Goal: Information Seeking & Learning: Learn about a topic

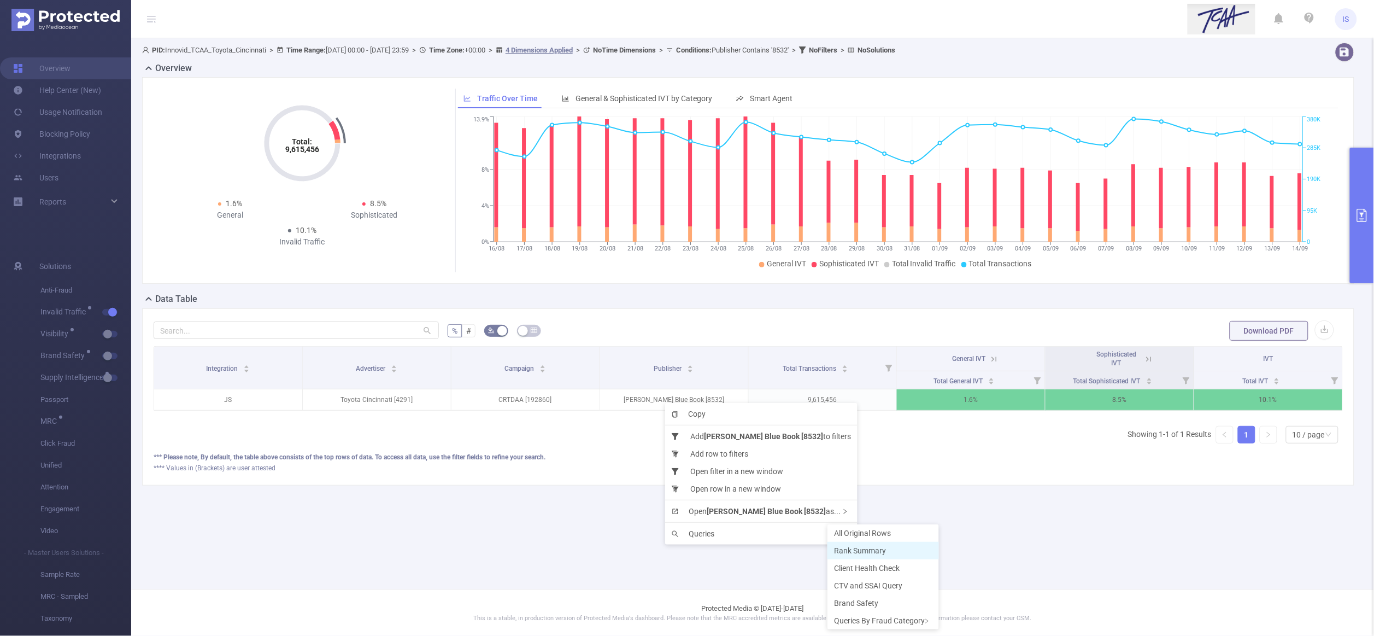
click at [856, 548] on span "Rank Summary" at bounding box center [860, 550] width 52 height 9
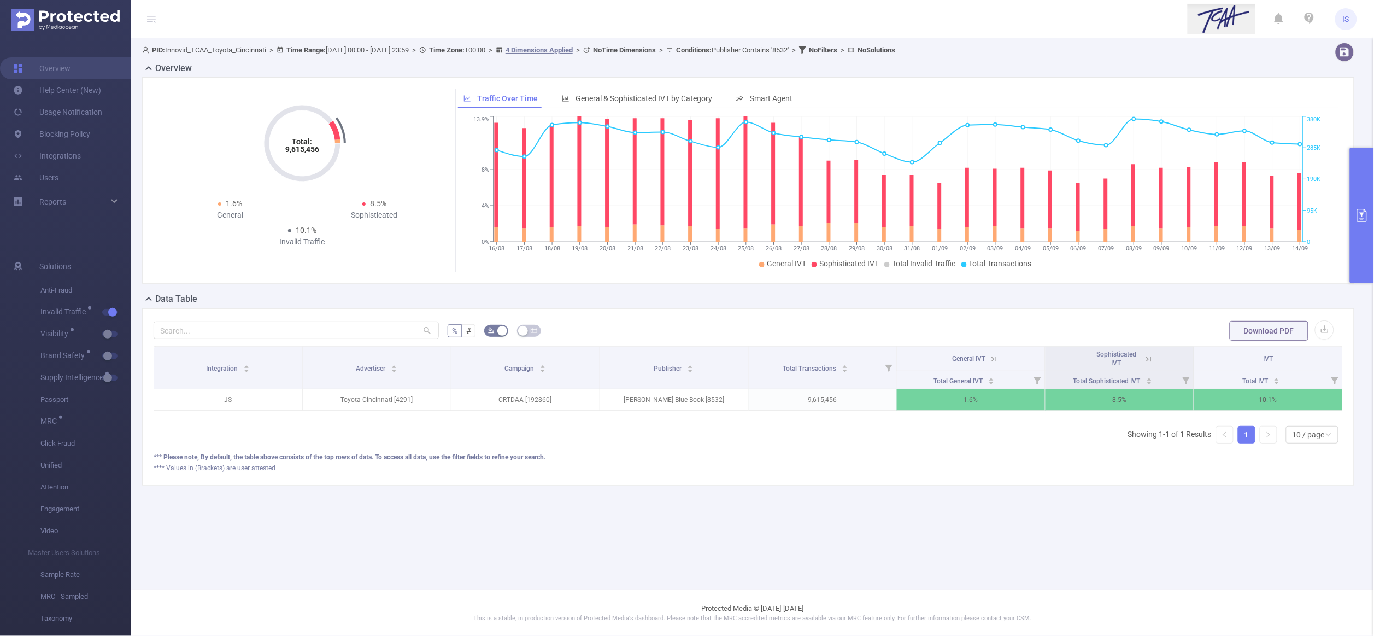
click at [1360, 181] on button "primary" at bounding box center [1362, 216] width 24 height 136
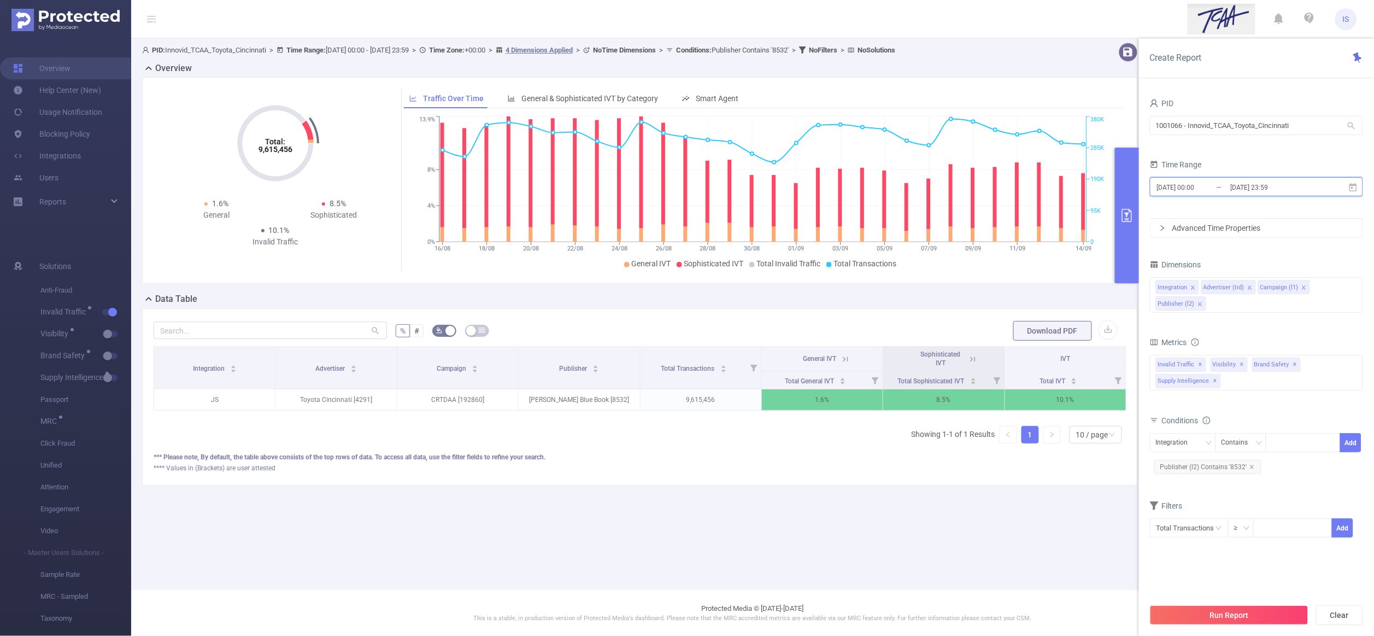
click at [1198, 195] on span "[DATE] 00:00 _ [DATE] 23:59" at bounding box center [1256, 186] width 213 height 19
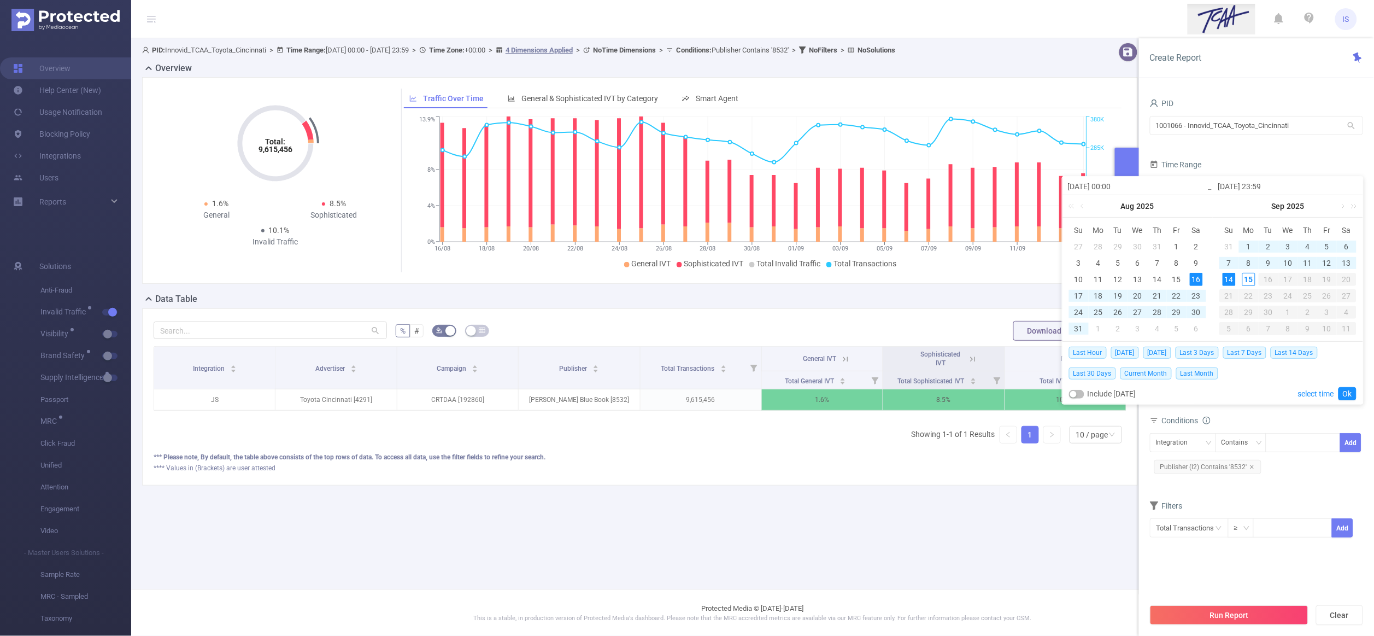
click at [980, 289] on div "Total: 9,615,456 Total: 9,615,456 1.6% General 8.5% Sophisticated 10.1% Invalid…" at bounding box center [640, 184] width 1004 height 215
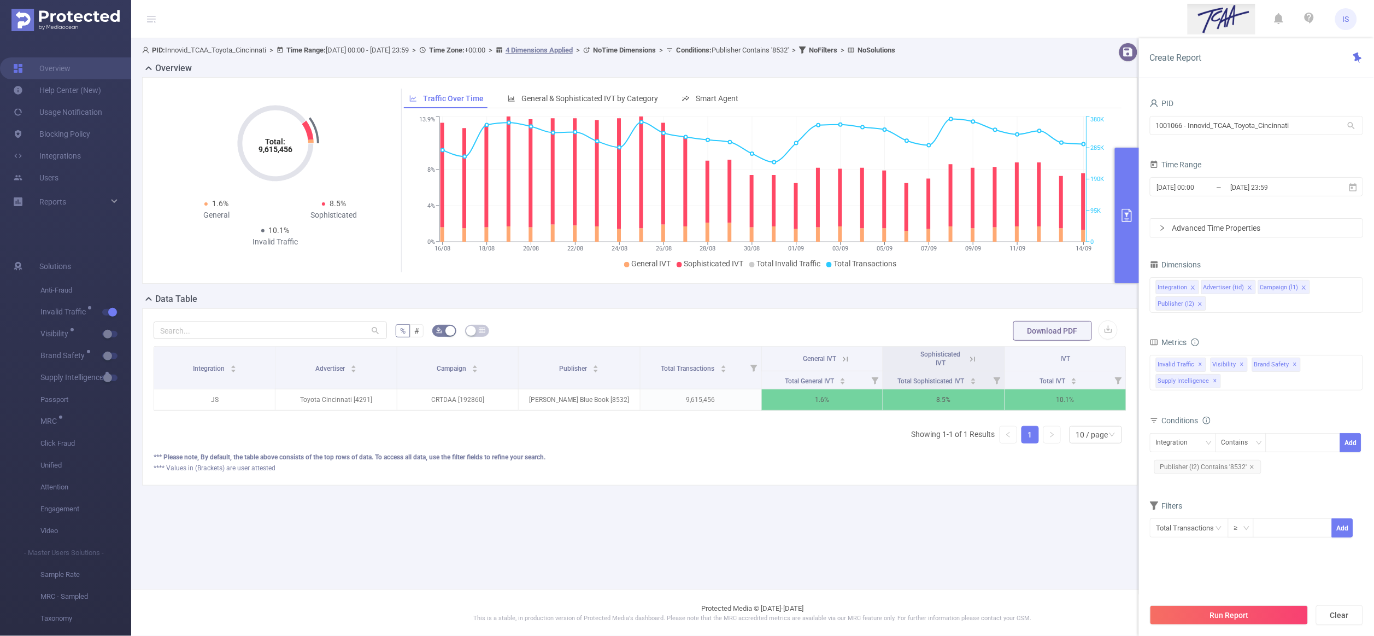
click at [1132, 215] on icon "primary" at bounding box center [1126, 215] width 13 height 13
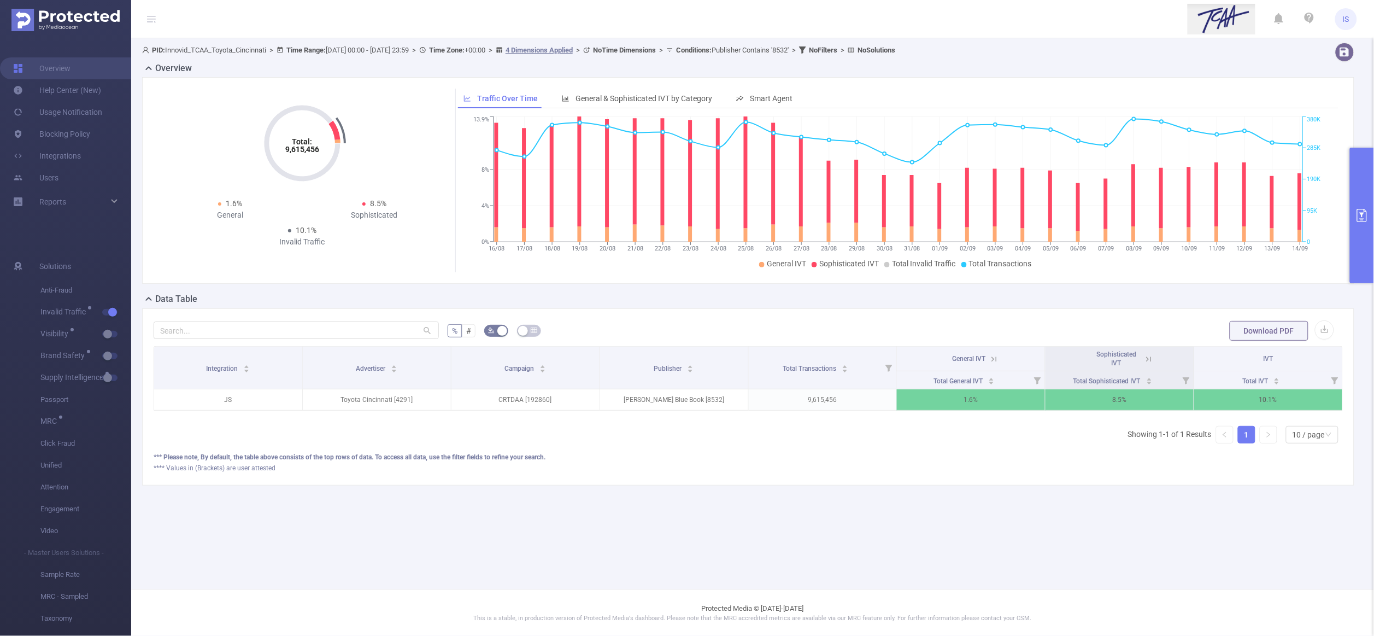
click at [1363, 169] on button "primary" at bounding box center [1362, 216] width 24 height 136
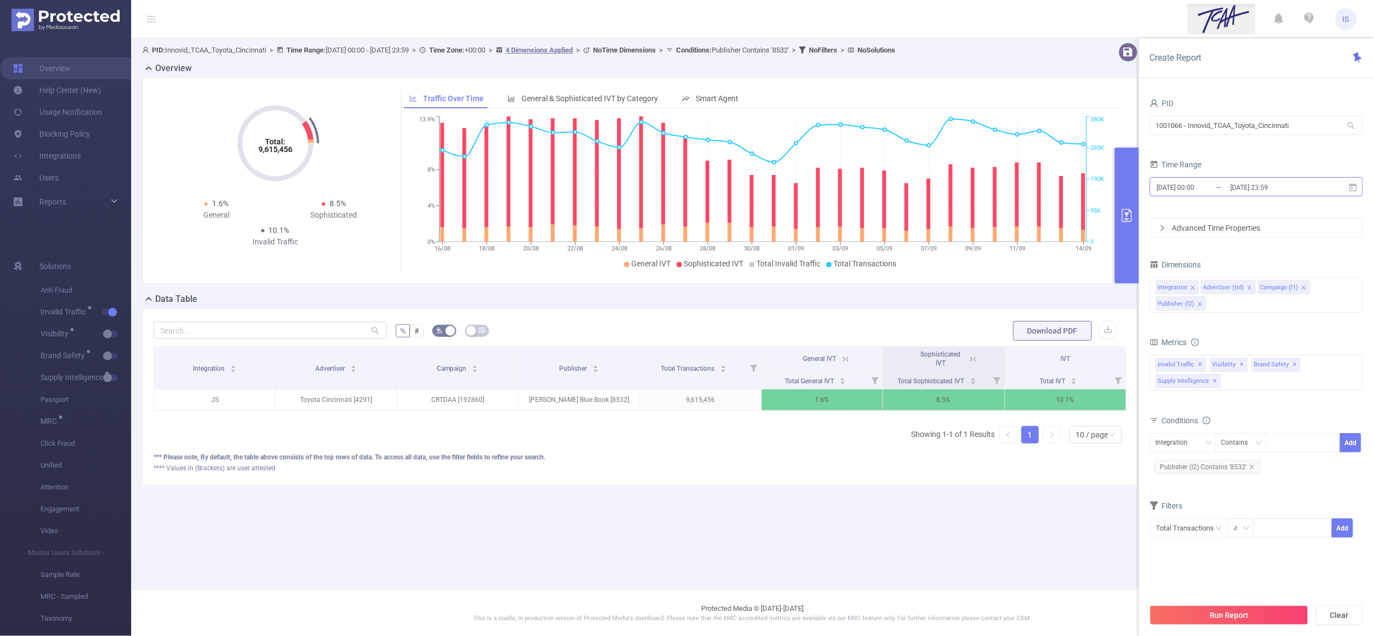
click at [1208, 194] on input "[DATE] 00:00" at bounding box center [1200, 187] width 89 height 15
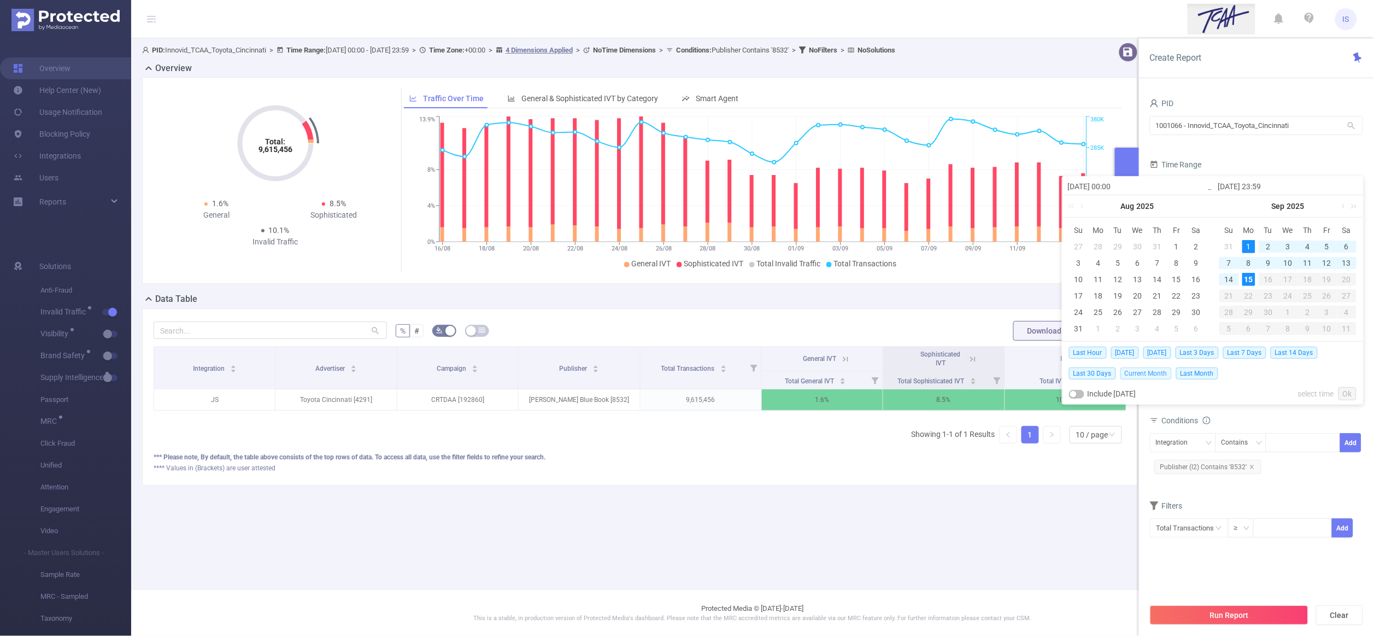
click at [1130, 375] on span "Current Month" at bounding box center [1145, 373] width 51 height 12
type input "[DATE] 00:00"
type input "2025-09-15 10:59"
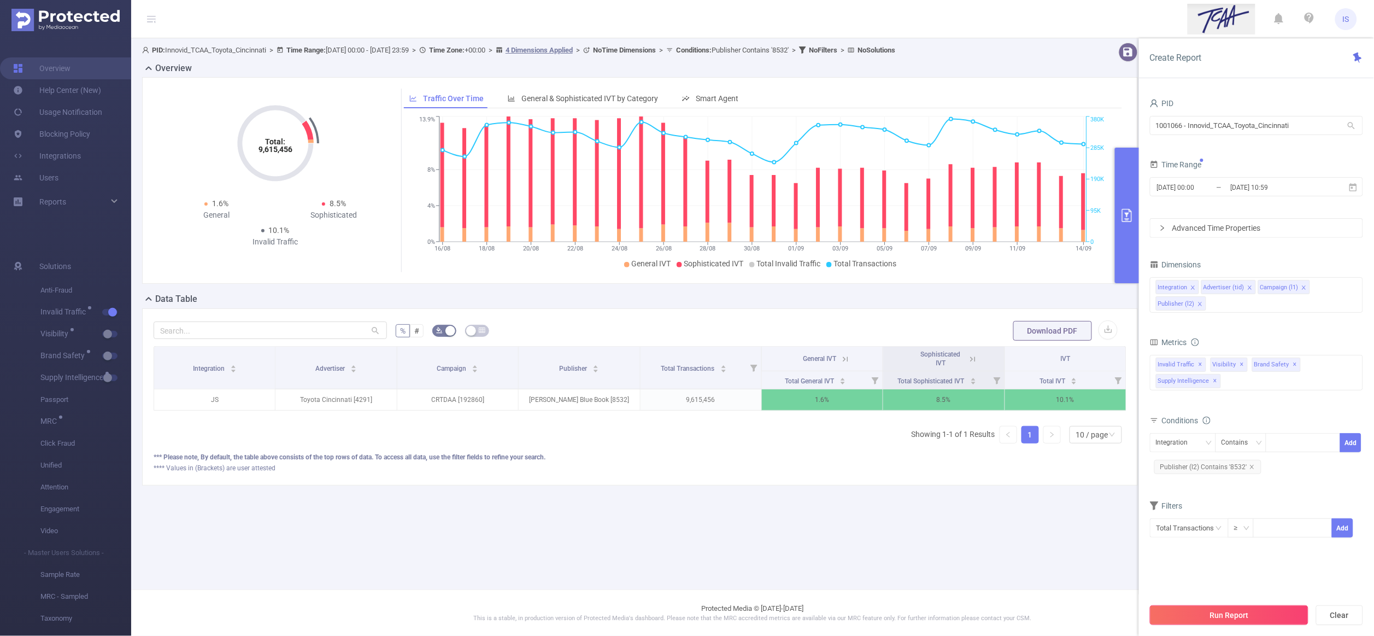
click at [1239, 610] on button "Run Report" at bounding box center [1229, 615] width 158 height 20
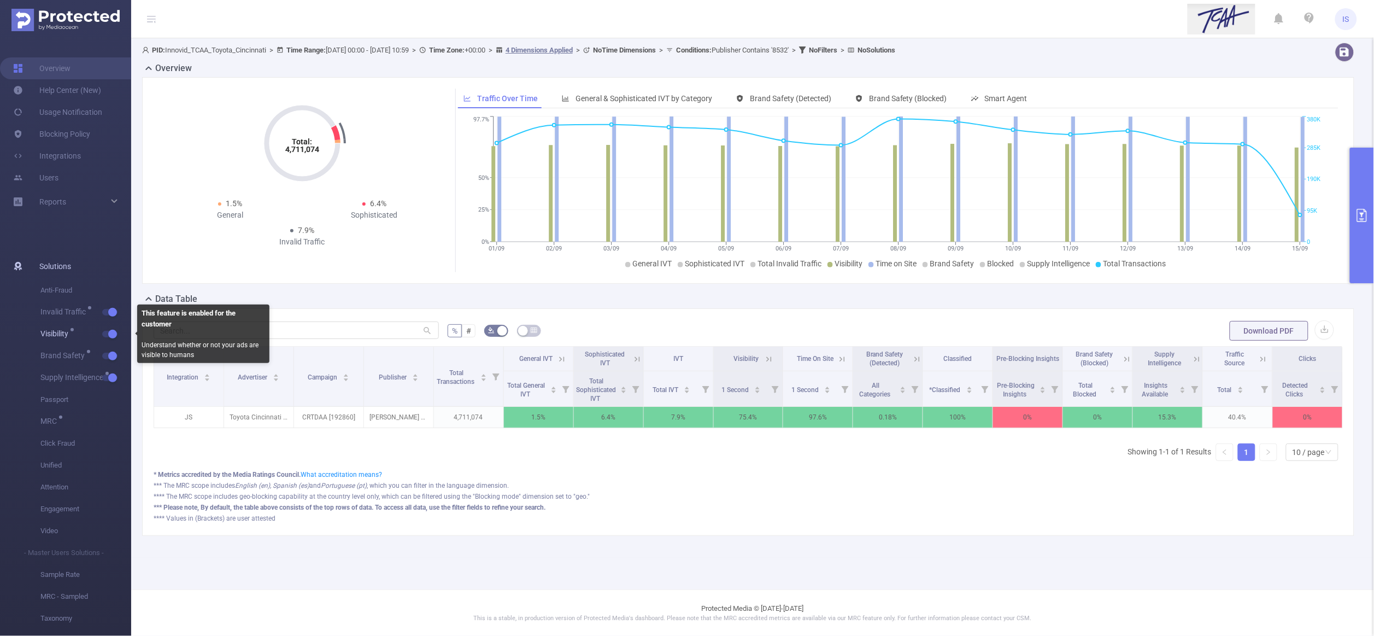
click at [110, 334] on button "button" at bounding box center [109, 334] width 15 height 7
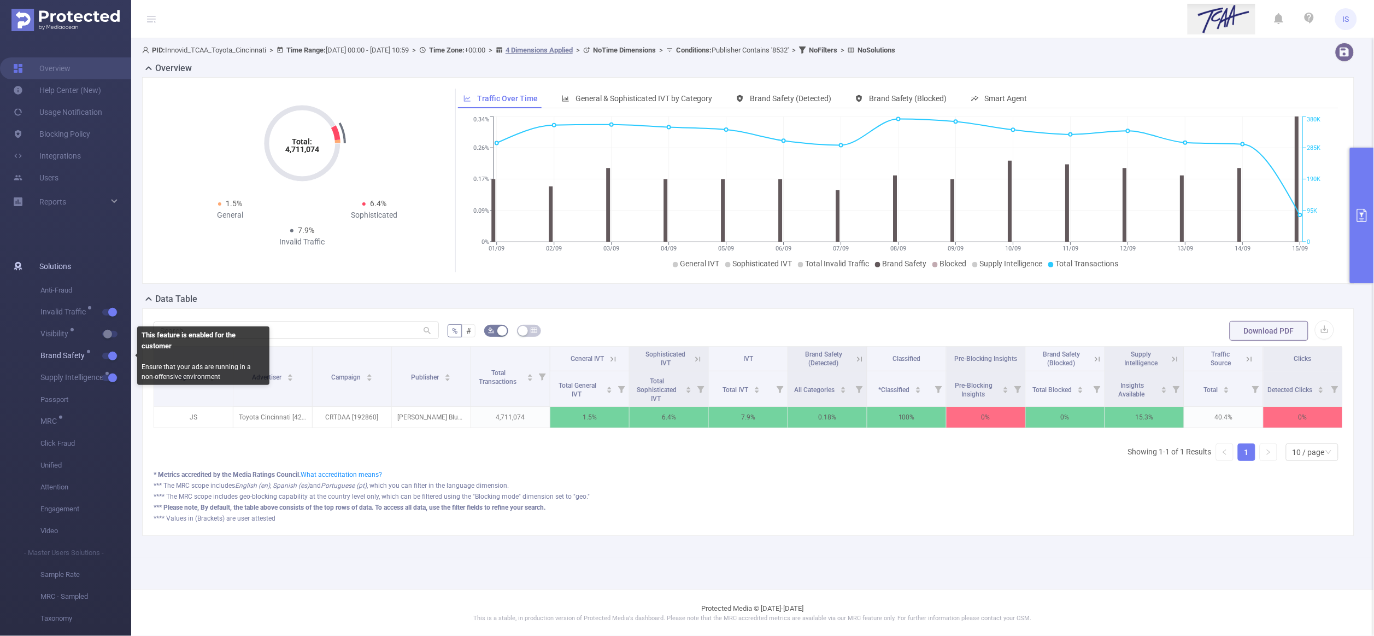
click at [115, 359] on span "Brand Safety" at bounding box center [85, 356] width 91 height 22
click at [110, 356] on button "button" at bounding box center [109, 355] width 15 height 7
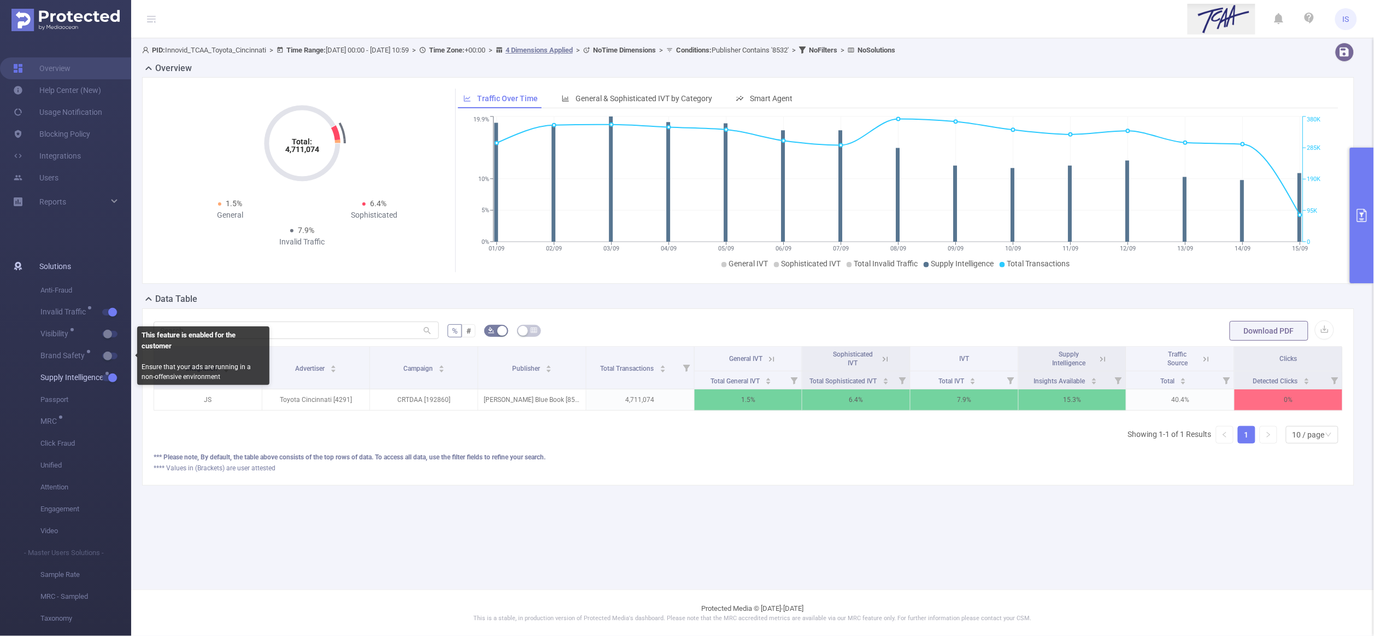
click at [108, 377] on button "button" at bounding box center [109, 377] width 15 height 7
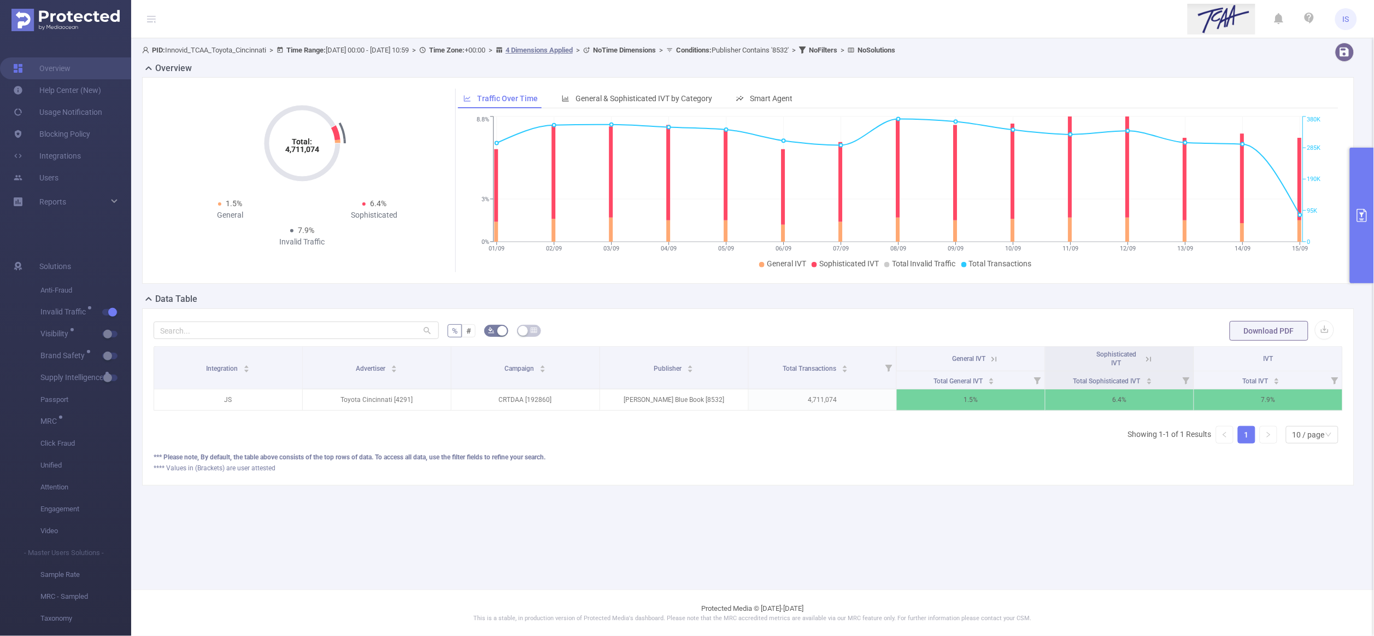
click at [1354, 185] on button "primary" at bounding box center [1362, 216] width 24 height 136
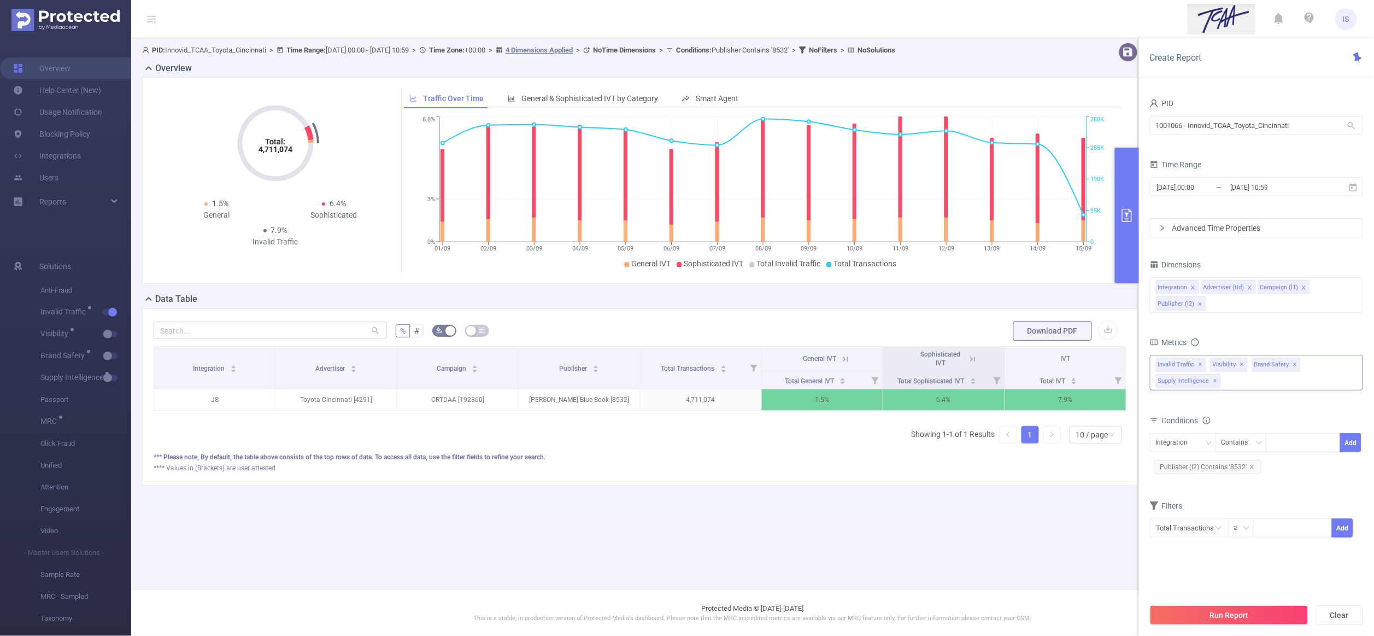
click at [1255, 382] on div "Invalid Traffic ✕ Visibility ✕ Brand Safety ✕ Supply Intelligence ✕" at bounding box center [1256, 373] width 213 height 36
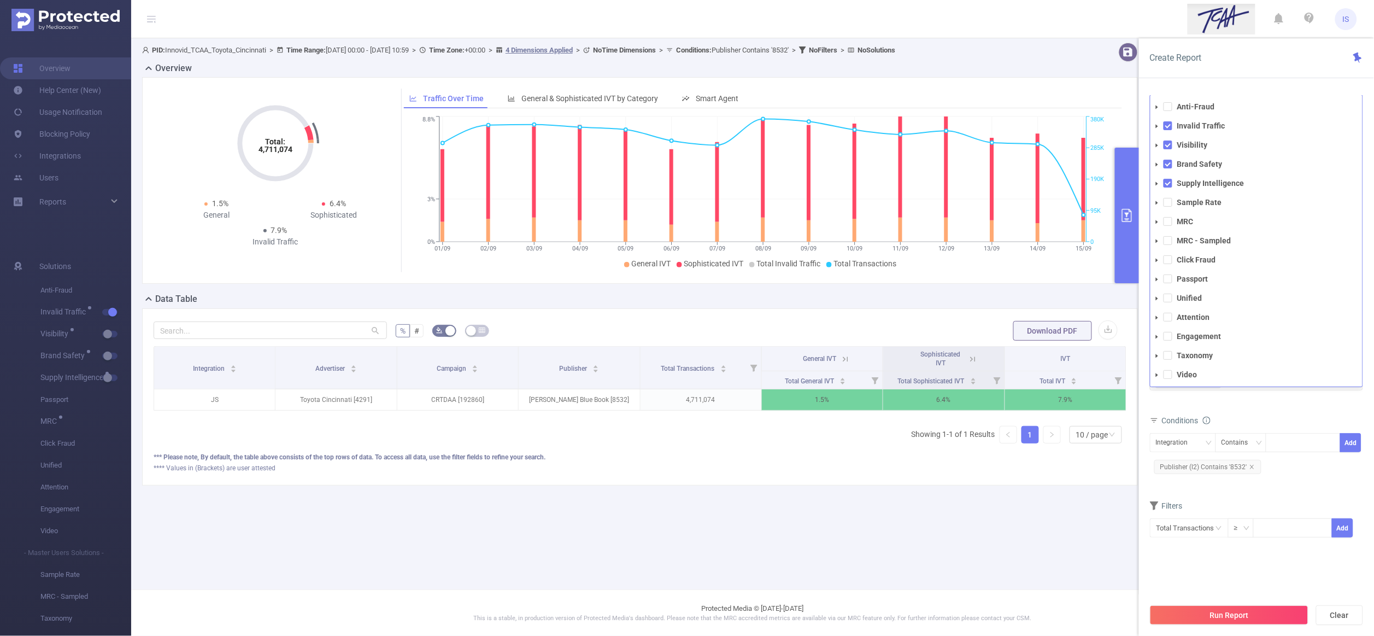
click at [1257, 407] on div "Total General IVT Data Centers Disclosed Bots Known Crawlers Irregular Activity…" at bounding box center [1256, 379] width 213 height 55
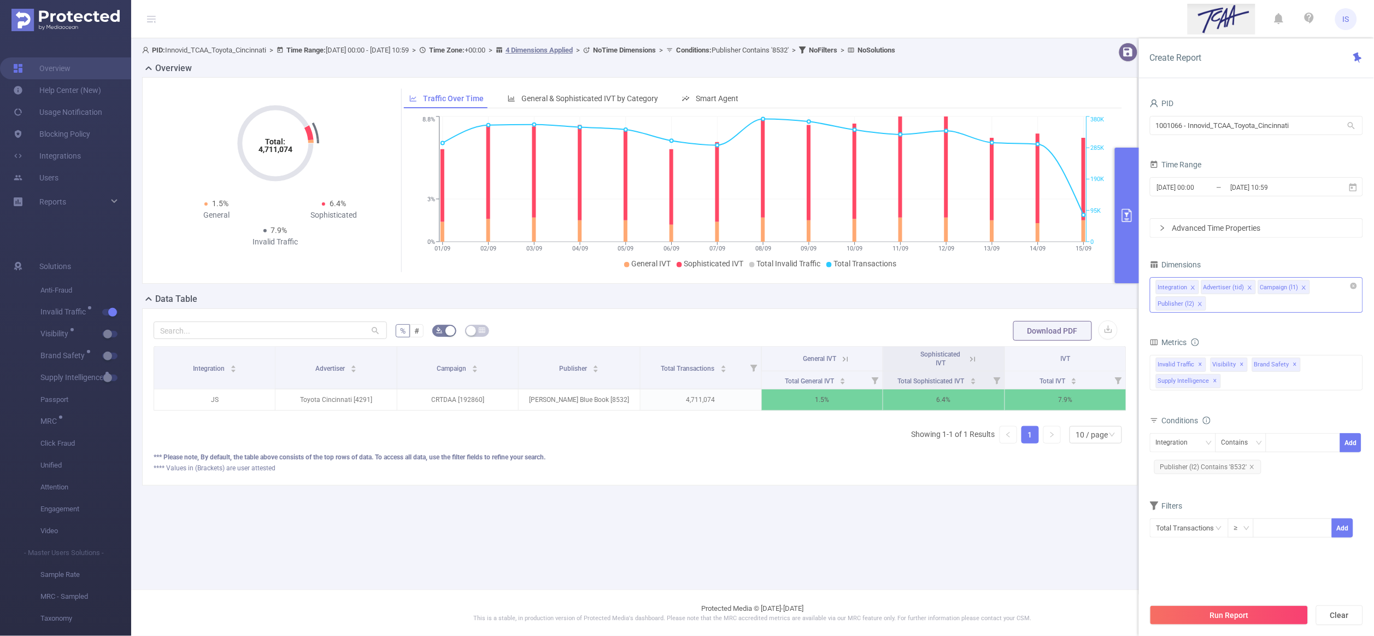
click at [1229, 307] on div "Integration Advertiser (tid) Campaign (l1) Publisher (l2)" at bounding box center [1256, 295] width 213 height 36
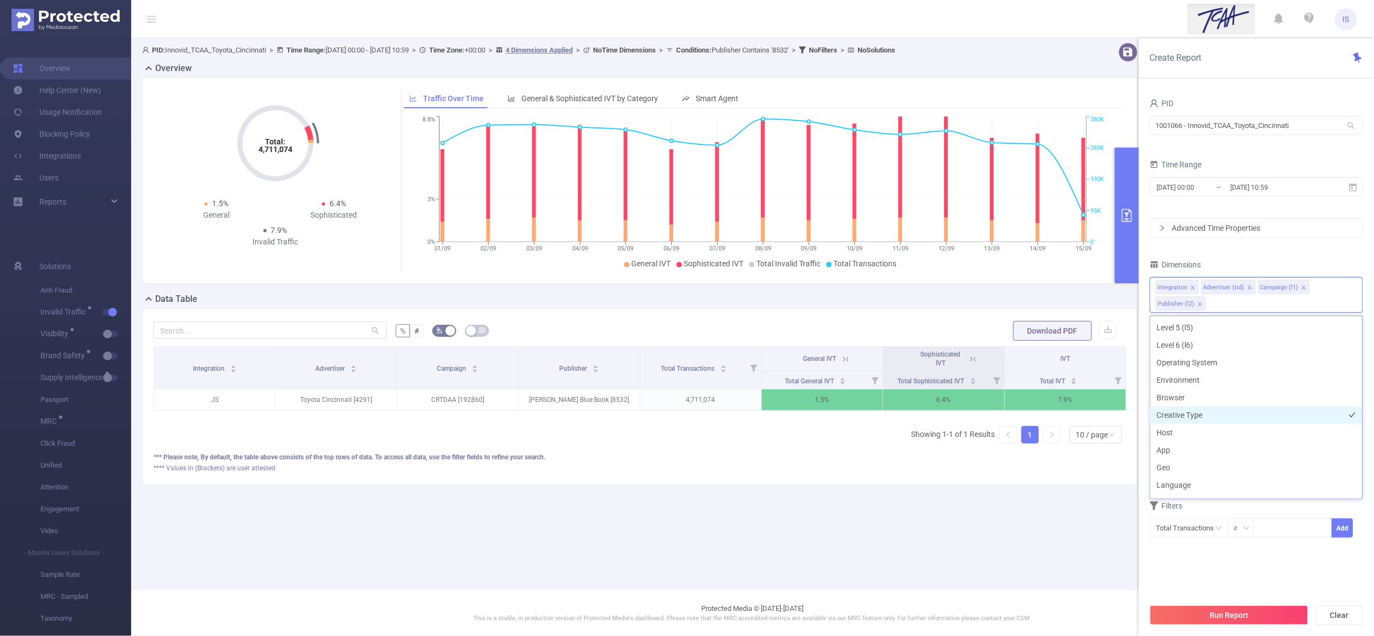
scroll to position [82, 0]
click at [1202, 387] on li "Operating System" at bounding box center [1256, 384] width 212 height 17
click at [1193, 417] on li "Browser" at bounding box center [1256, 419] width 212 height 17
click at [1227, 625] on button "Run Report" at bounding box center [1229, 615] width 158 height 20
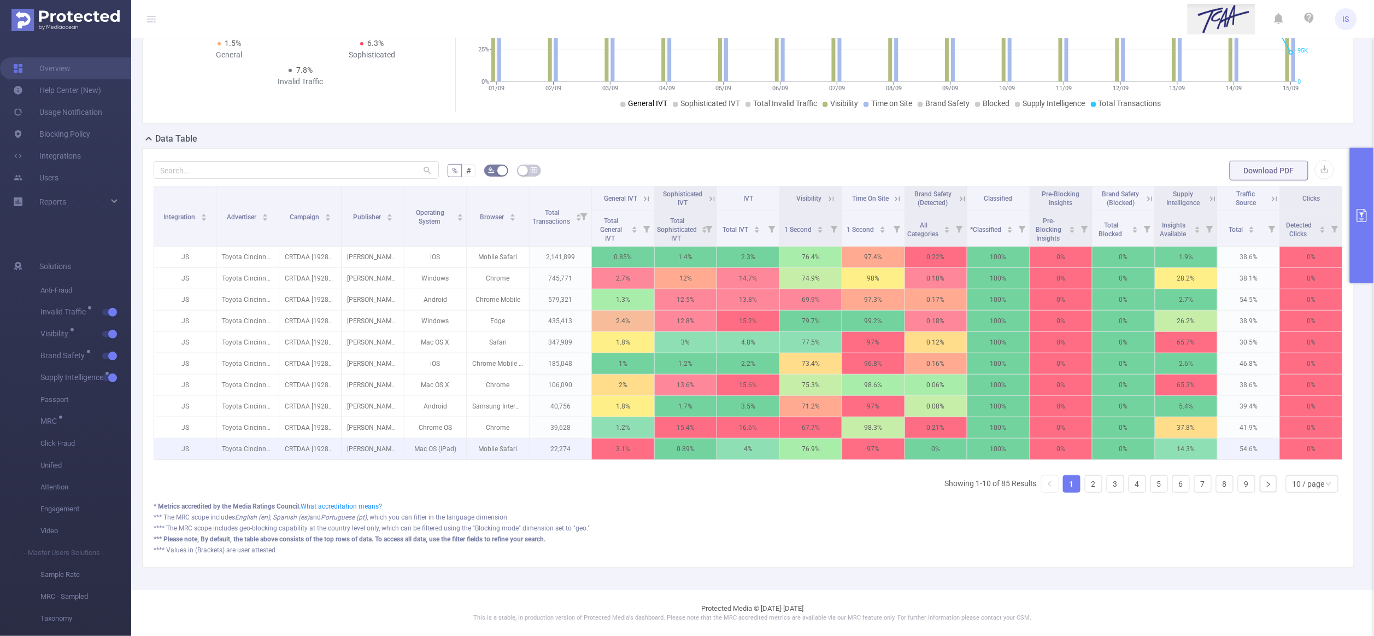
scroll to position [176, 0]
click at [1085, 483] on link "2" at bounding box center [1093, 483] width 16 height 16
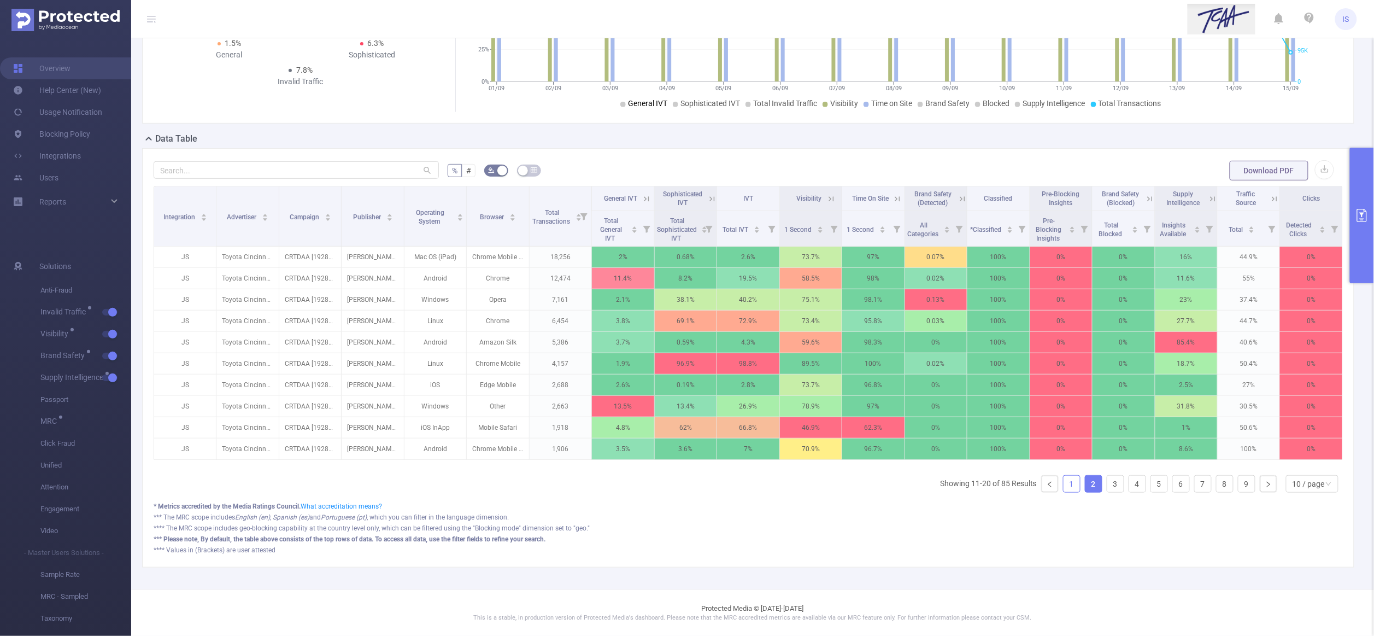
click at [1063, 479] on link "1" at bounding box center [1071, 483] width 16 height 16
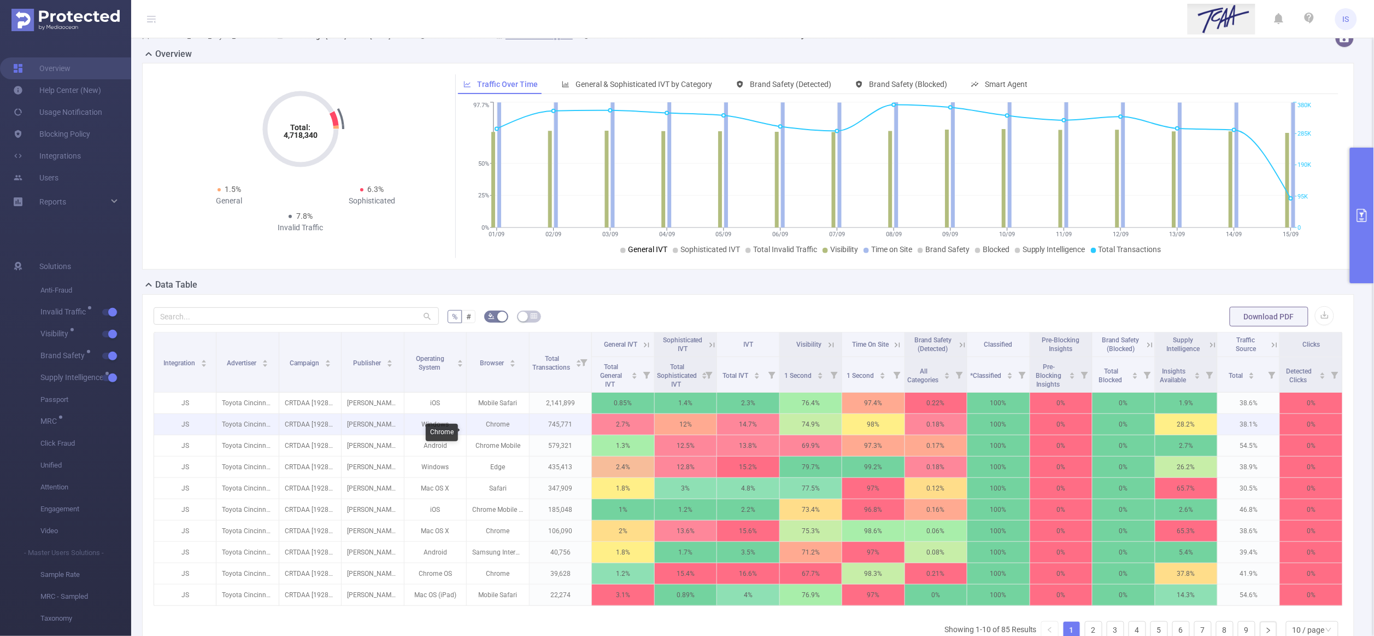
scroll to position [0, 0]
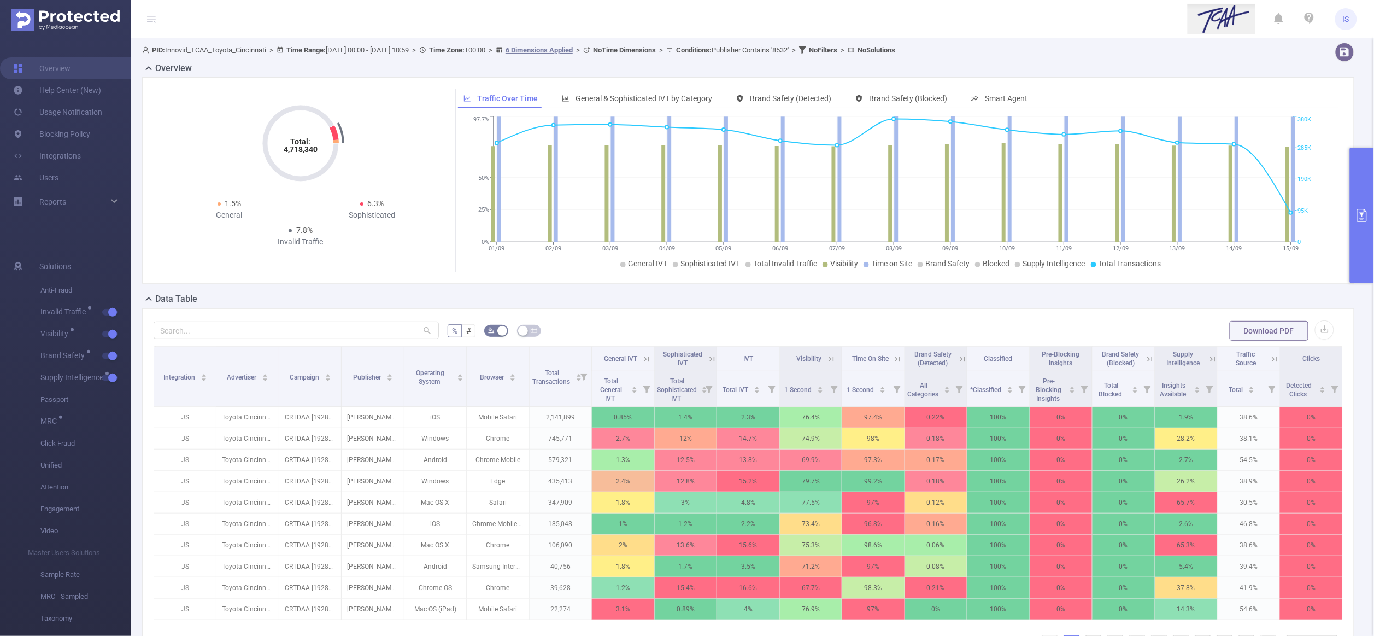
click at [1362, 262] on button "primary" at bounding box center [1362, 216] width 24 height 136
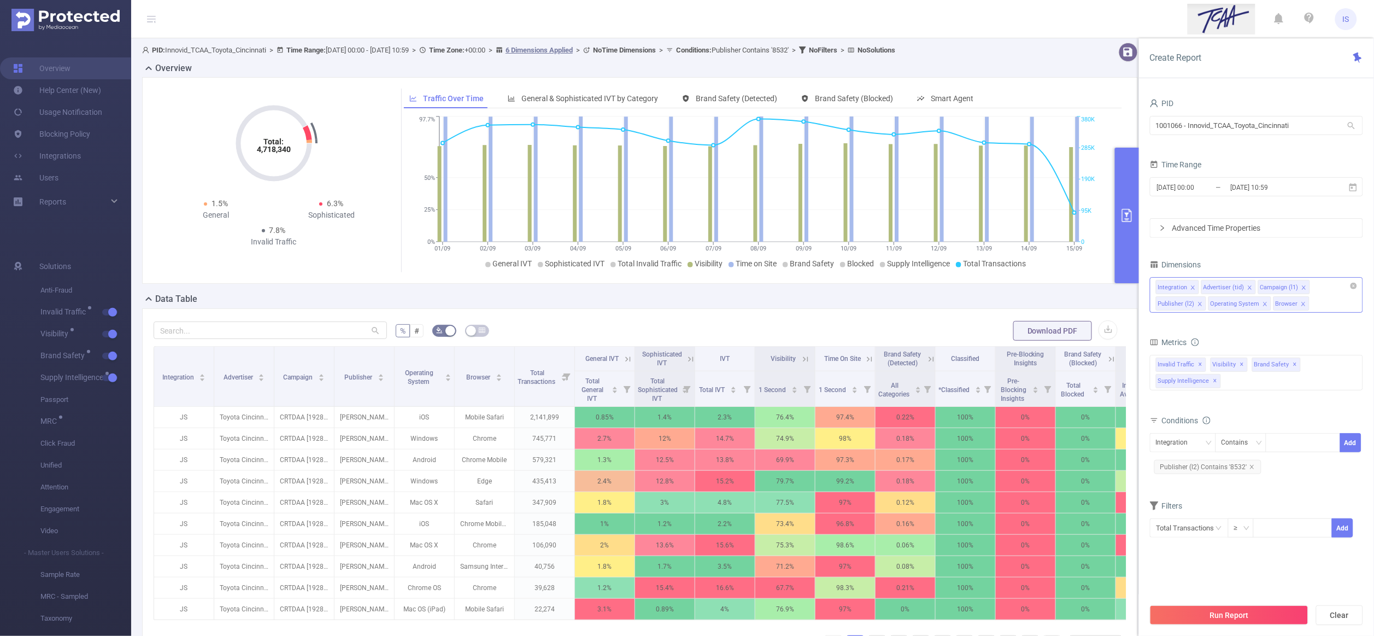
click at [1262, 305] on icon "icon: close" at bounding box center [1264, 303] width 5 height 5
click at [1245, 617] on button "Run Report" at bounding box center [1229, 615] width 158 height 20
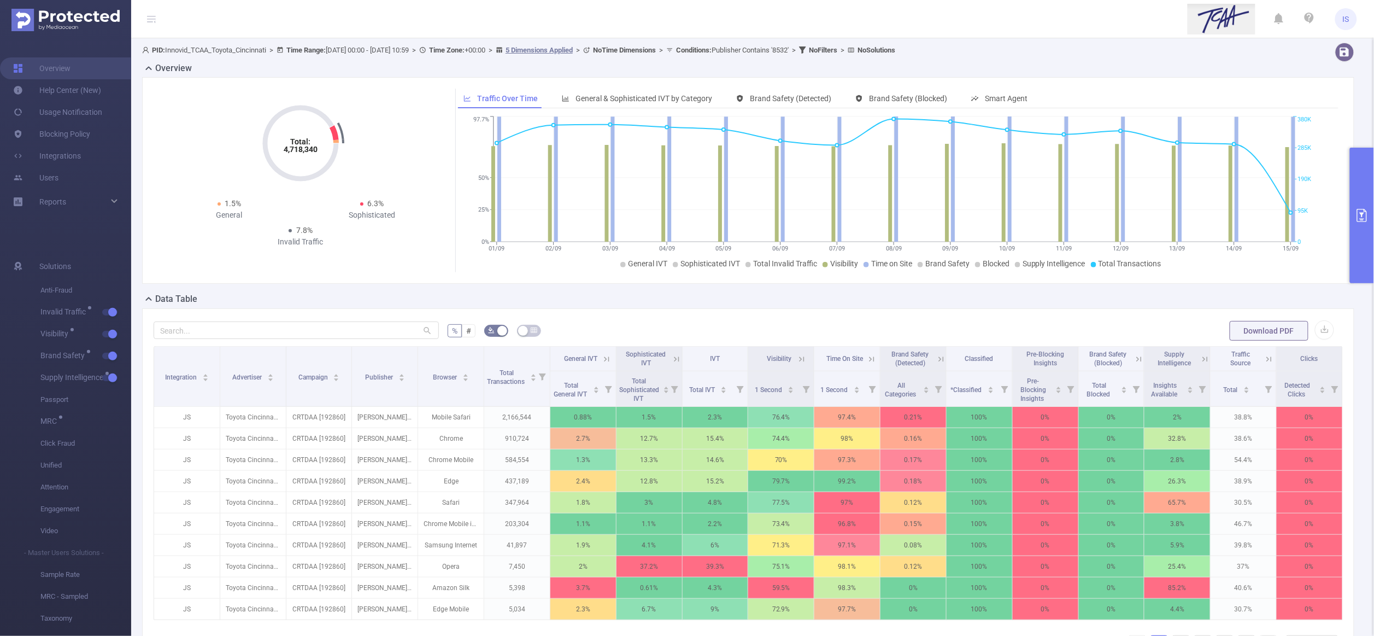
click at [672, 361] on icon at bounding box center [677, 359] width 10 height 10
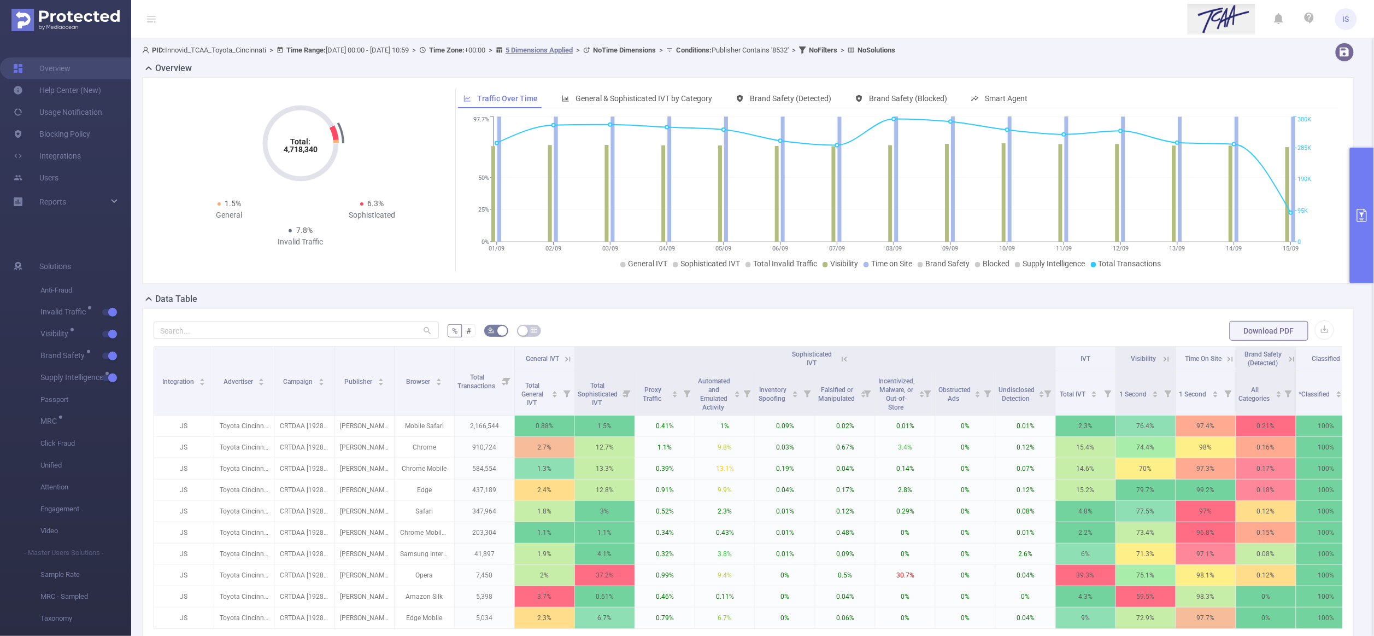
click at [1357, 172] on button "primary" at bounding box center [1362, 216] width 24 height 136
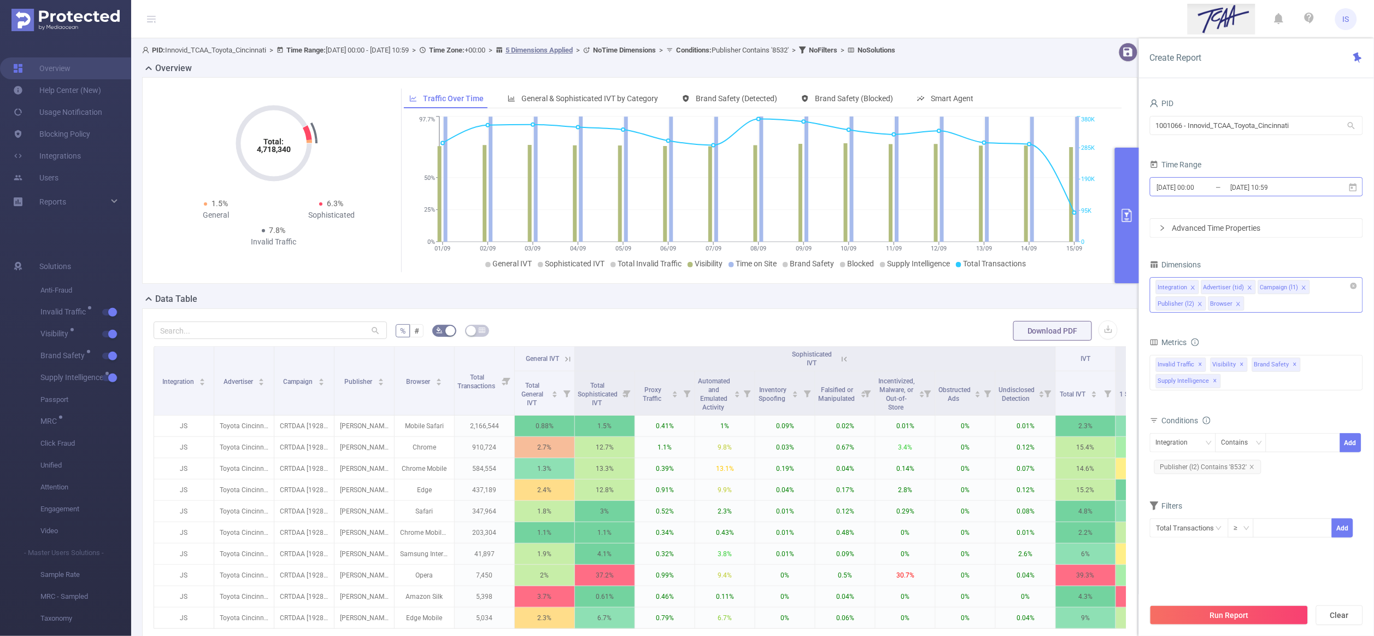
click at [1248, 190] on input "2025-09-15 10:59" at bounding box center [1273, 187] width 89 height 15
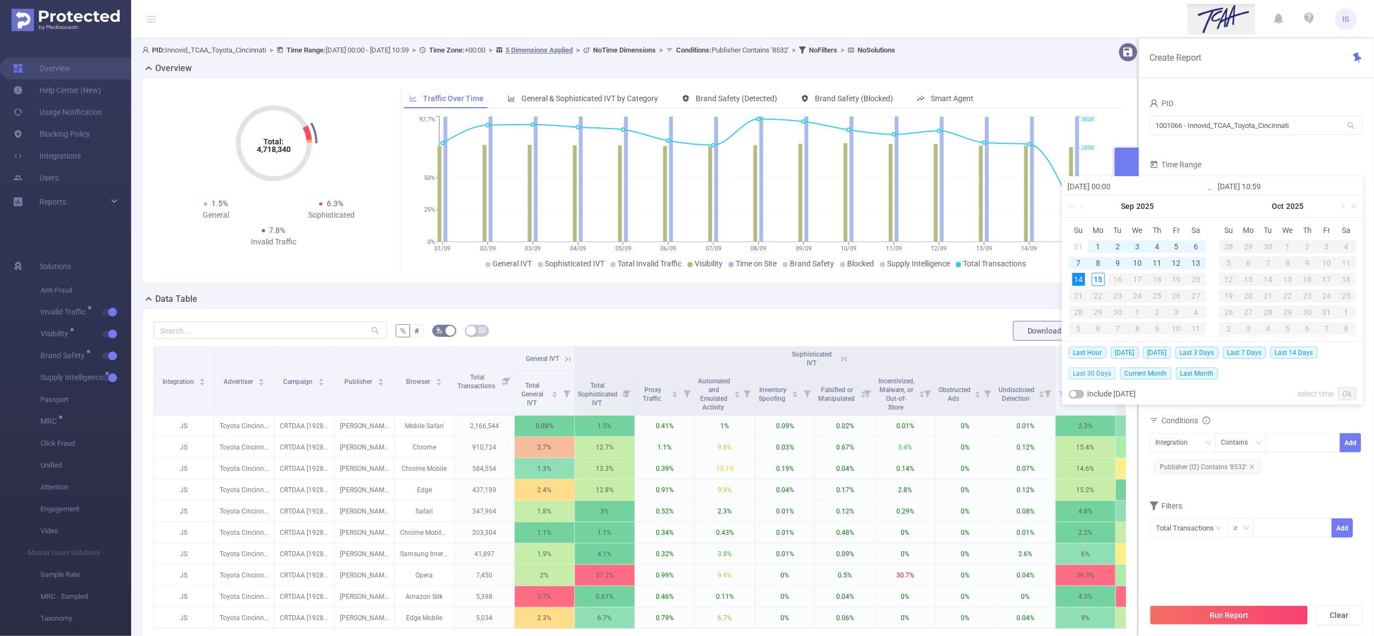
click at [1101, 371] on span "Last 30 Days" at bounding box center [1092, 373] width 47 height 12
type input "[DATE] 00:00"
type input "[DATE] 23:59"
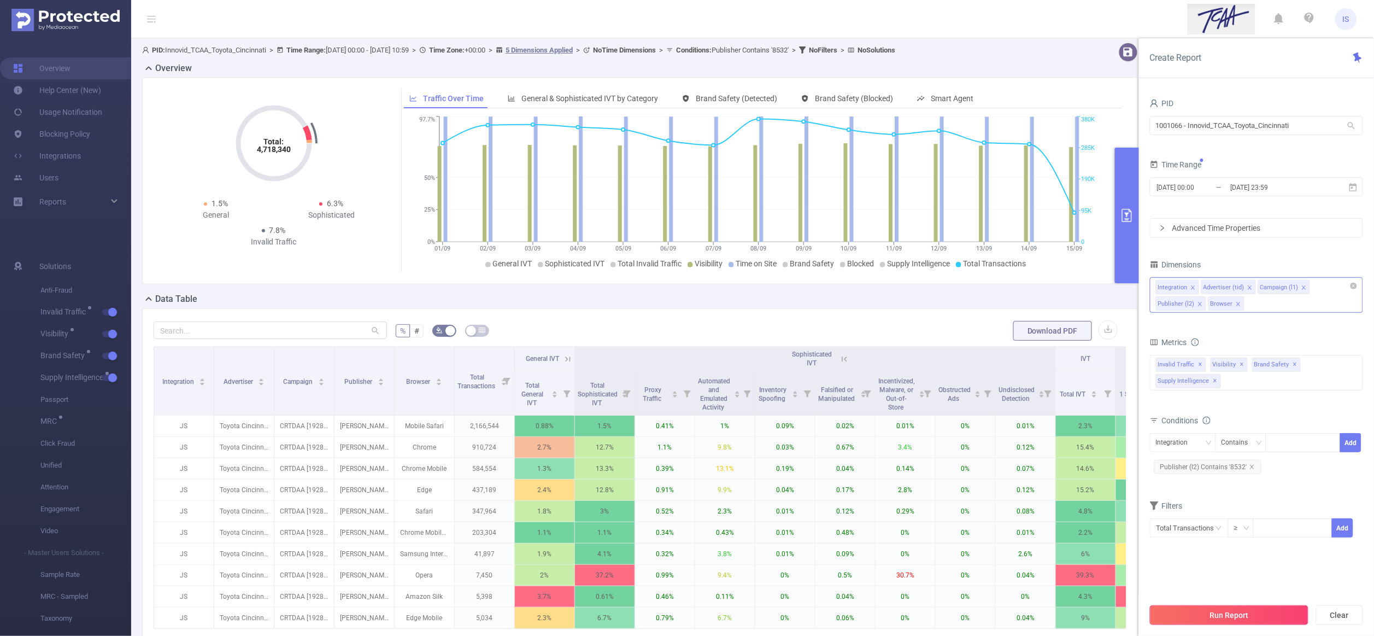
click at [1232, 620] on button "Run Report" at bounding box center [1229, 615] width 158 height 20
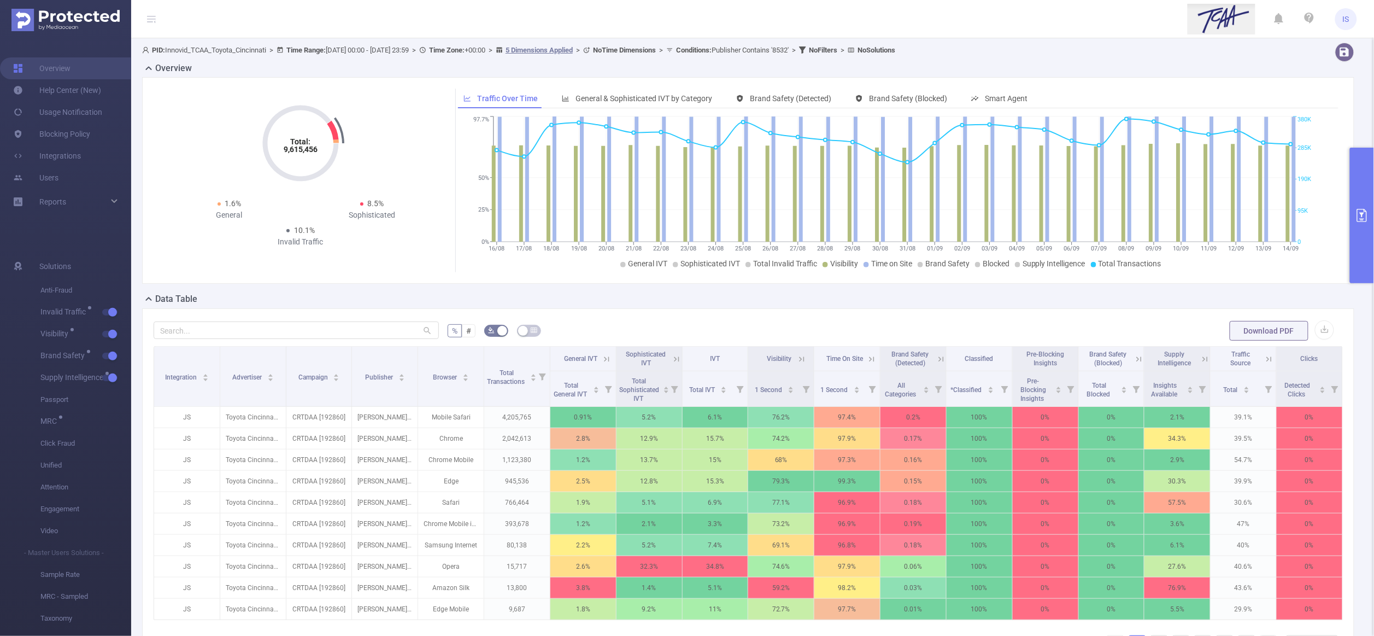
click at [672, 357] on icon at bounding box center [677, 359] width 10 height 10
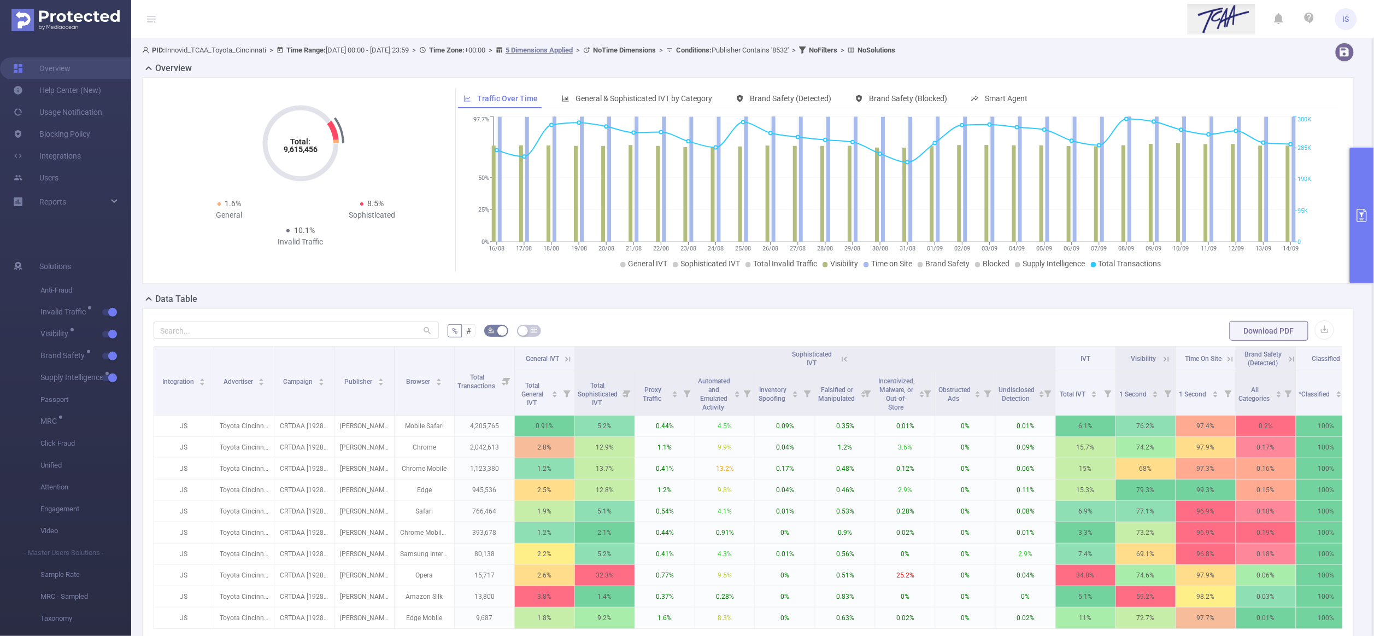
click at [840, 360] on icon at bounding box center [844, 359] width 10 height 10
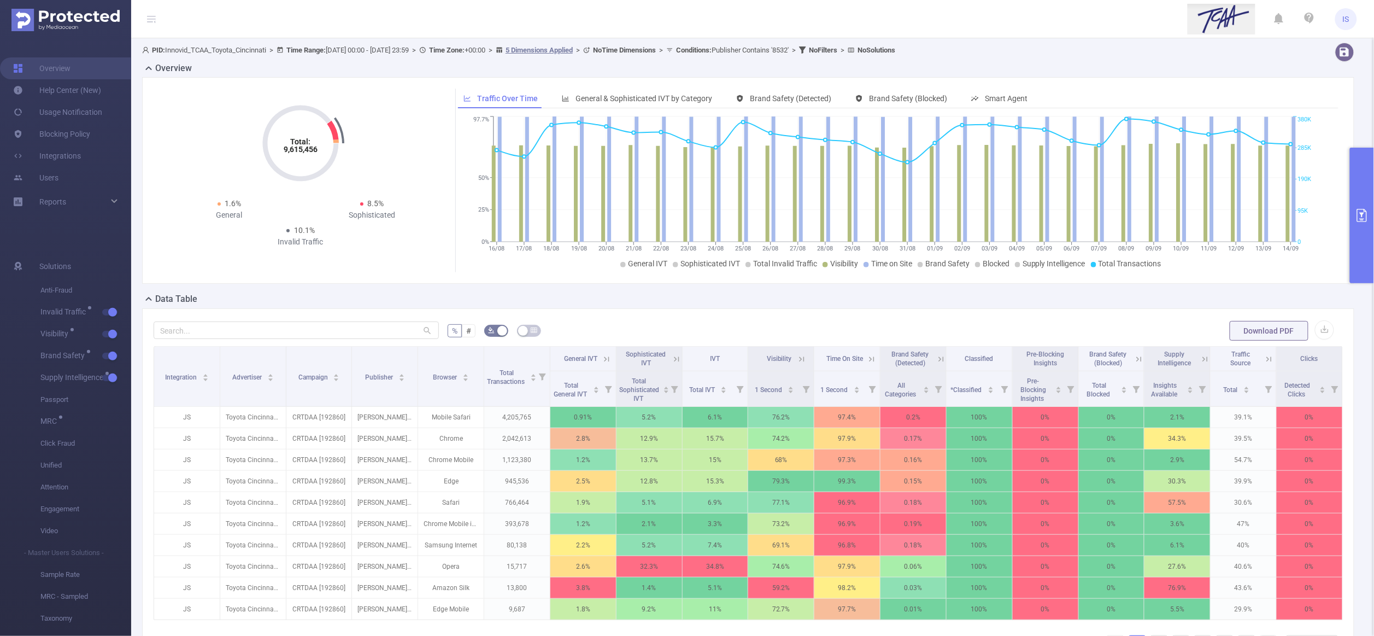
click at [1355, 250] on button "primary" at bounding box center [1362, 216] width 24 height 136
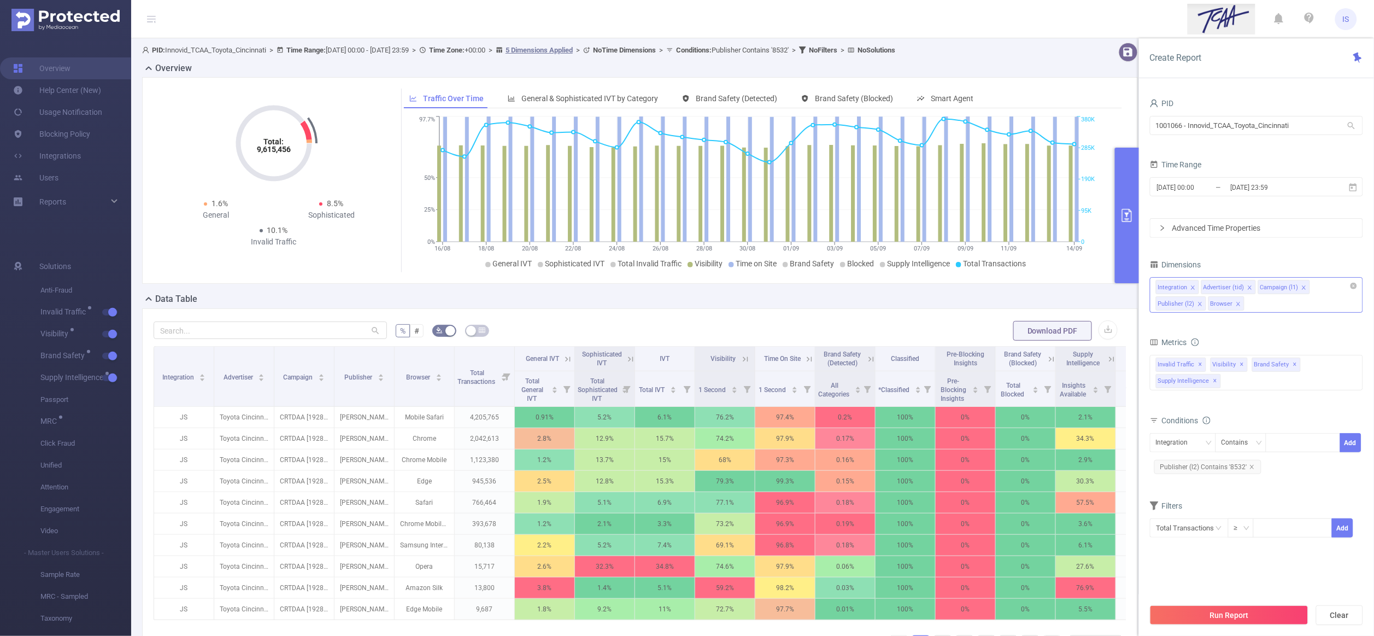
click at [1266, 308] on div "Integration Advertiser (tid) Campaign (l1) Publisher (l2) Browser" at bounding box center [1256, 295] width 213 height 36
click at [1179, 366] on li "Host" at bounding box center [1256, 370] width 212 height 17
click at [1190, 615] on button "Run Report" at bounding box center [1229, 615] width 158 height 20
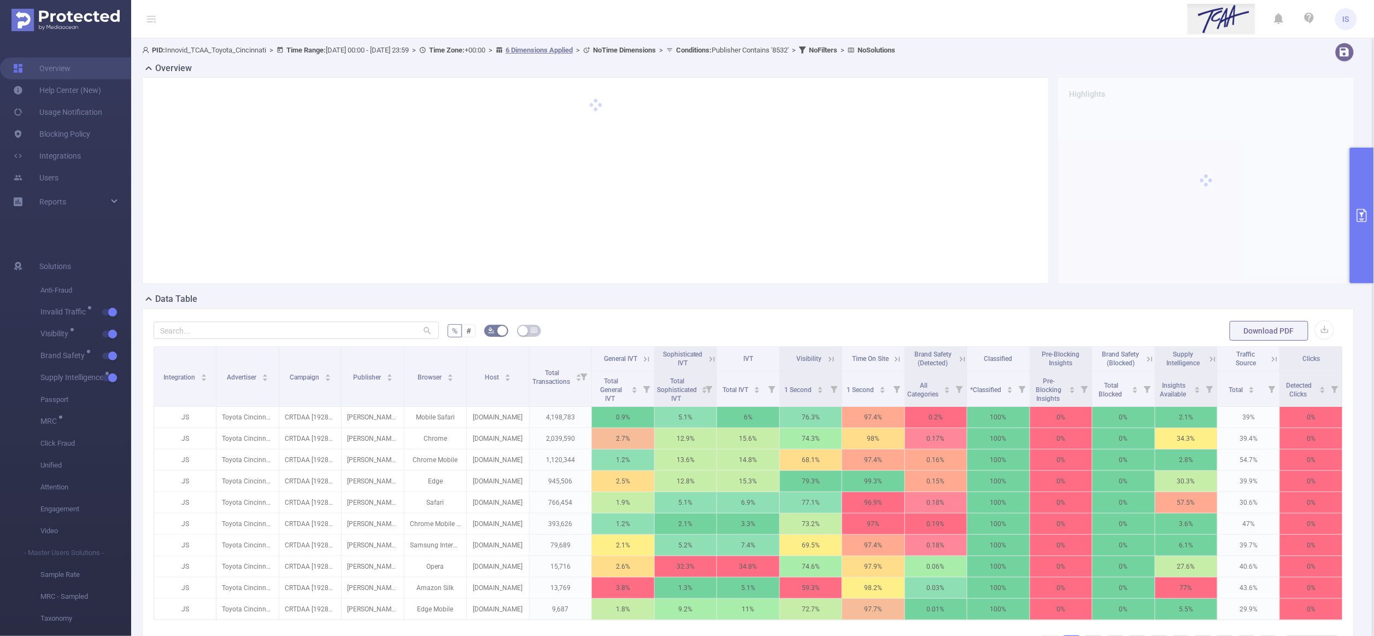
click at [707, 360] on icon at bounding box center [712, 359] width 10 height 10
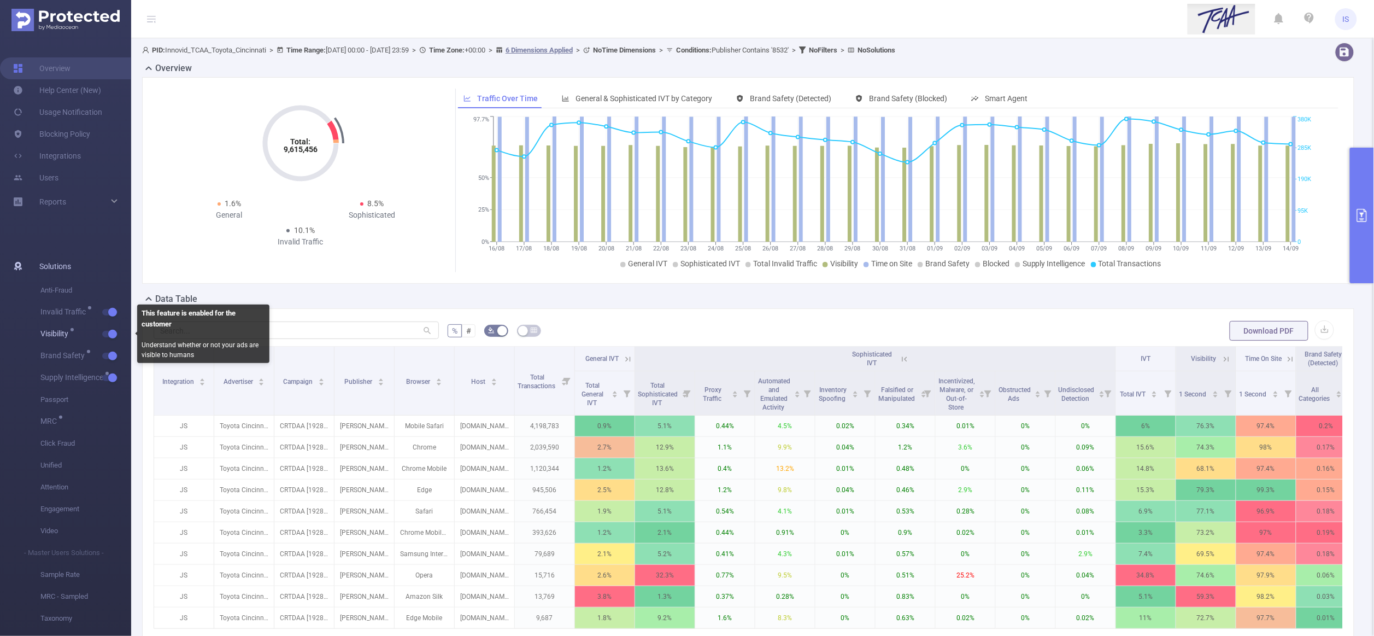
click at [112, 334] on button "button" at bounding box center [109, 334] width 15 height 7
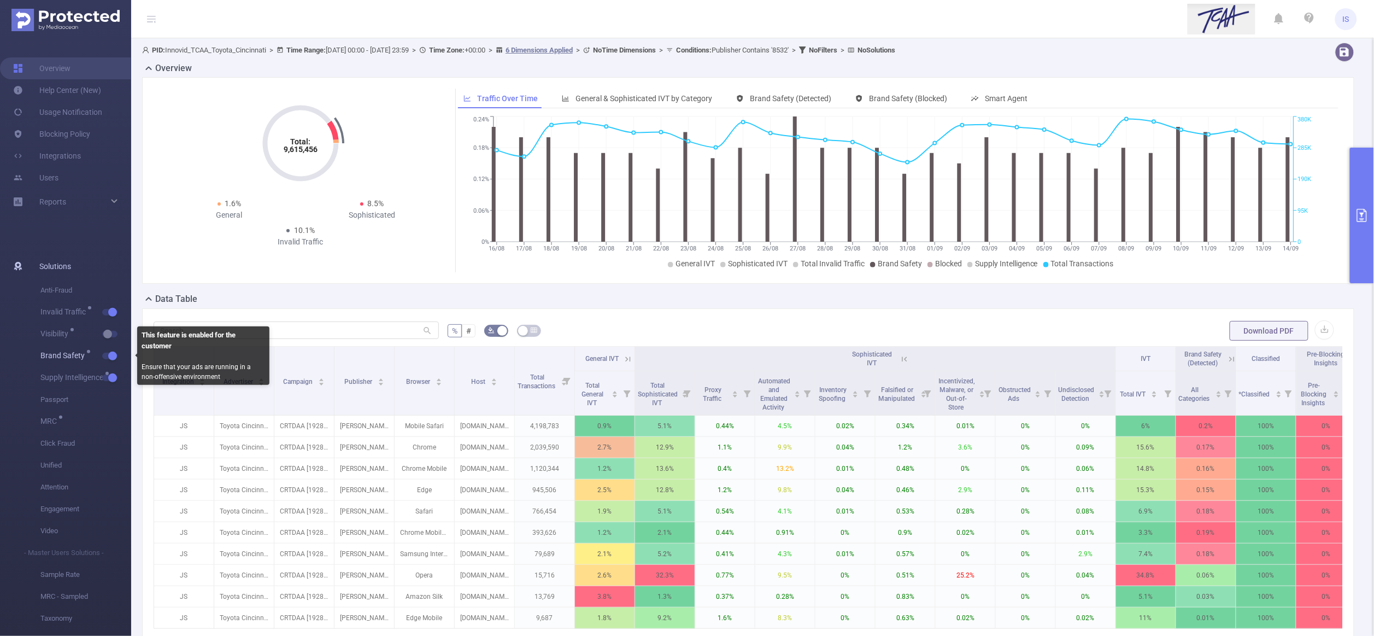
click at [110, 352] on button "button" at bounding box center [109, 355] width 15 height 7
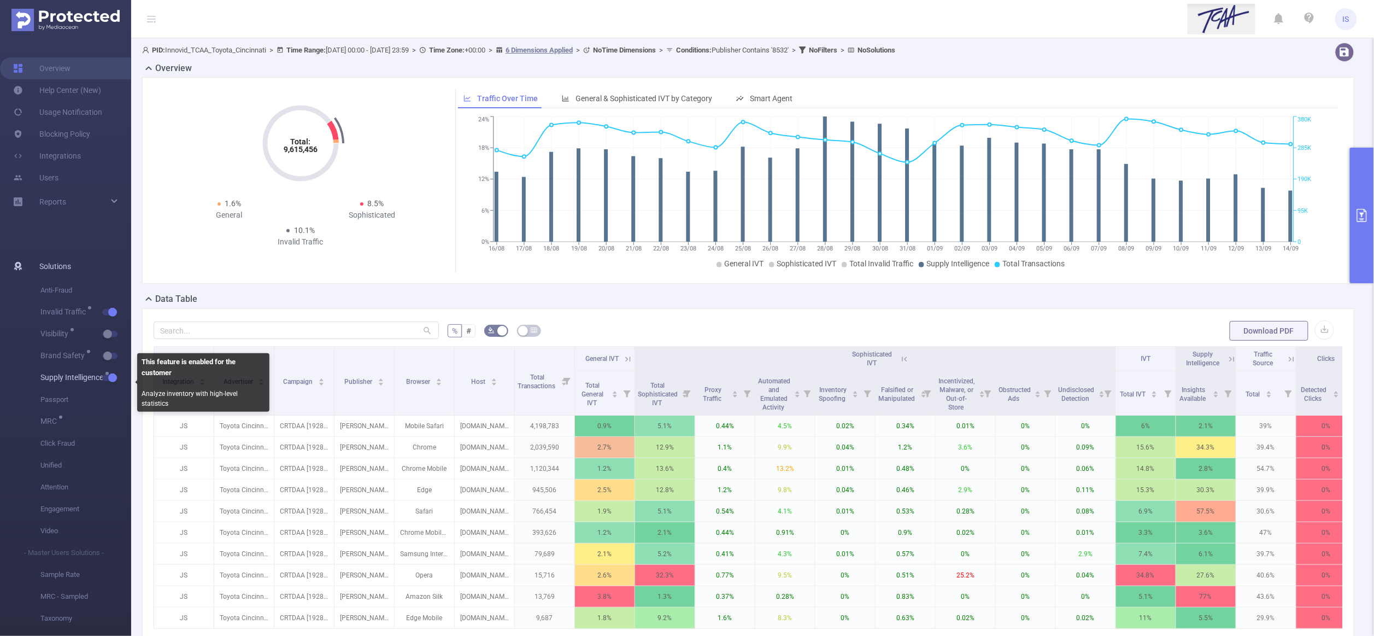
click at [108, 375] on sup at bounding box center [106, 373] width 3 height 3
click at [111, 383] on span "Supply Intelligence" at bounding box center [85, 378] width 91 height 22
click at [108, 380] on button "button" at bounding box center [109, 377] width 15 height 7
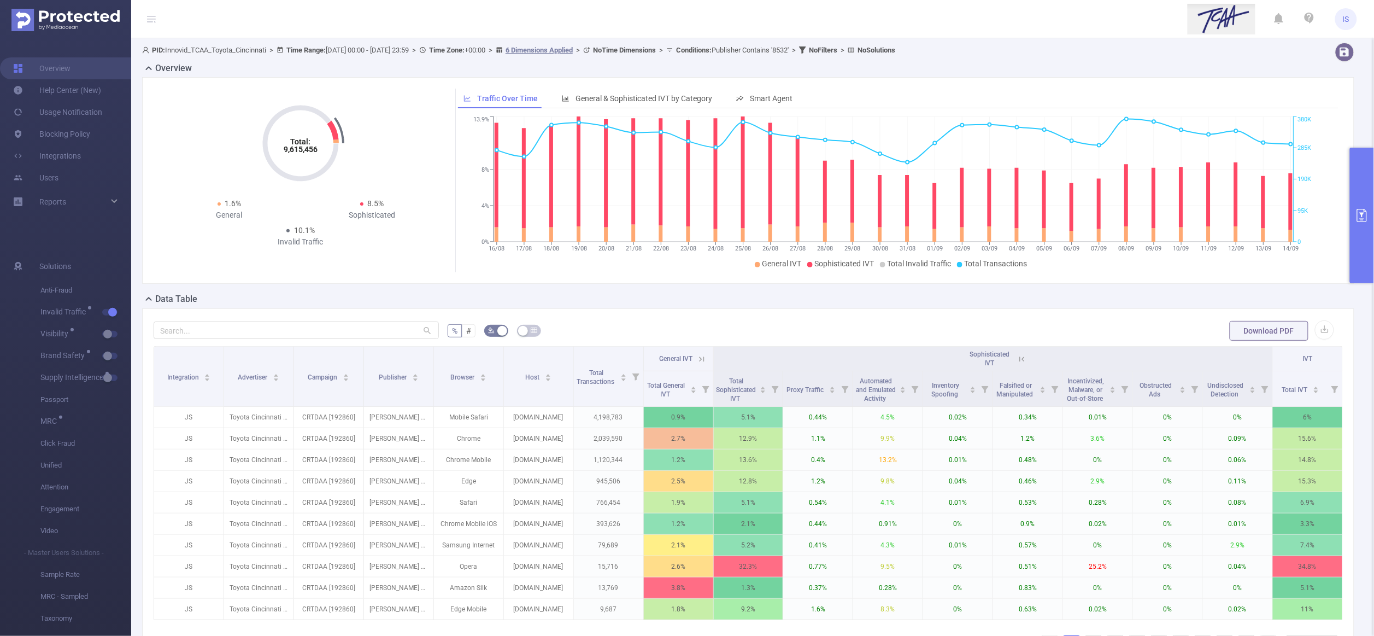
click at [1369, 176] on button "primary" at bounding box center [1362, 216] width 24 height 136
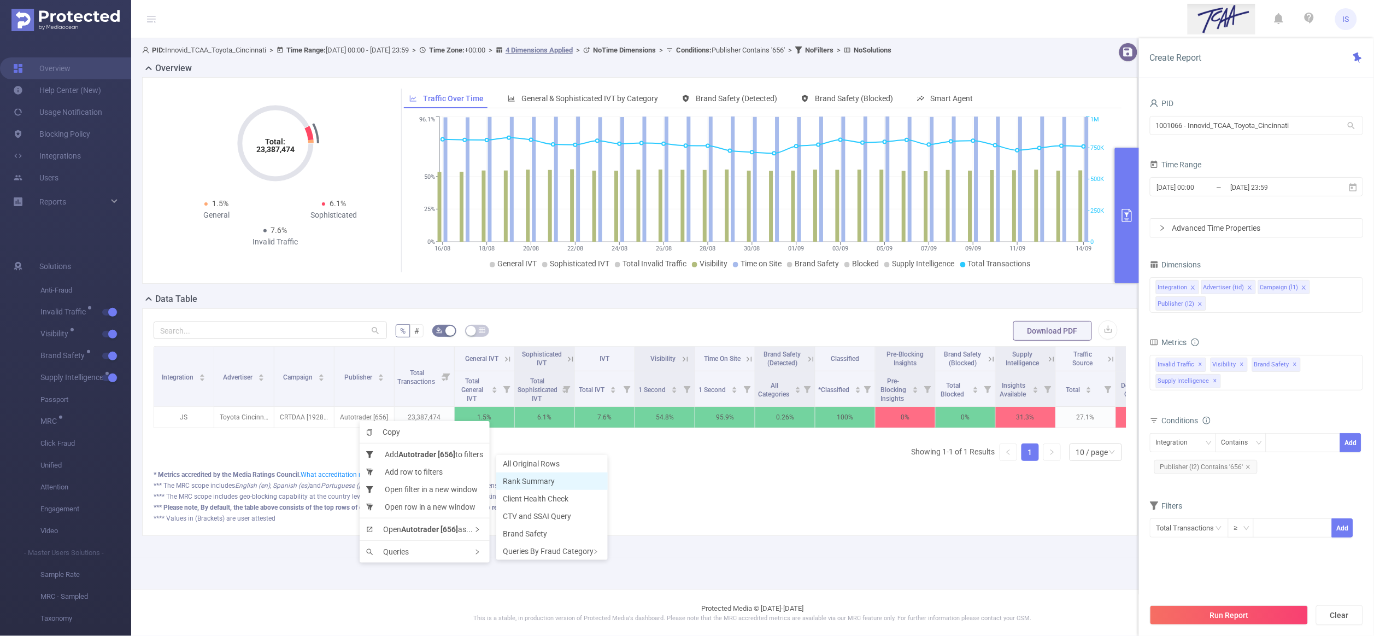
click at [528, 482] on span "Rank Summary" at bounding box center [529, 480] width 52 height 9
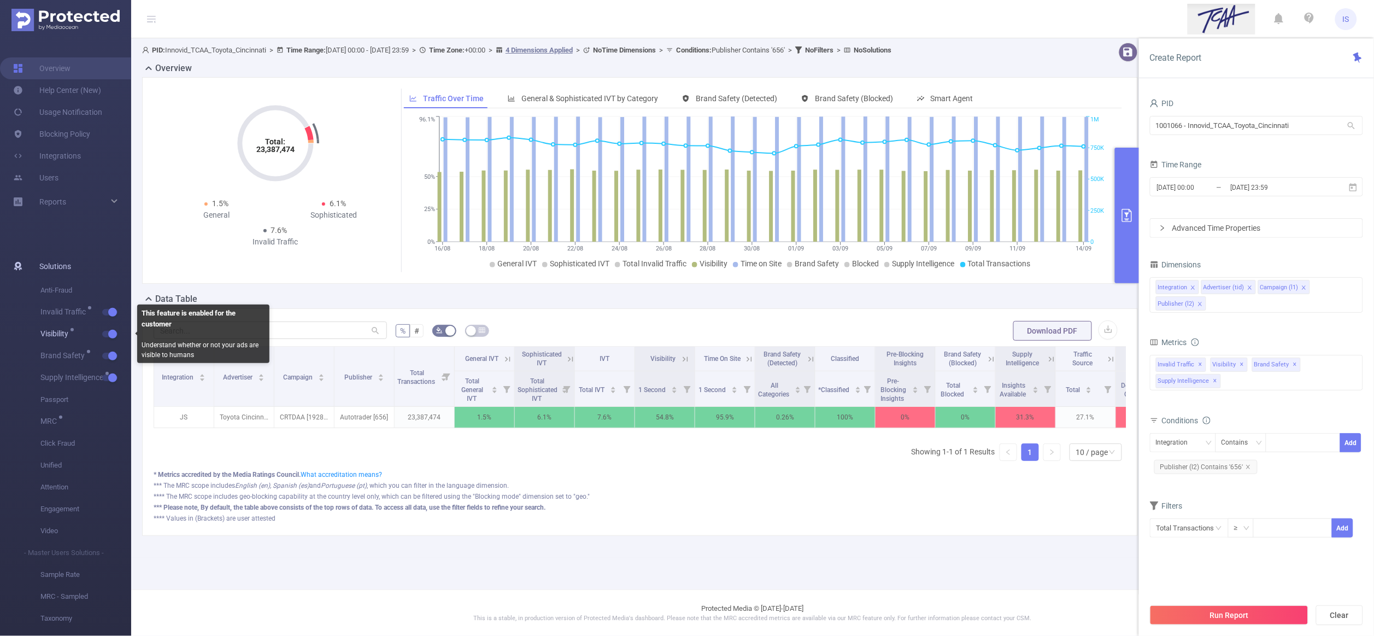
click at [111, 333] on button "button" at bounding box center [109, 334] width 15 height 7
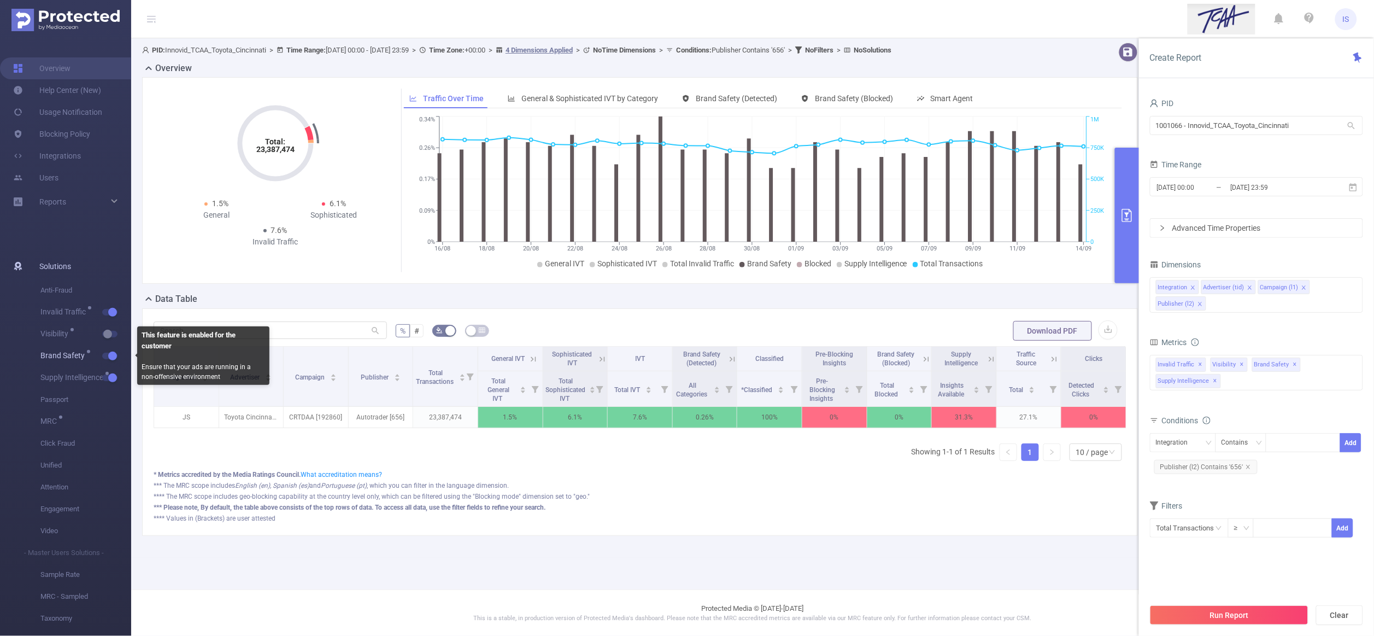
click at [109, 358] on button "button" at bounding box center [109, 355] width 15 height 7
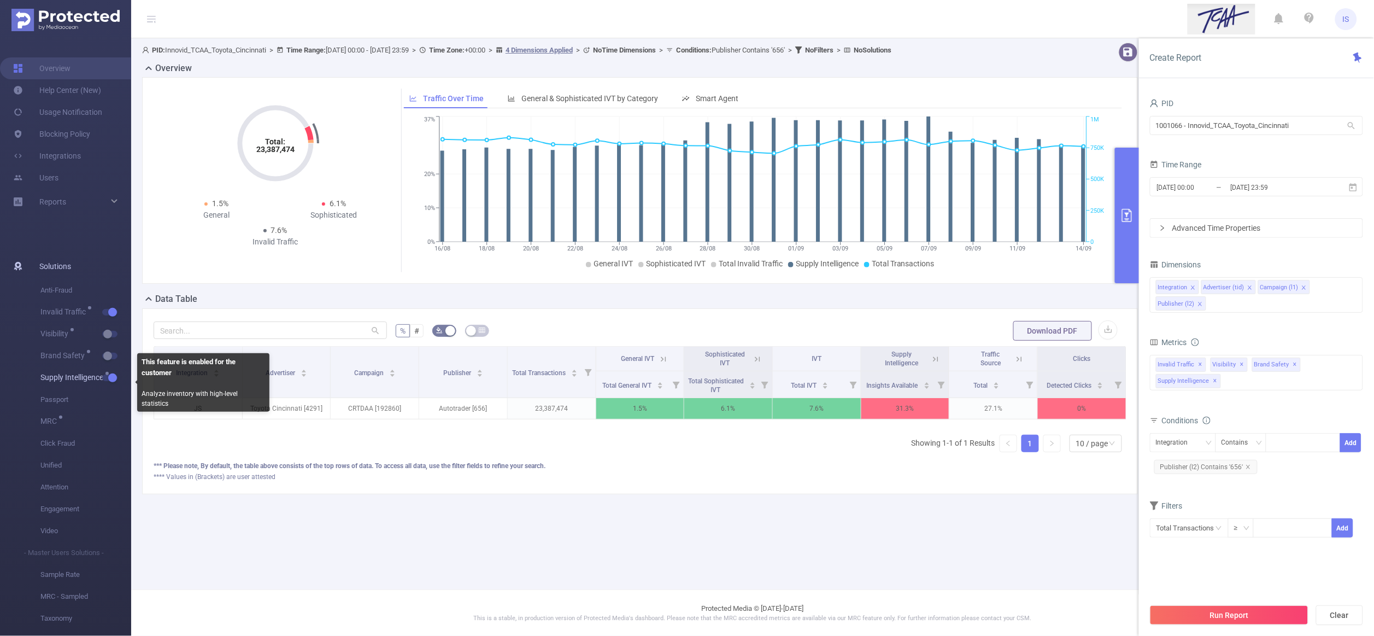
click at [109, 375] on sup at bounding box center [106, 373] width 3 height 3
click at [107, 378] on span "button" at bounding box center [111, 377] width 14 height 5
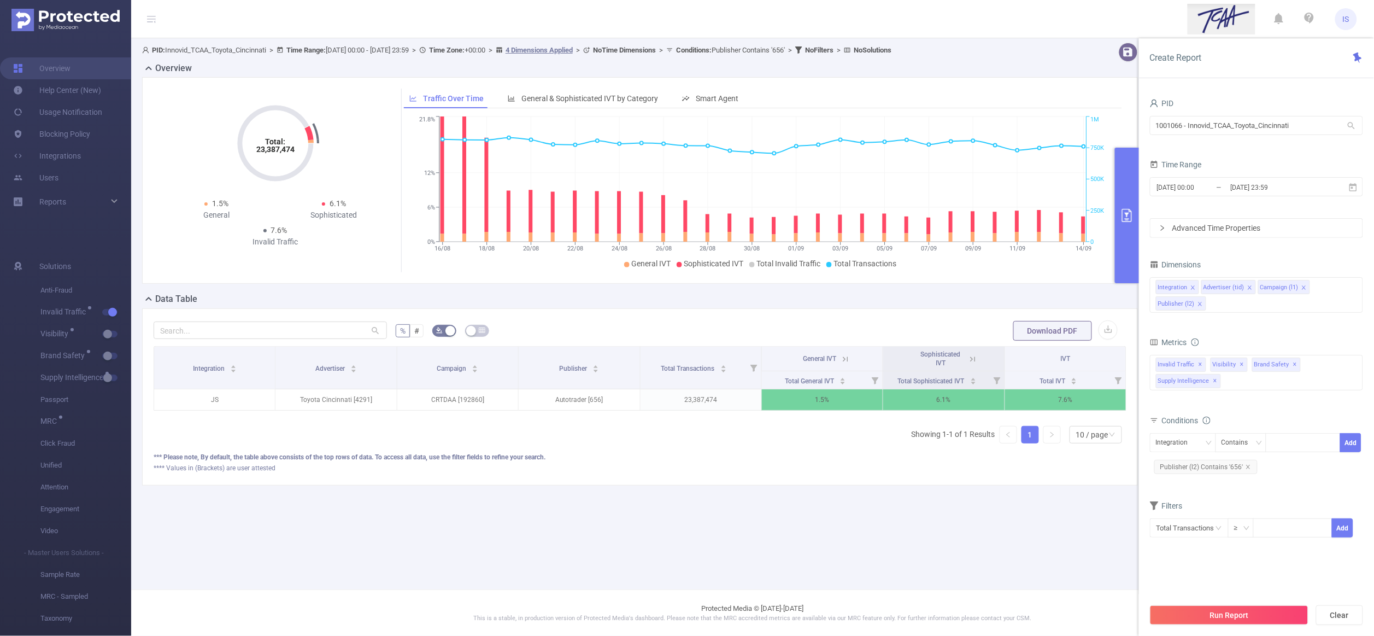
click at [1130, 189] on button "primary" at bounding box center [1127, 216] width 24 height 136
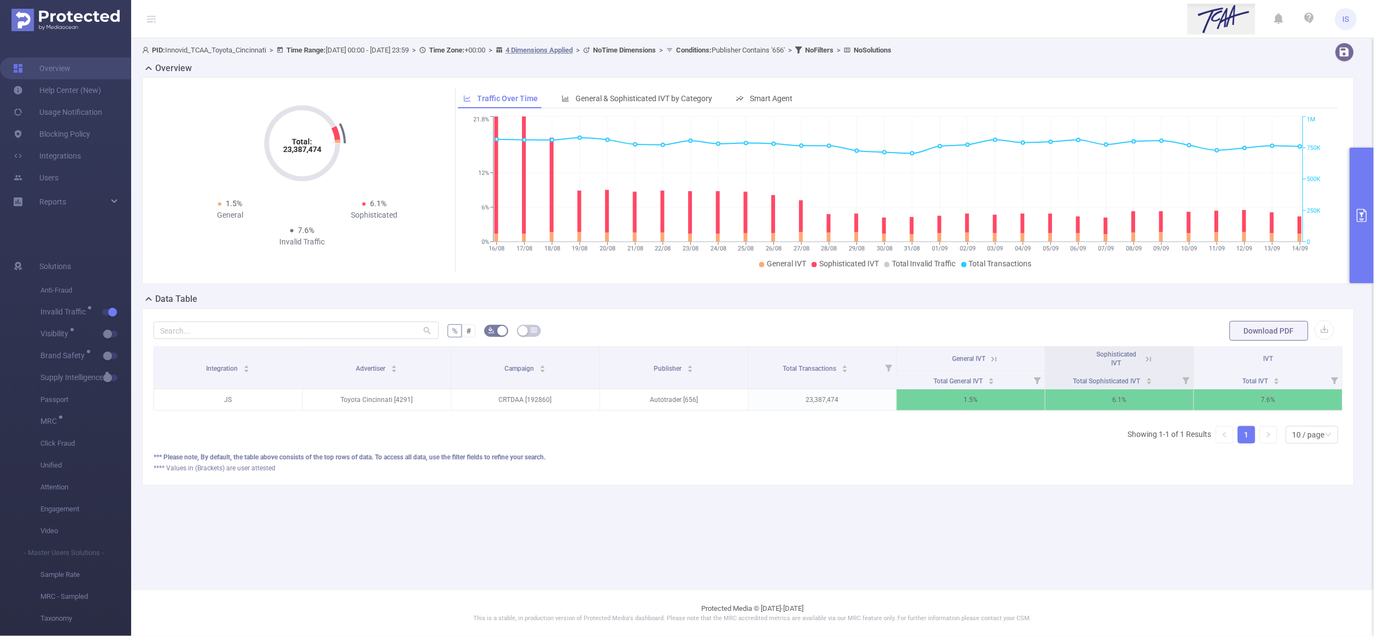
click at [1367, 189] on button "primary" at bounding box center [1362, 216] width 24 height 136
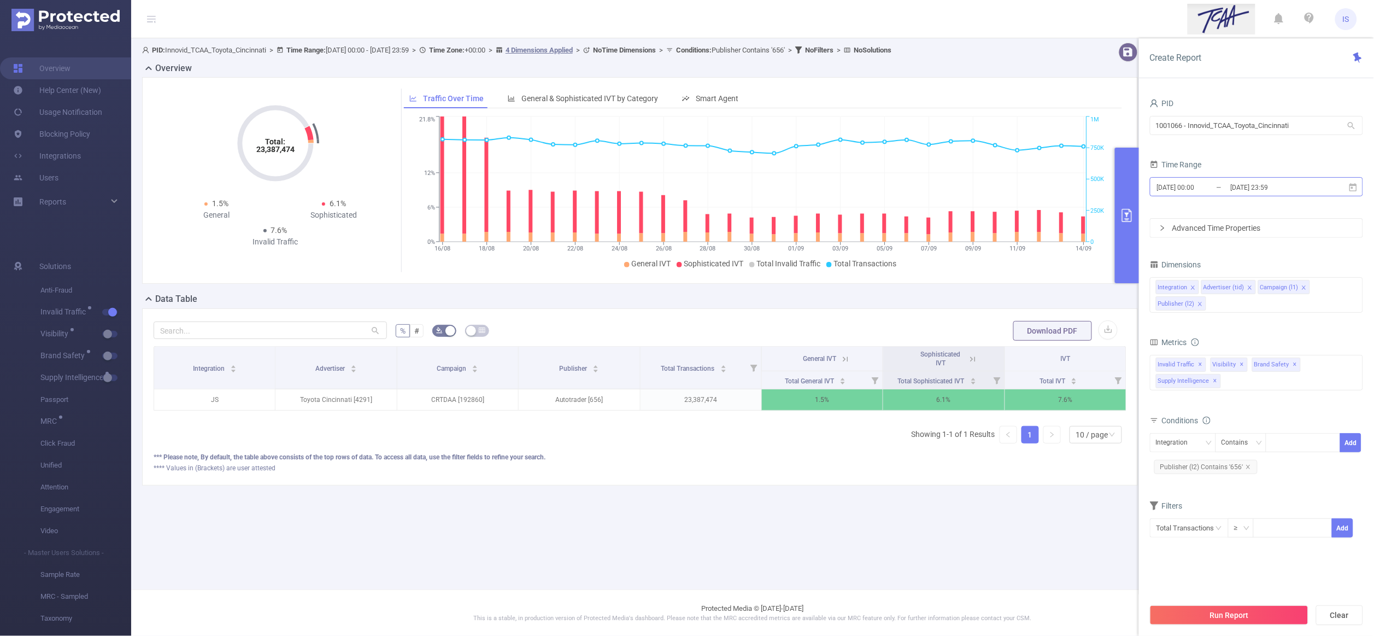
click at [1205, 186] on input "[DATE] 00:00" at bounding box center [1200, 187] width 89 height 15
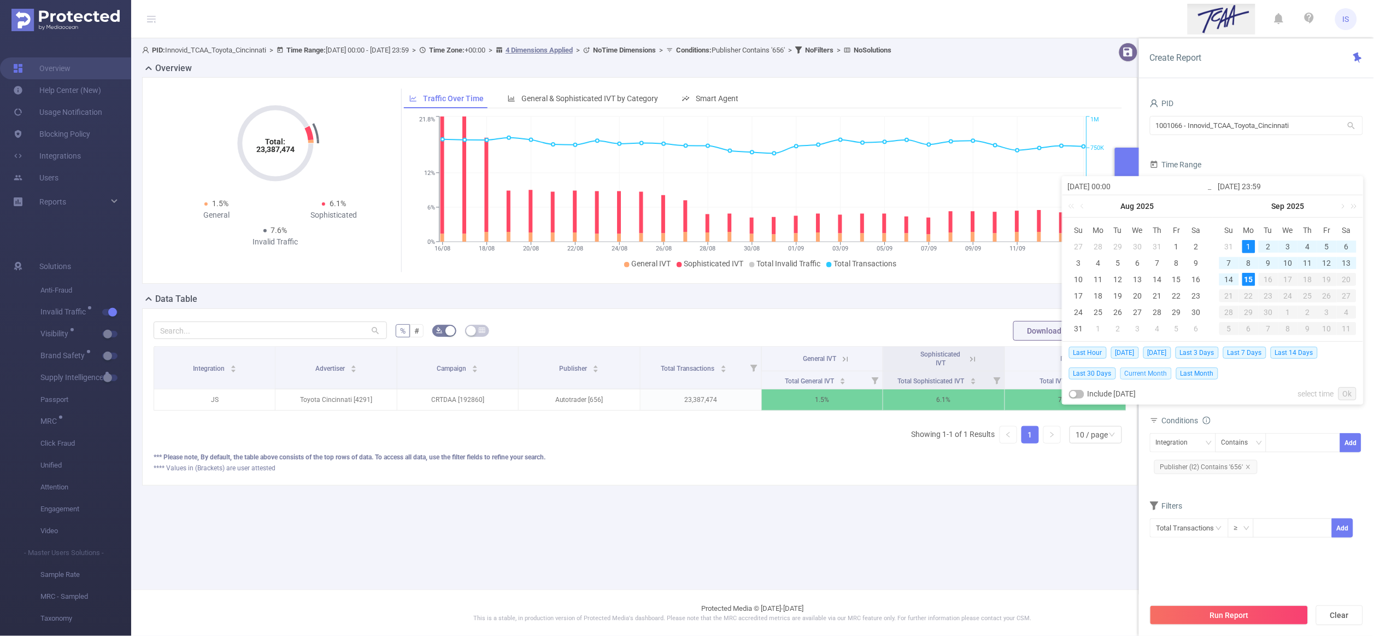
click at [1146, 370] on span "Current Month" at bounding box center [1145, 373] width 51 height 12
type input "2025-09-01 00:00"
type input "2025-09-15 10:59"
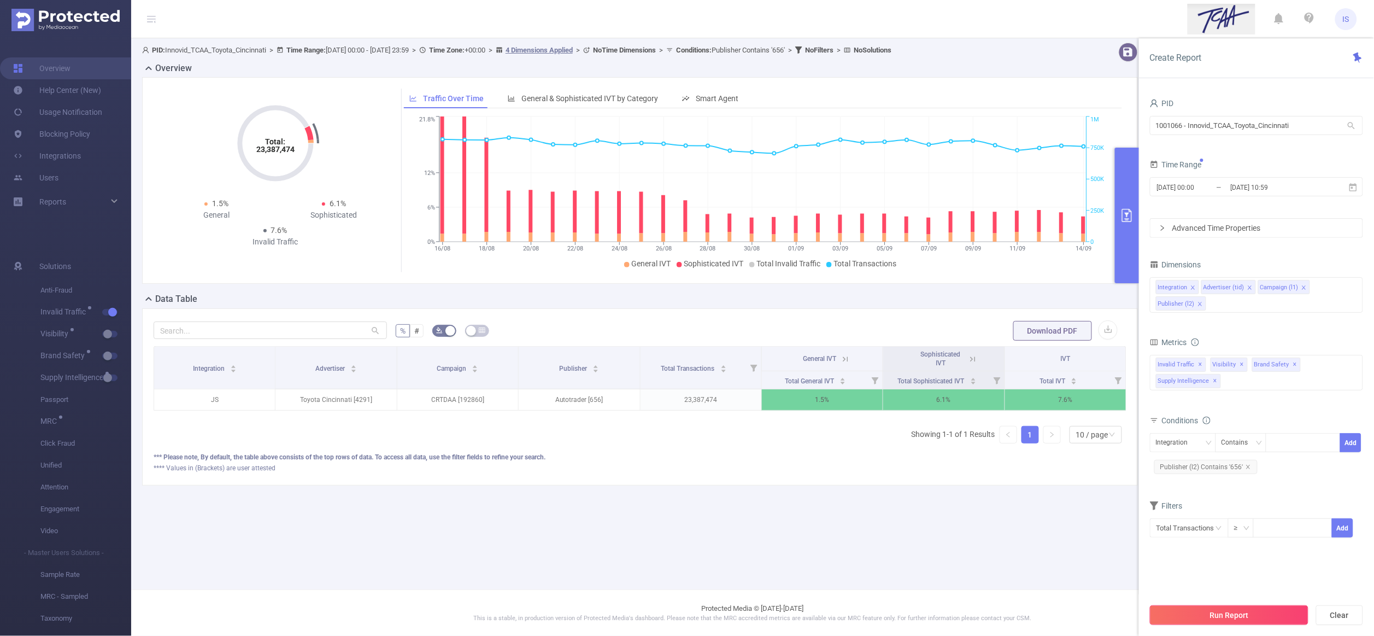
click at [1248, 613] on button "Run Report" at bounding box center [1229, 615] width 158 height 20
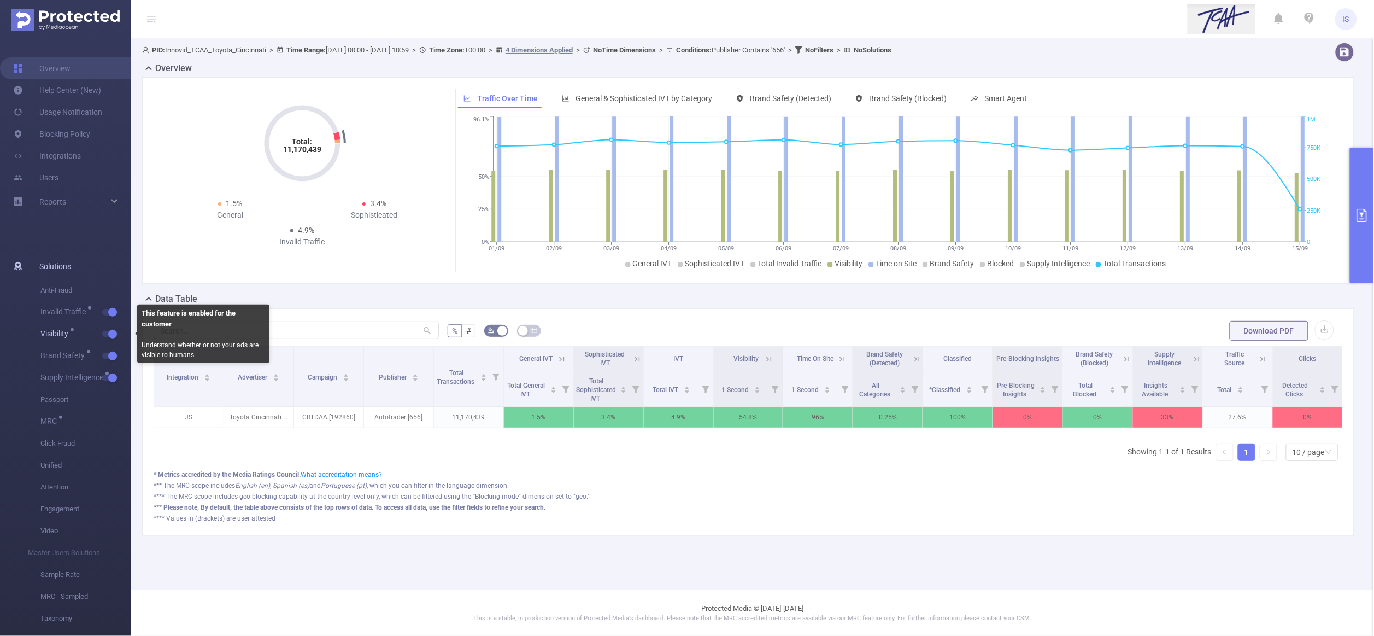
click at [110, 332] on button "button" at bounding box center [109, 334] width 15 height 7
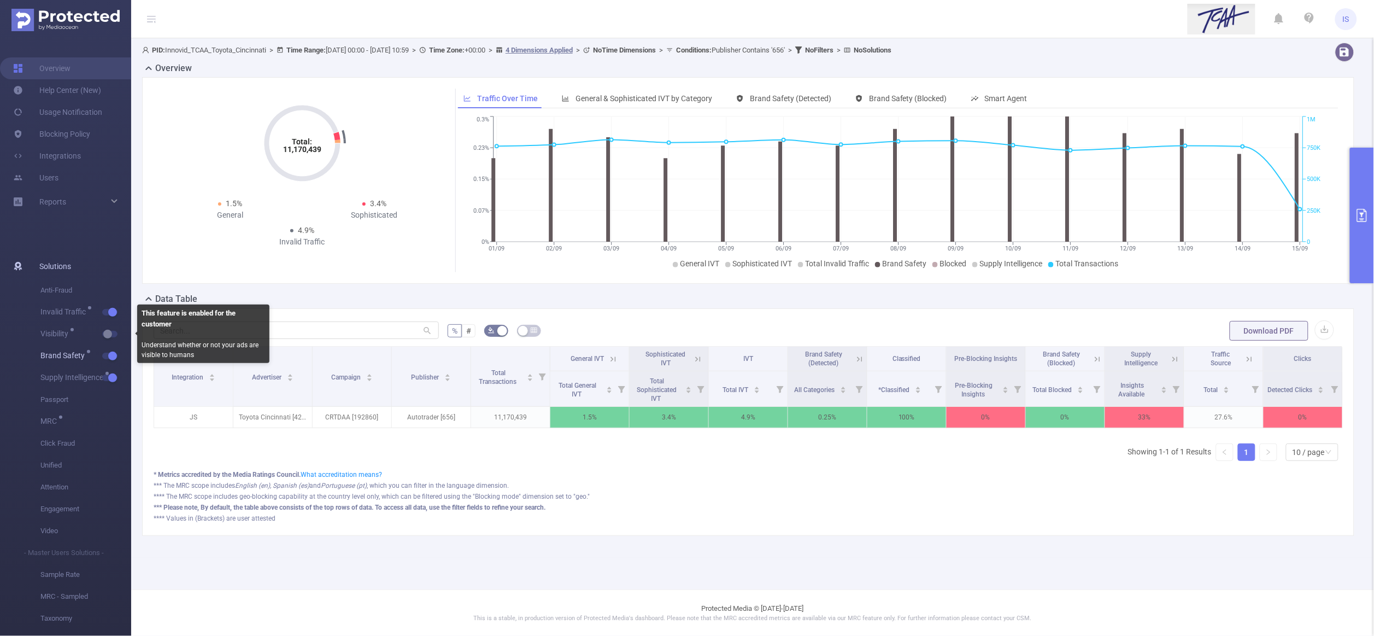
click at [111, 352] on button "button" at bounding box center [109, 355] width 15 height 7
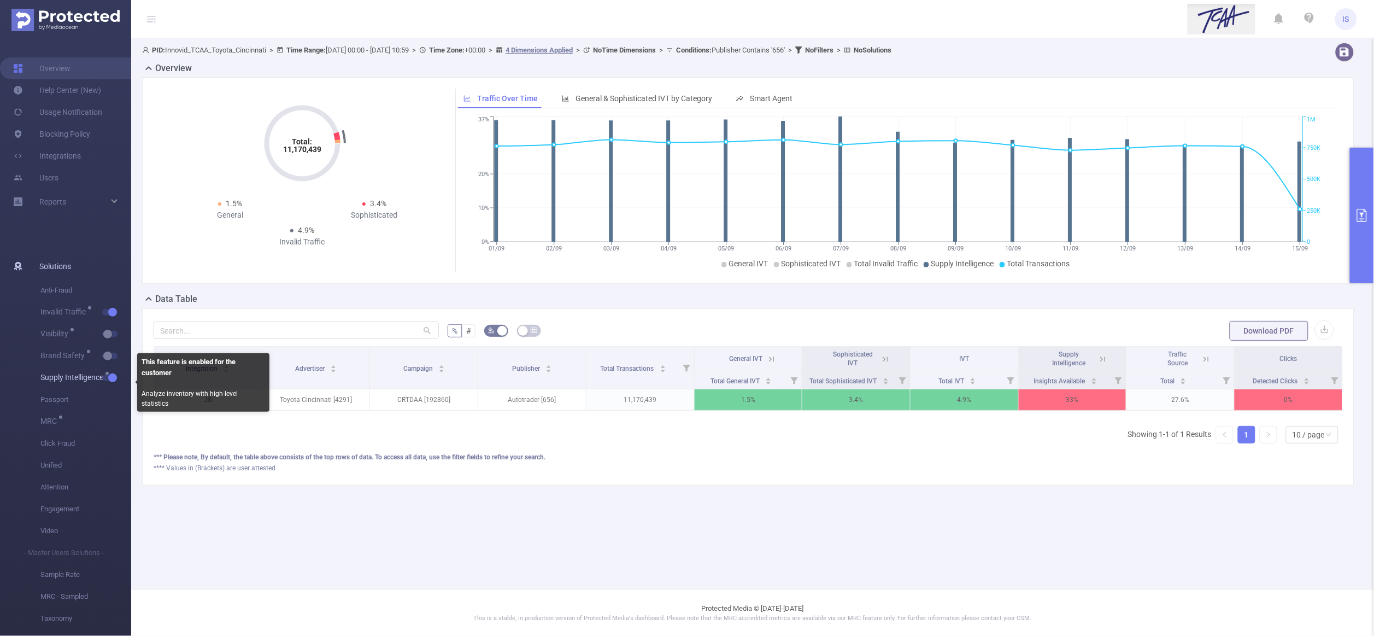
click at [113, 376] on button "button" at bounding box center [109, 377] width 15 height 7
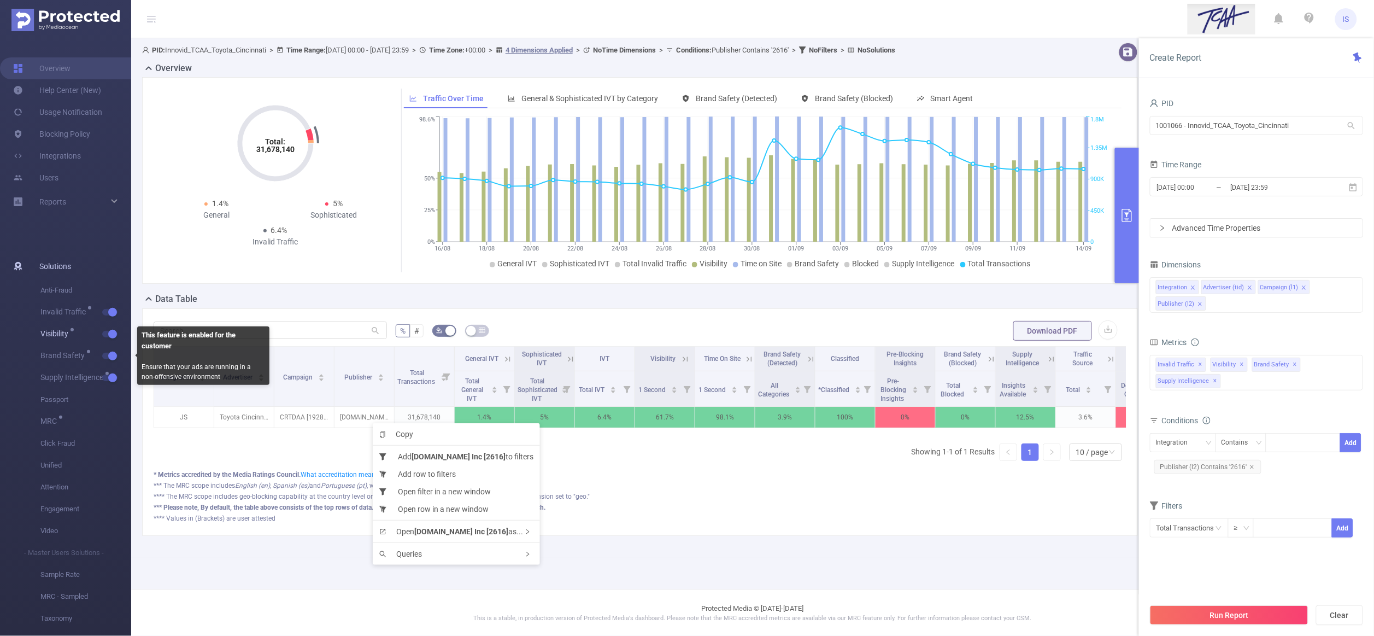
click at [105, 338] on span "Visibility" at bounding box center [85, 334] width 91 height 22
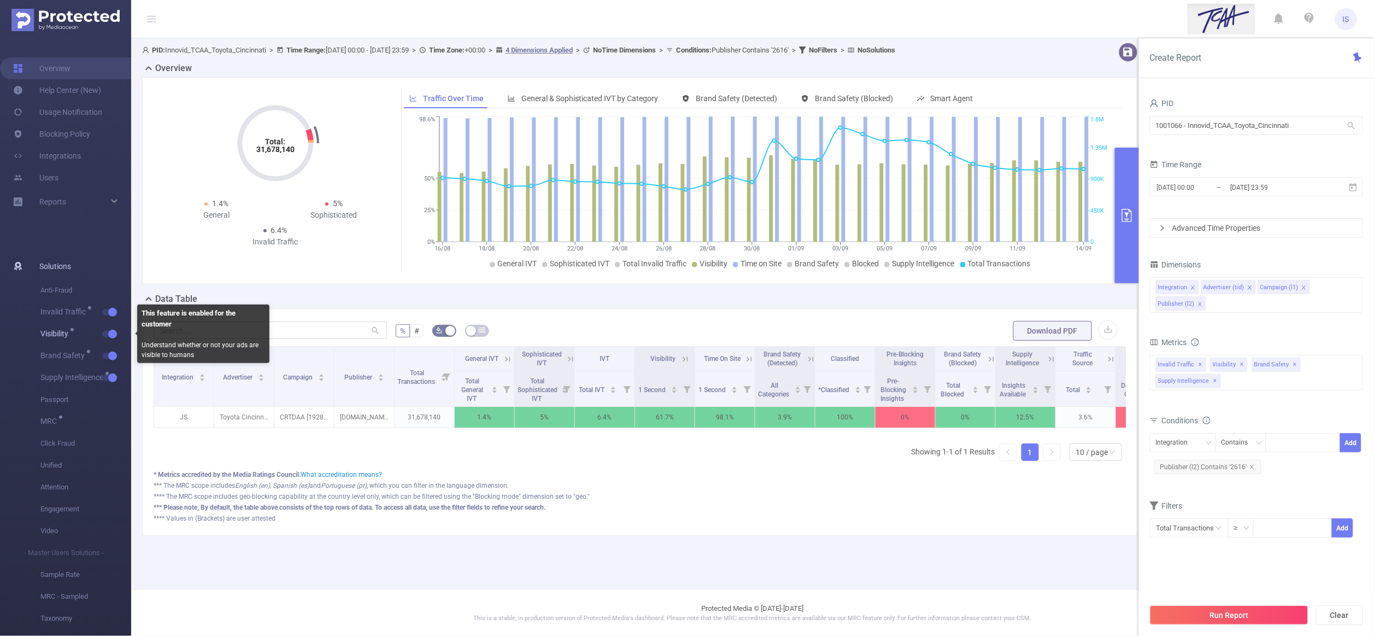
click at [114, 333] on button "button" at bounding box center [109, 334] width 15 height 7
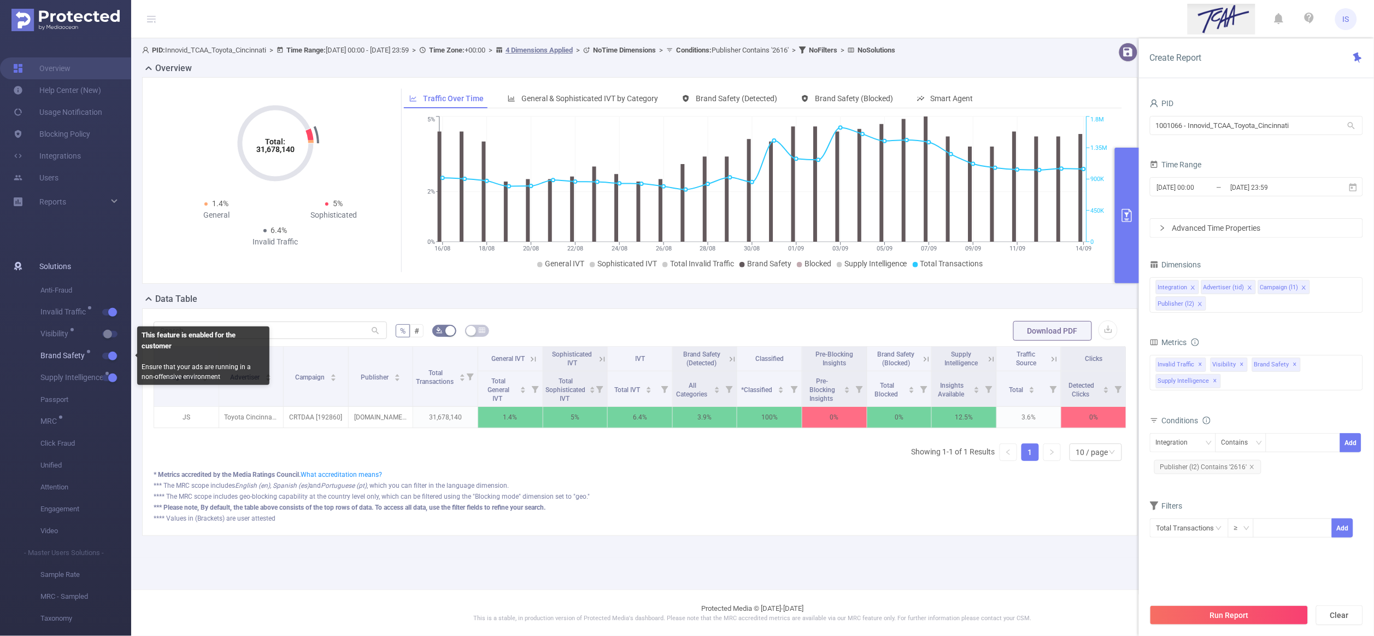
click at [112, 357] on button "button" at bounding box center [109, 355] width 15 height 7
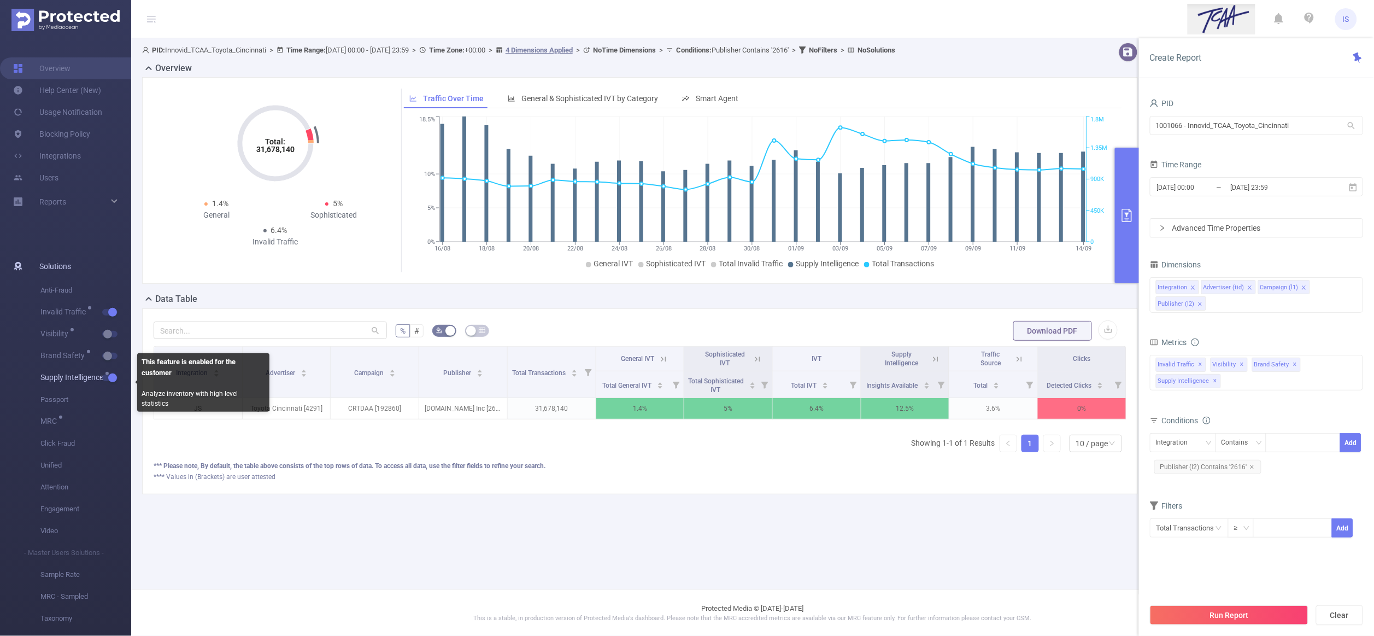
click at [110, 381] on button "button" at bounding box center [109, 377] width 15 height 7
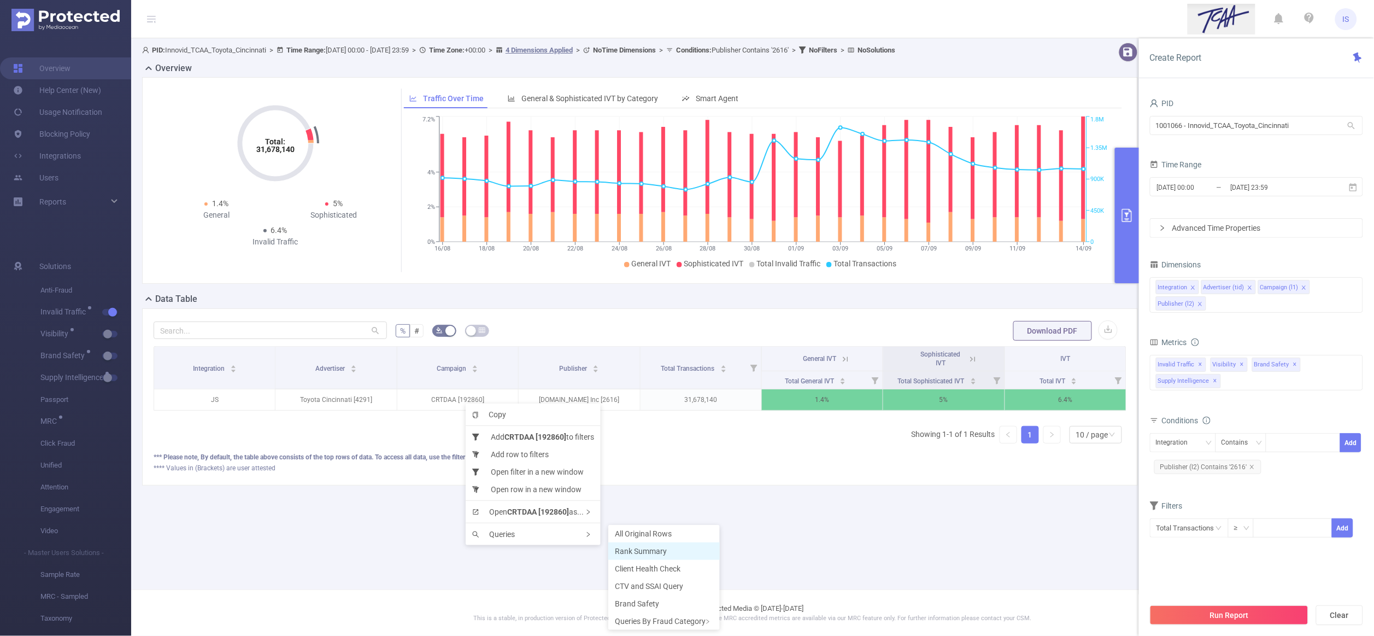
click at [625, 547] on span "Rank Summary" at bounding box center [641, 550] width 52 height 9
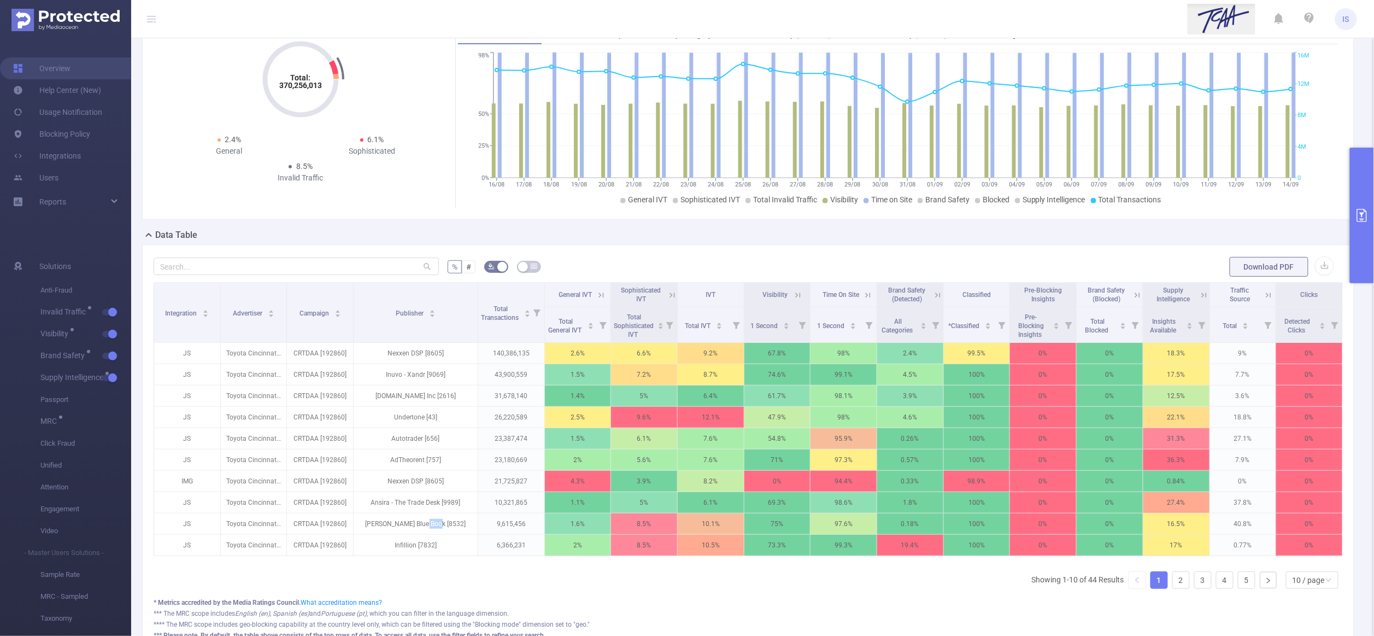
scroll to position [163, 0]
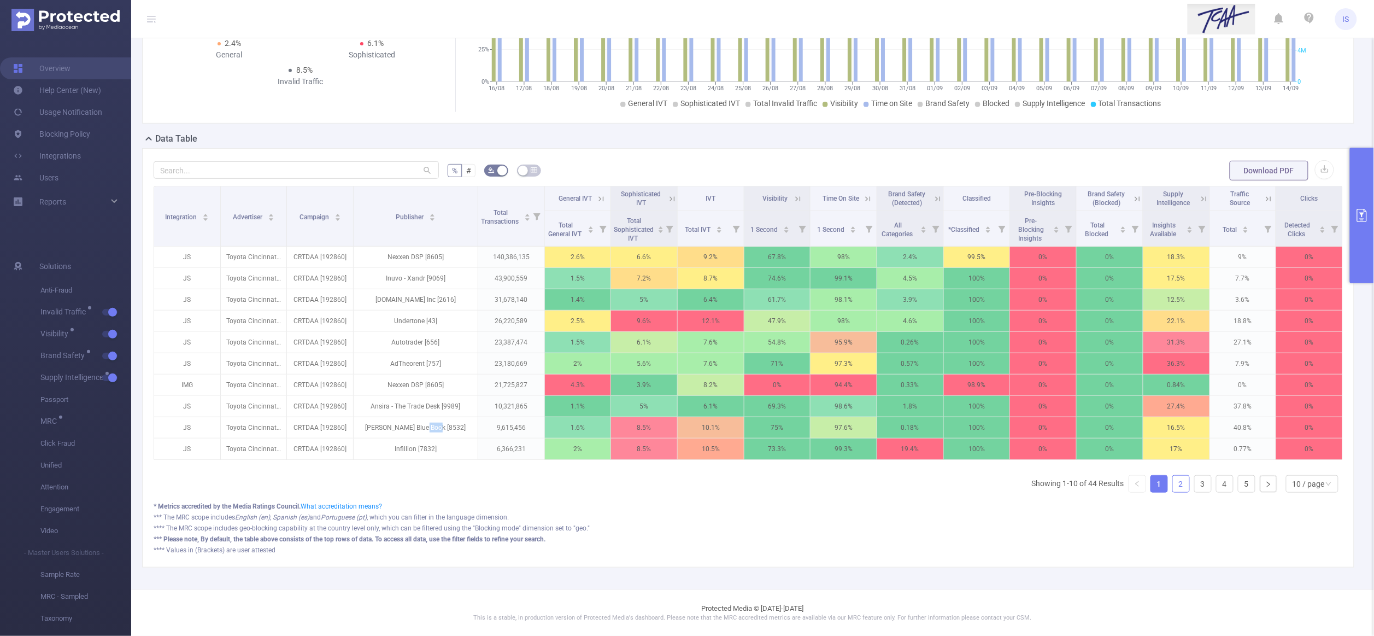
click at [1173, 492] on link "2" at bounding box center [1181, 483] width 16 height 16
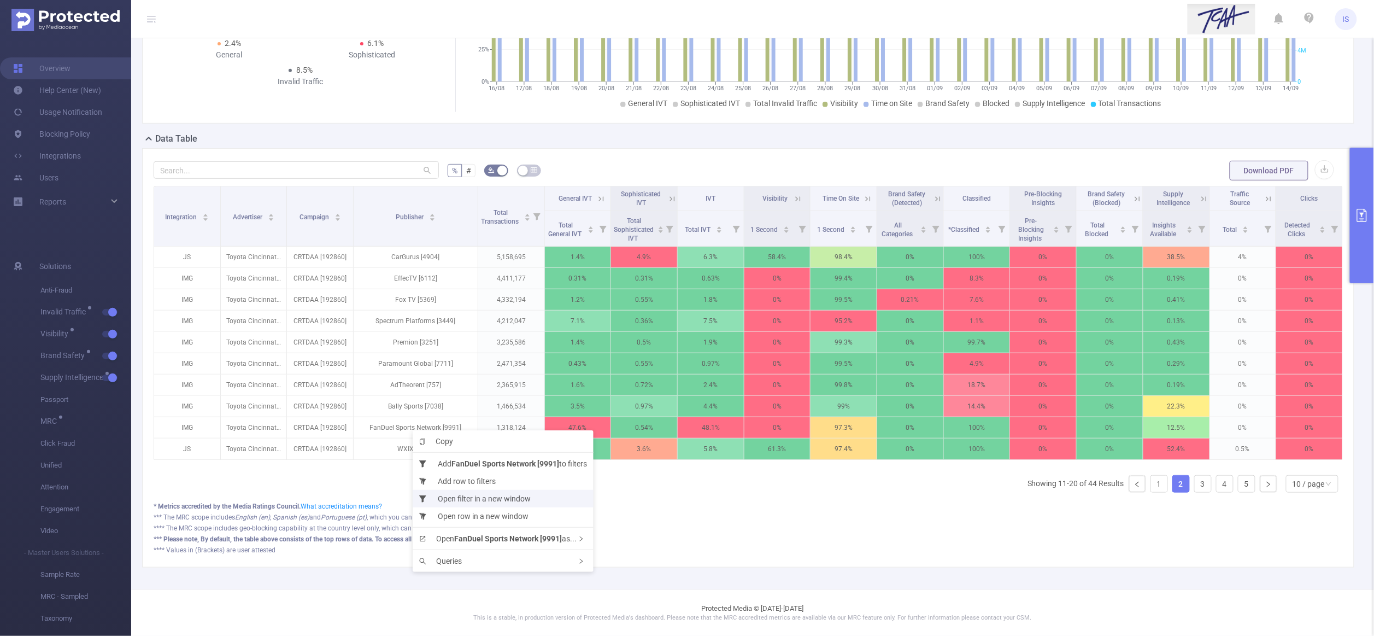
click at [493, 500] on li "Open filter in a new window" at bounding box center [503, 498] width 181 height 17
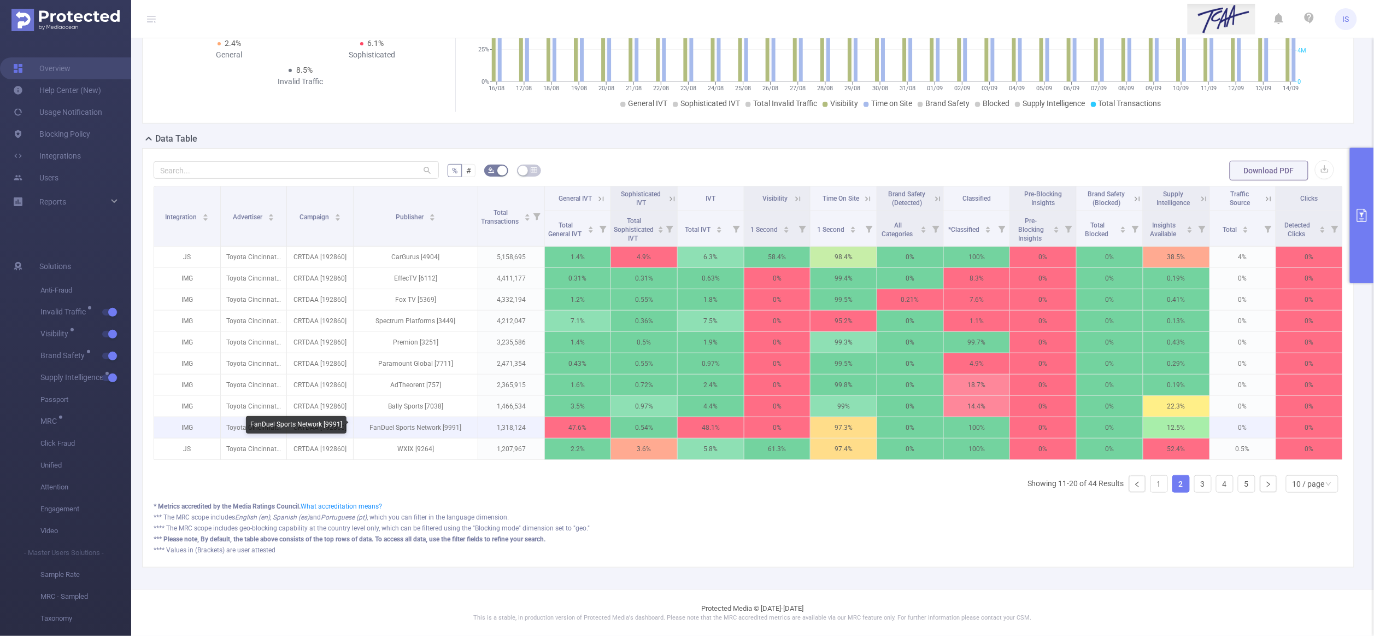
click at [447, 422] on p "FanDuel Sports Network [9991]" at bounding box center [416, 427] width 124 height 21
copy p "9991"
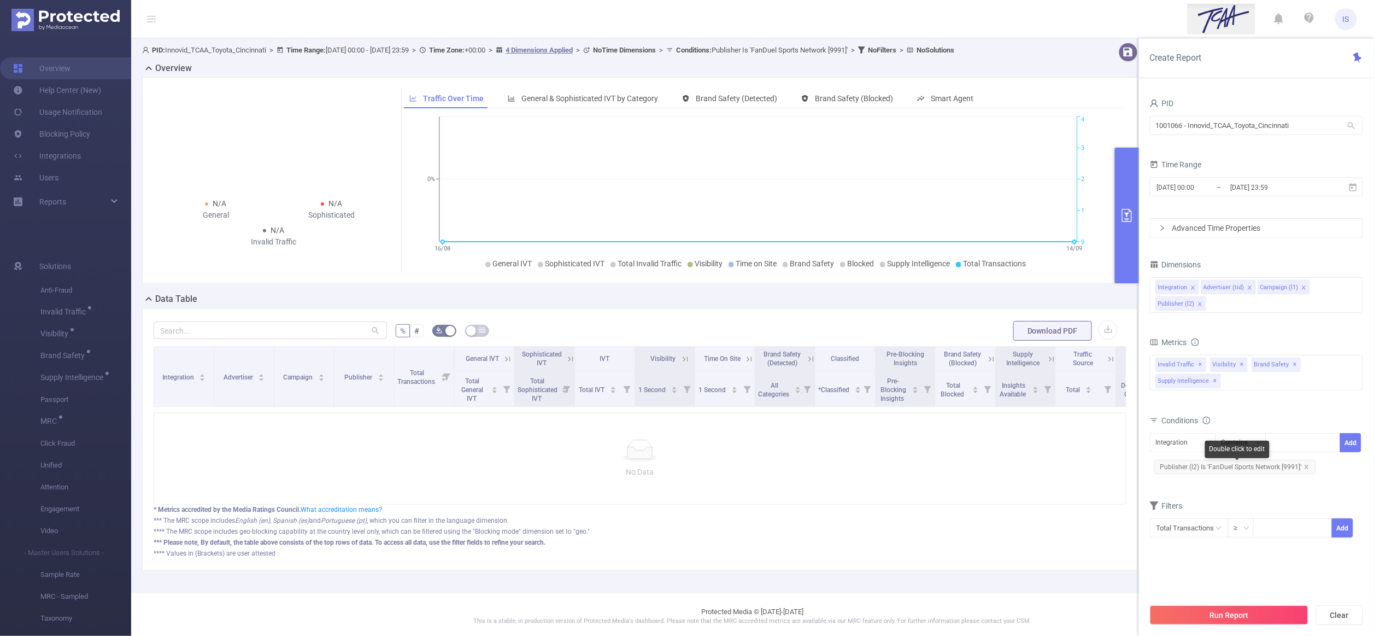
click at [1213, 470] on span "Publisher (l2) Is 'FanDuel Sports Network [9991]'" at bounding box center [1235, 467] width 162 height 14
click at [1237, 446] on div "Is" at bounding box center [1240, 442] width 39 height 18
click at [1238, 468] on li "Contains" at bounding box center [1251, 465] width 73 height 17
click at [1286, 447] on div "FanDuel Sports Network [9991]" at bounding box center [1300, 443] width 44 height 14
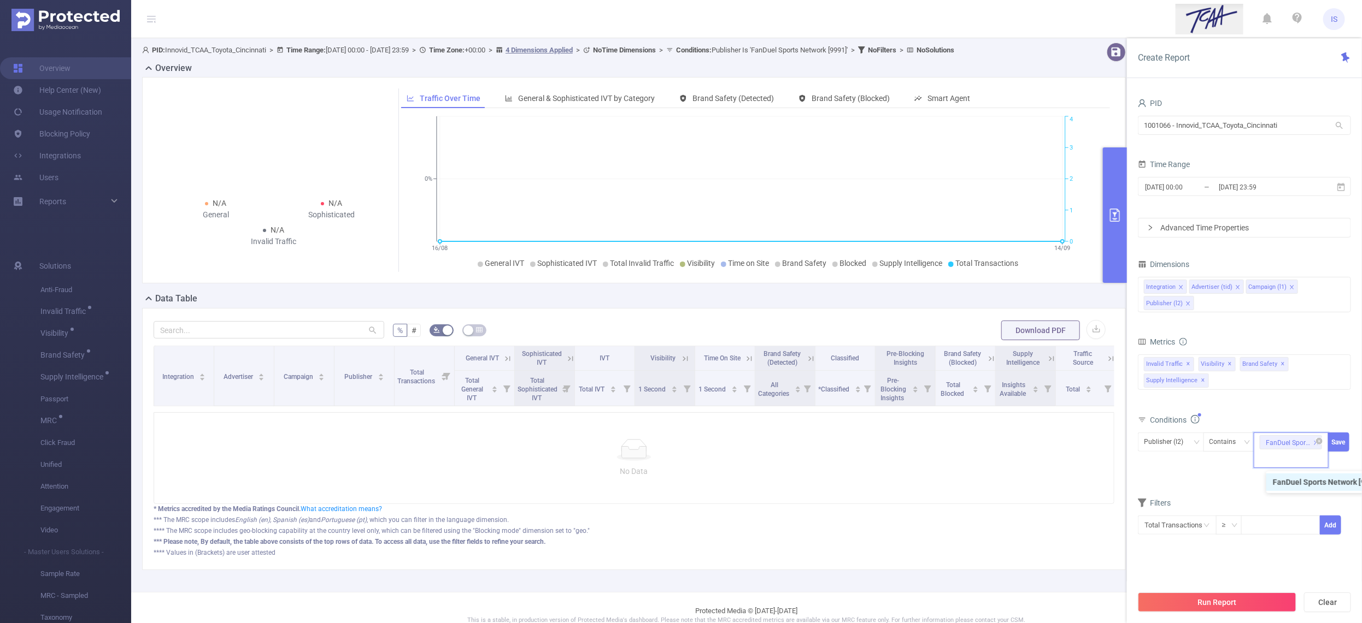
click at [1286, 447] on div "FanDuel Sports Network [9991]" at bounding box center [1288, 443] width 44 height 14
click at [1290, 483] on li "FanDuel Sports Network [9991]" at bounding box center [1332, 482] width 132 height 17
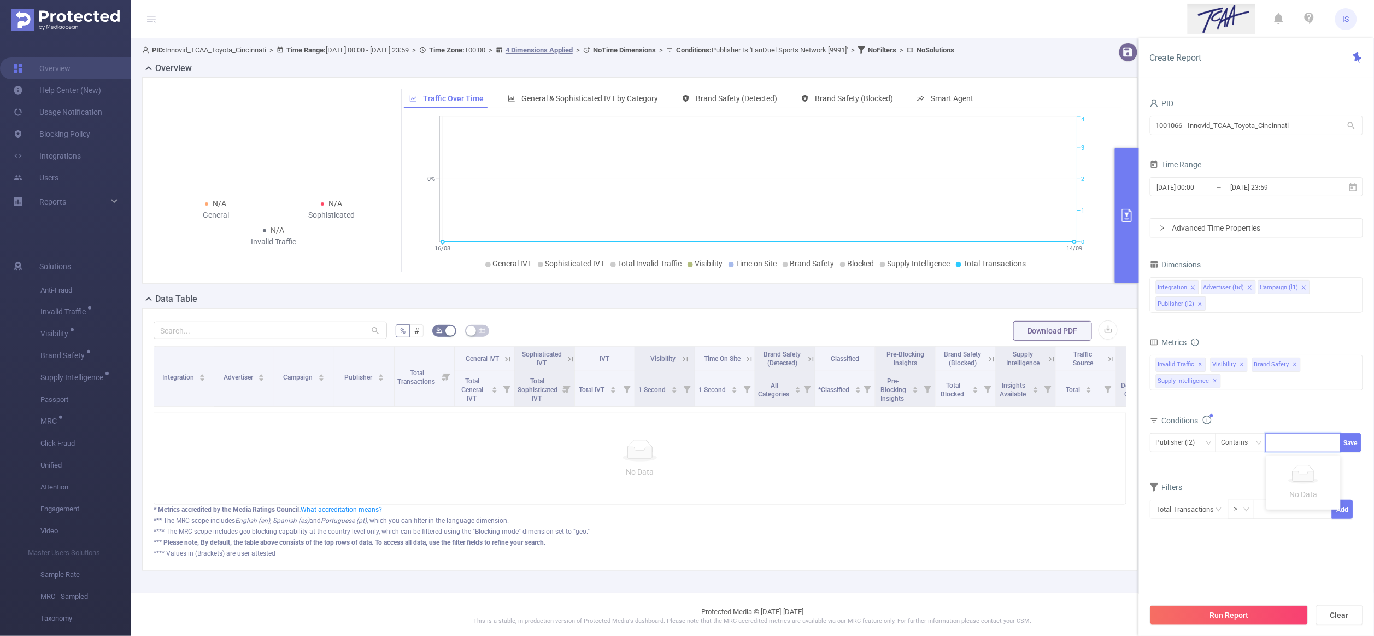
click at [1279, 444] on div at bounding box center [1303, 442] width 63 height 18
paste input "9991"
type input "9991"
click at [1292, 458] on li "9991" at bounding box center [1303, 465] width 74 height 17
click at [1345, 438] on button "Save" at bounding box center [1350, 442] width 21 height 19
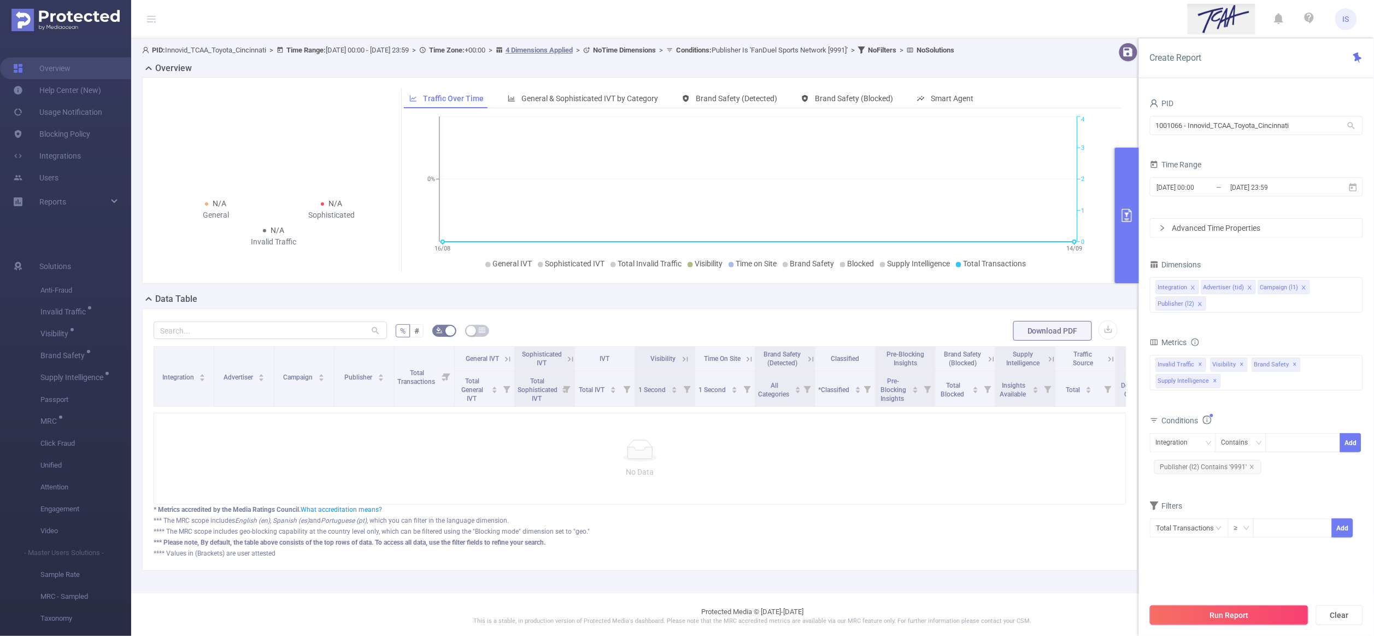
click at [1223, 616] on button "Run Report" at bounding box center [1229, 615] width 158 height 20
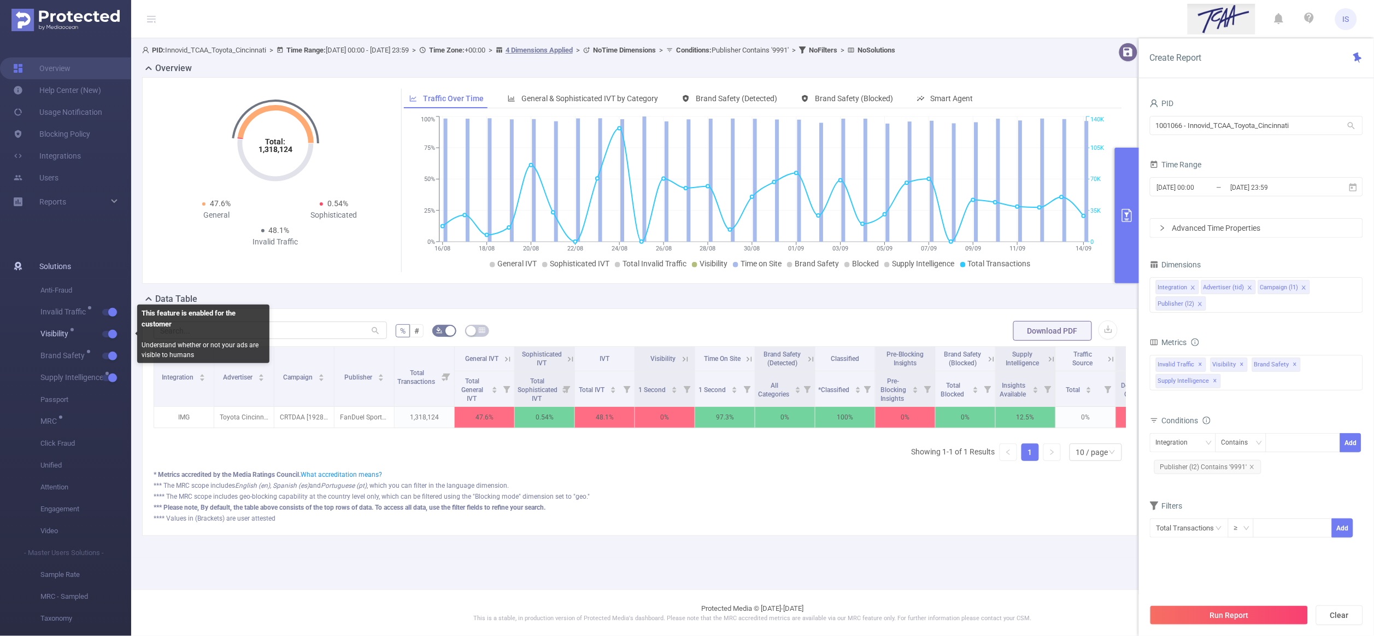
click at [112, 333] on button "button" at bounding box center [109, 334] width 15 height 7
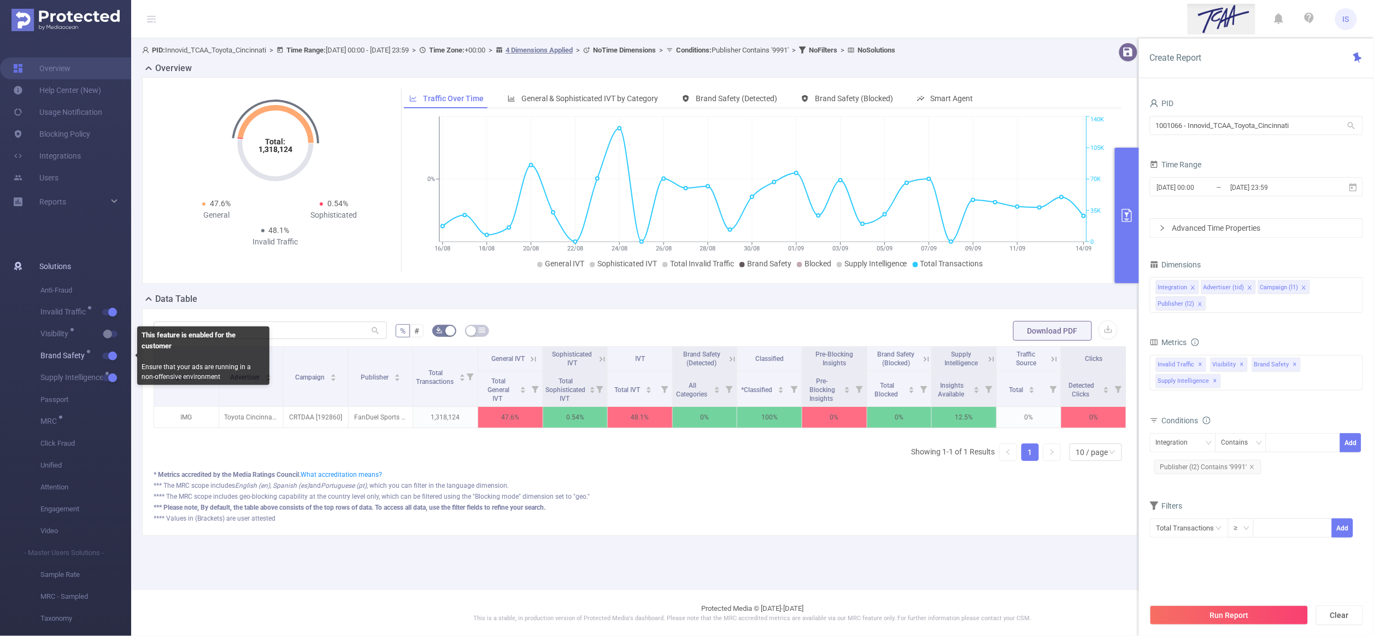
click at [114, 356] on button "button" at bounding box center [109, 355] width 15 height 7
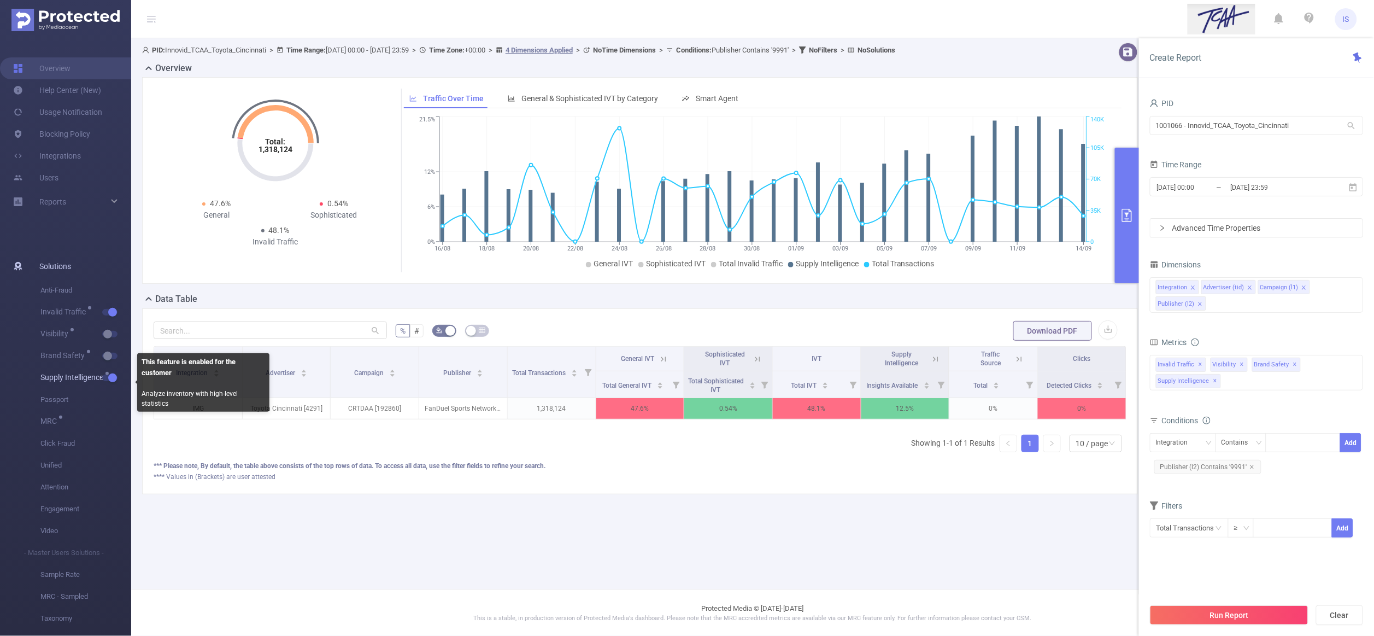
click at [113, 375] on button "button" at bounding box center [109, 377] width 15 height 7
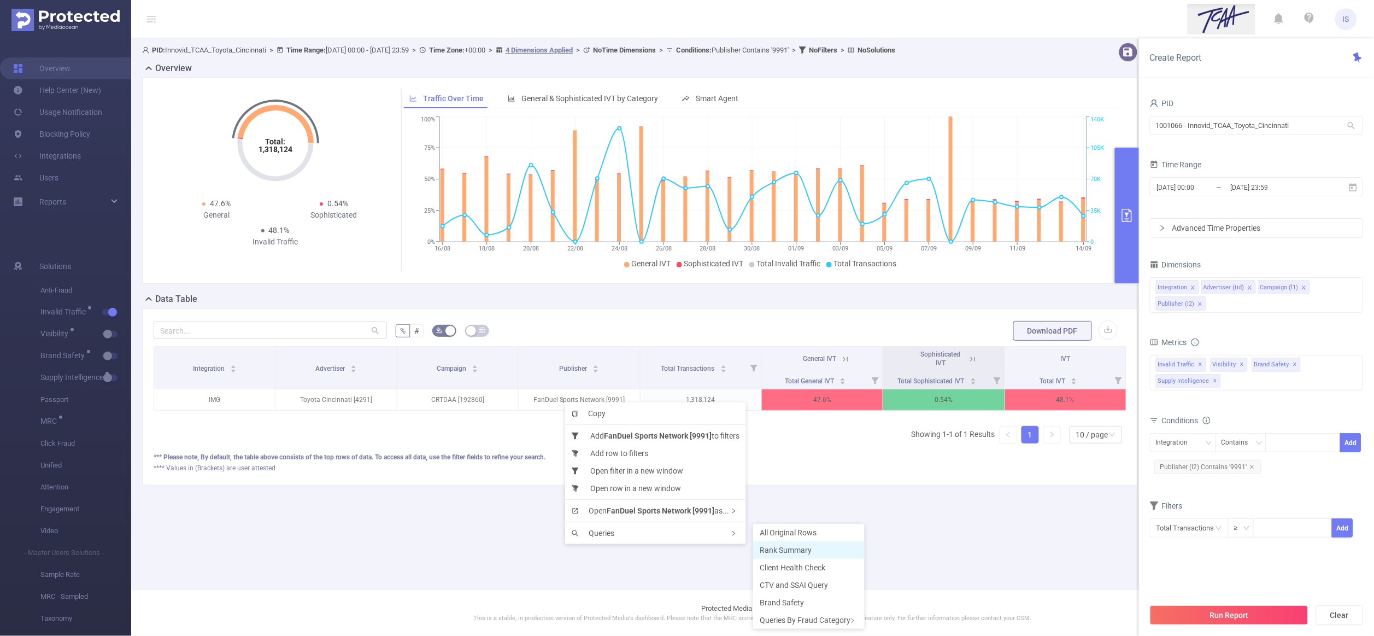
click at [792, 547] on span "Rank Summary" at bounding box center [786, 549] width 52 height 9
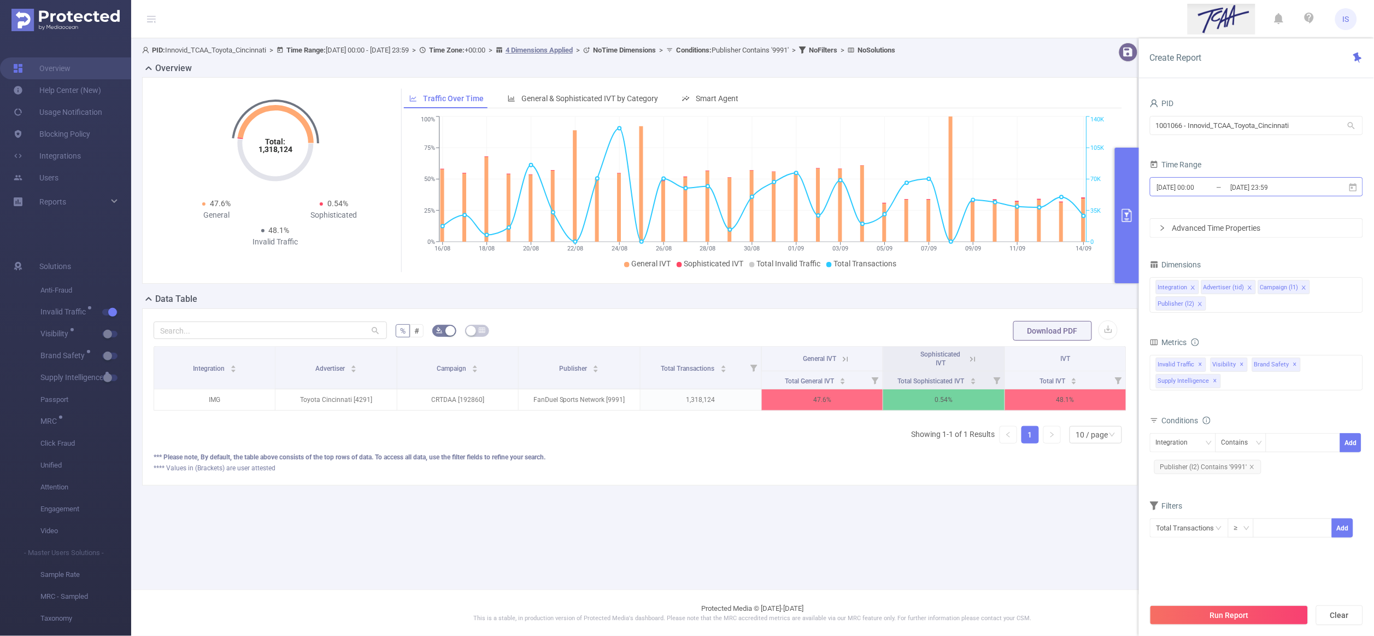
click at [1227, 185] on input "[DATE] 00:00" at bounding box center [1200, 187] width 89 height 15
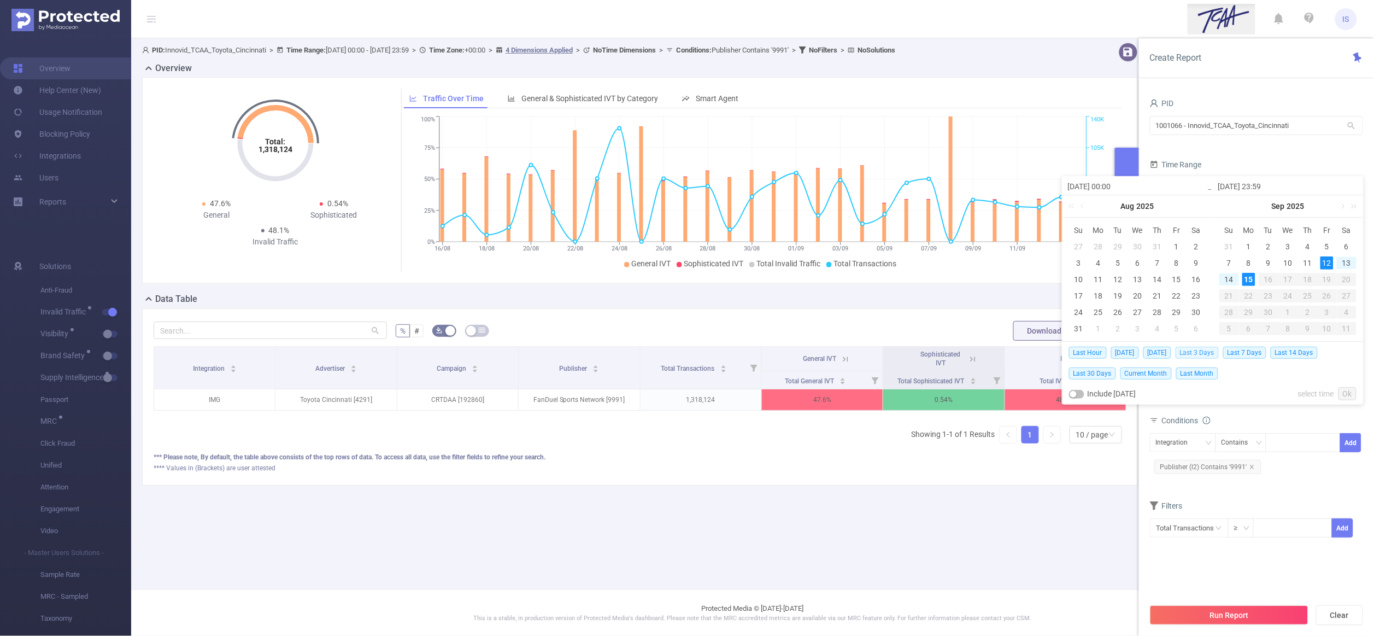
click at [1199, 354] on span "Last 3 Days" at bounding box center [1196, 352] width 43 height 12
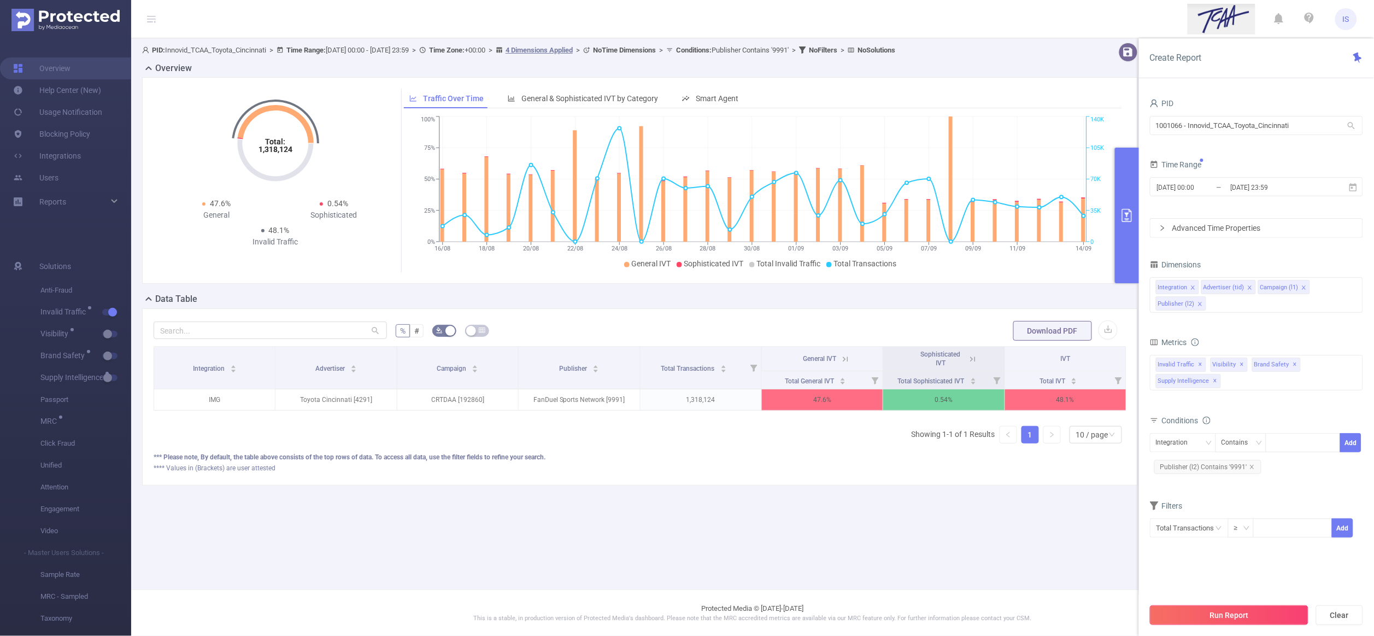
click at [1216, 609] on button "Run Report" at bounding box center [1229, 615] width 158 height 20
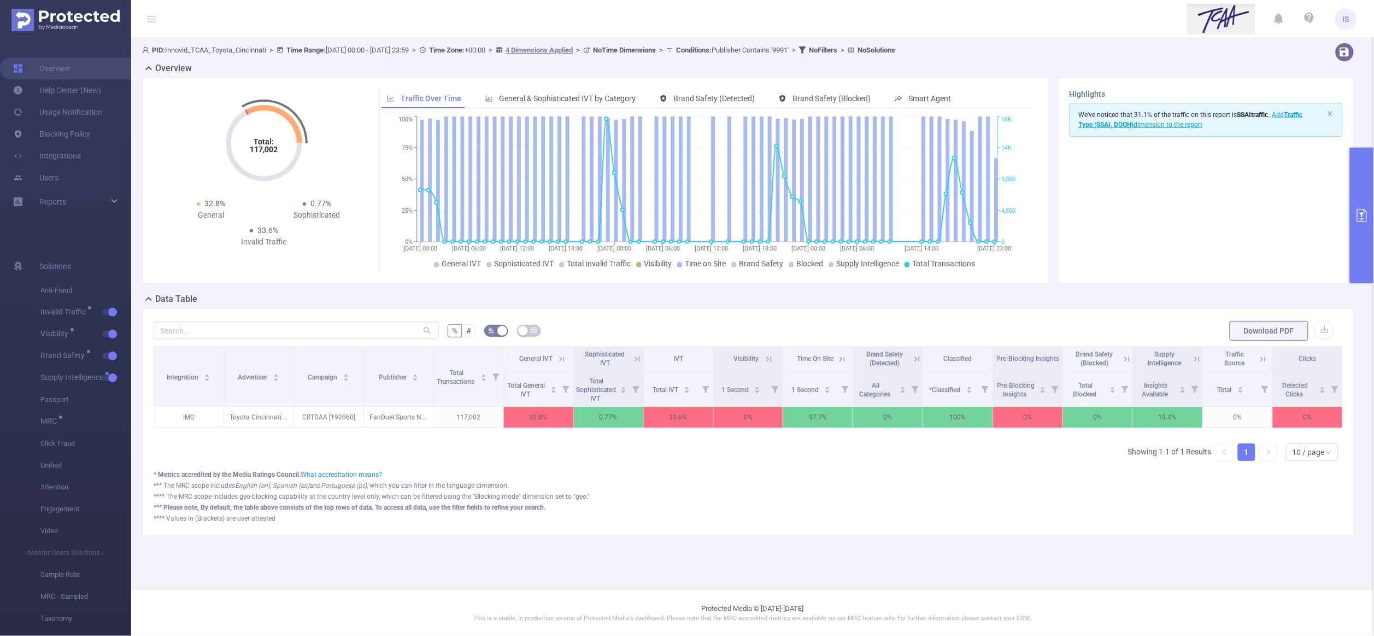
click at [1362, 174] on button "primary" at bounding box center [1362, 216] width 24 height 136
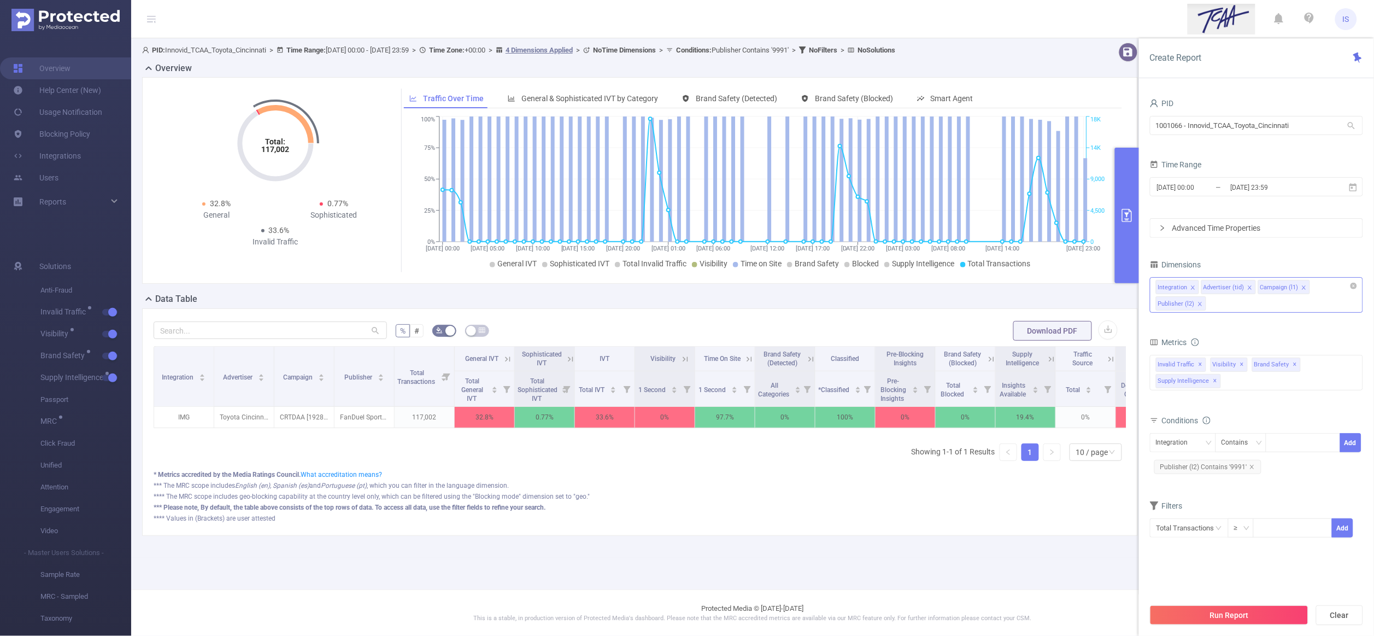
click at [1241, 302] on div "Integration Advertiser (tid) Campaign (l1) Publisher (l2)" at bounding box center [1256, 295] width 213 height 36
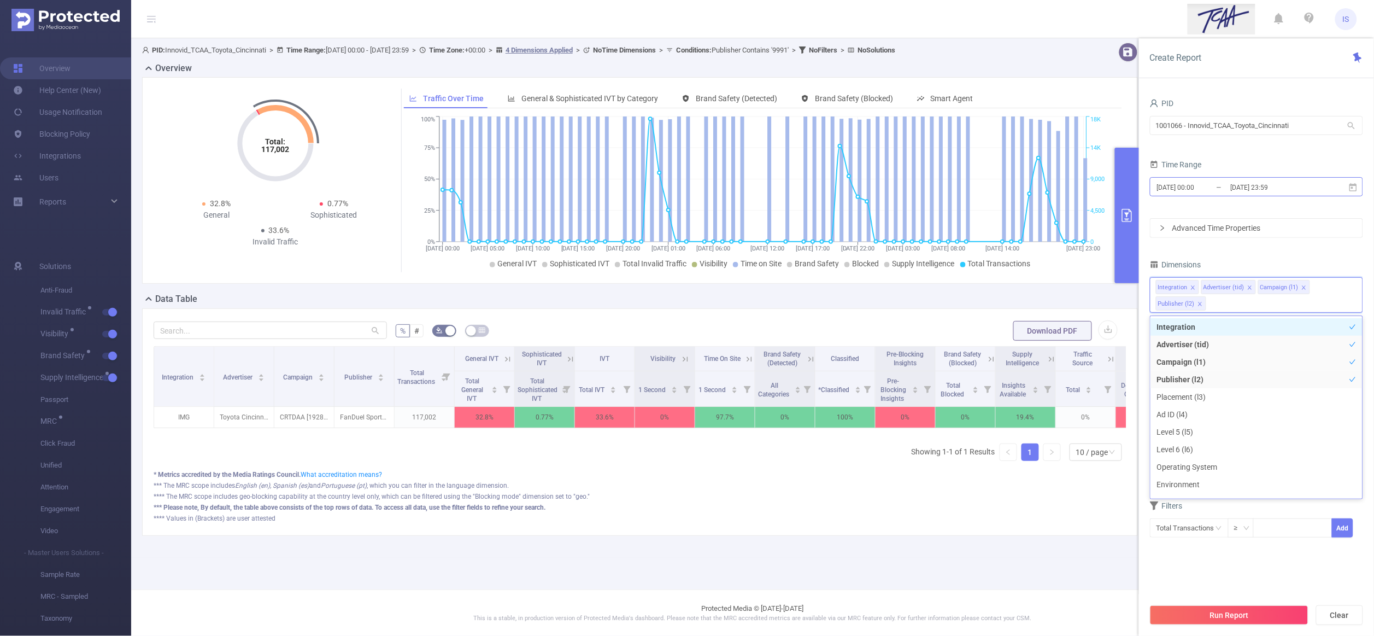
click at [1203, 192] on input "[DATE] 00:00" at bounding box center [1200, 187] width 89 height 15
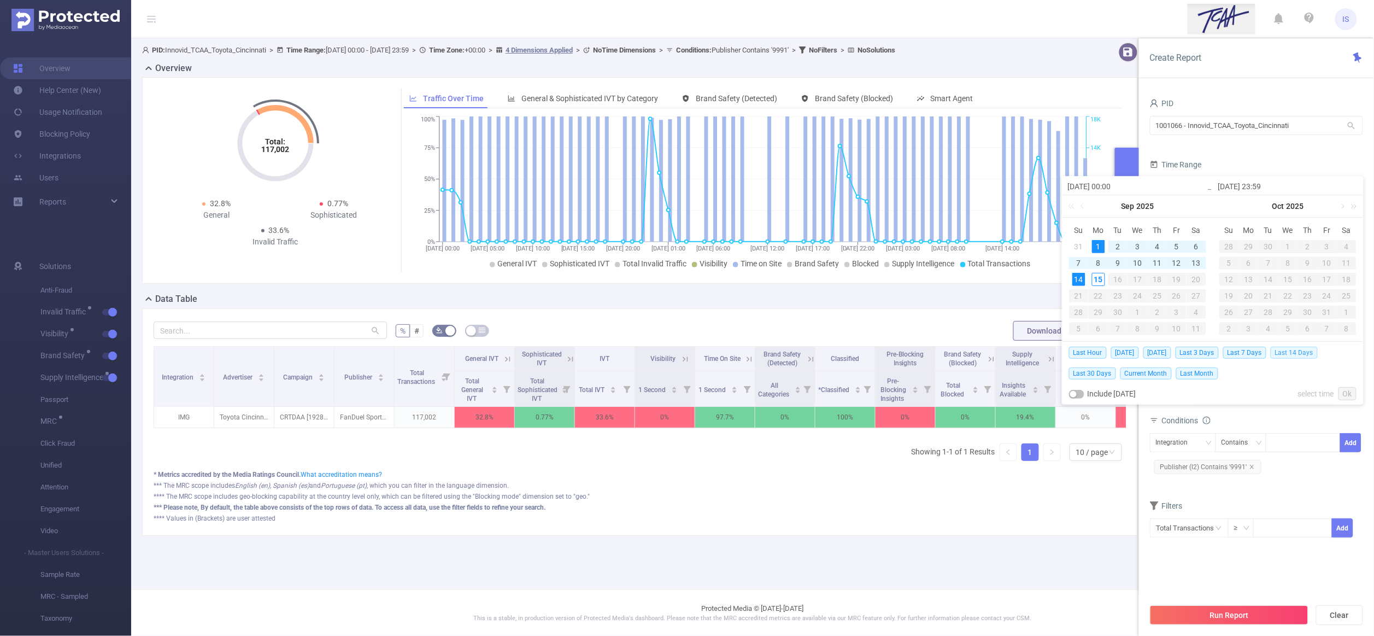
click at [1294, 350] on span "Last 14 Days" at bounding box center [1293, 352] width 47 height 12
type input "[DATE] 00:00"
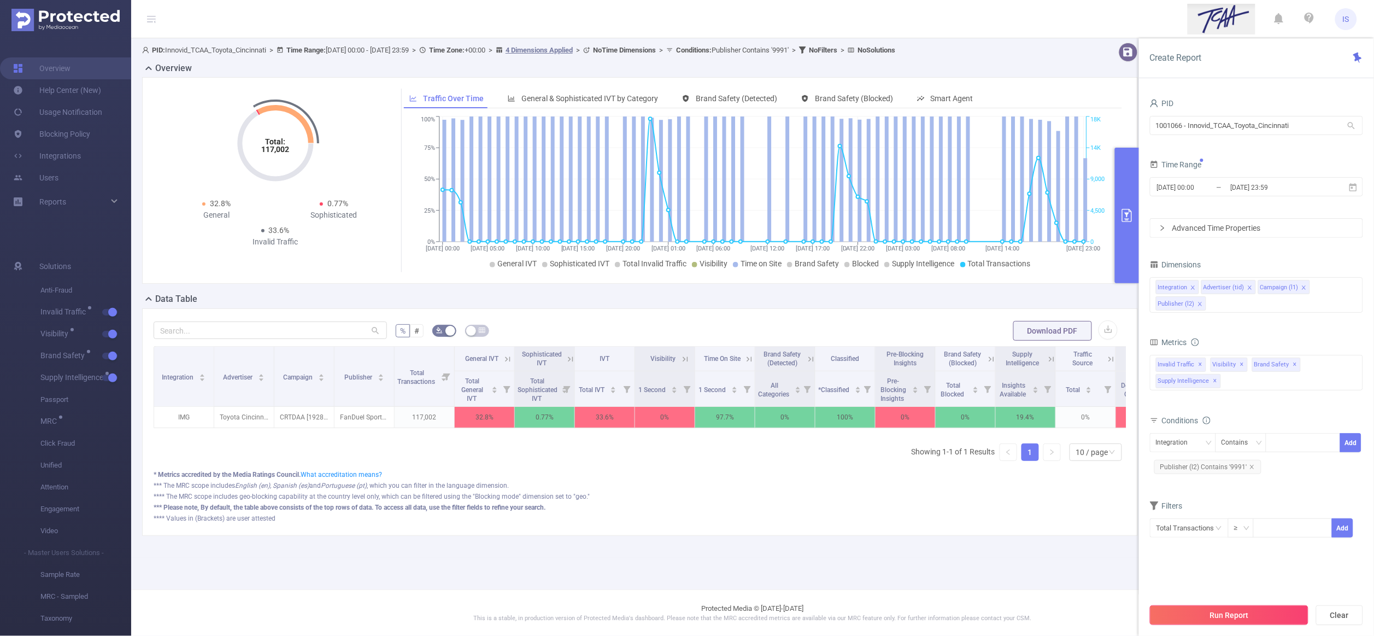
click at [1220, 623] on button "Run Report" at bounding box center [1229, 615] width 158 height 20
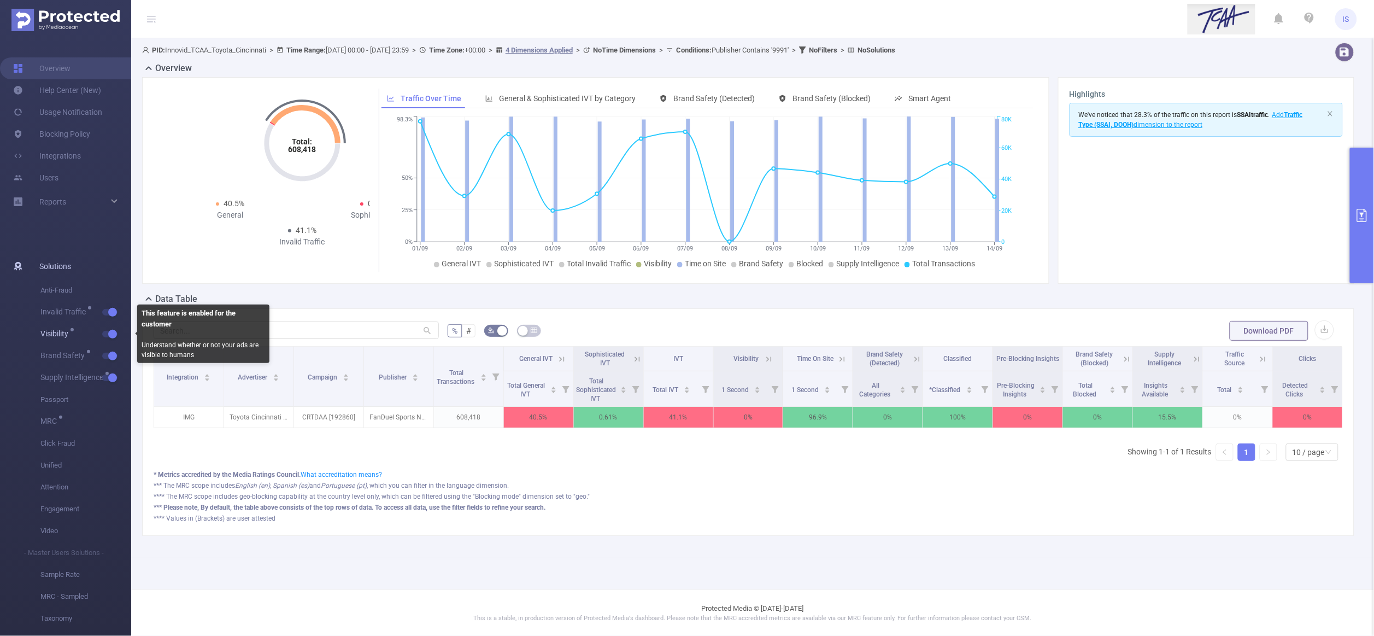
click at [115, 337] on span "Visibility" at bounding box center [85, 334] width 91 height 22
click at [109, 334] on button "button" at bounding box center [109, 334] width 15 height 7
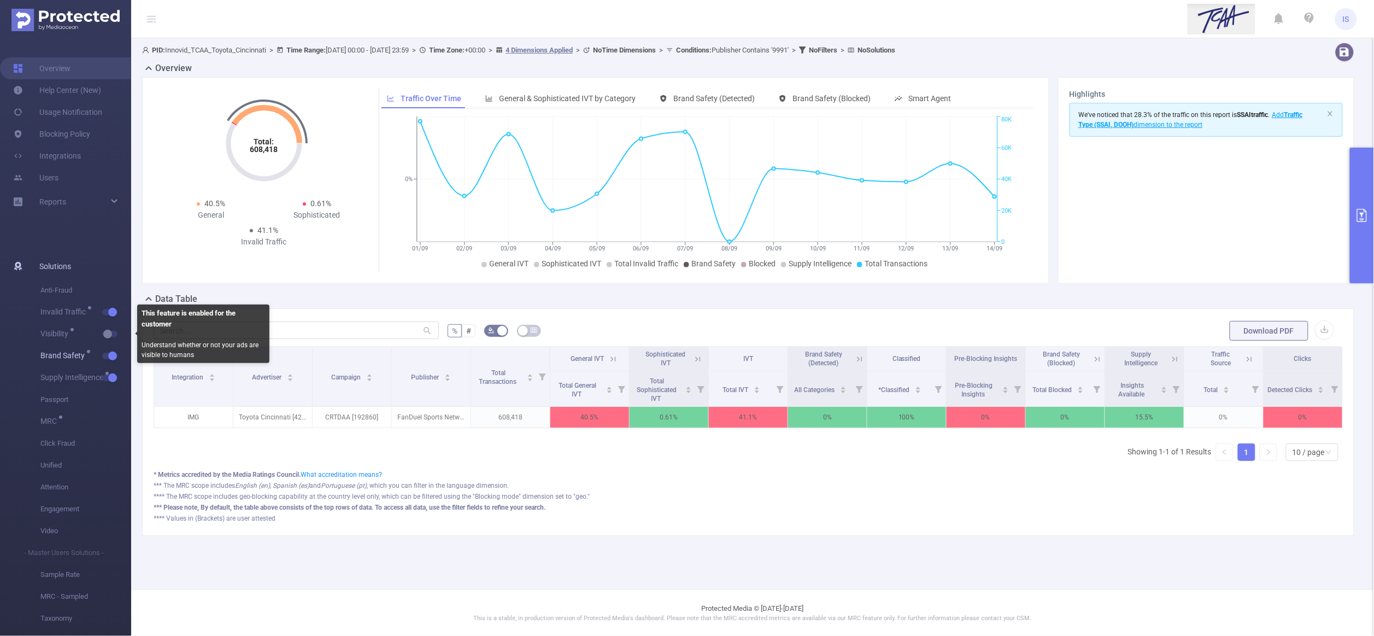
click at [111, 352] on button "button" at bounding box center [109, 355] width 15 height 7
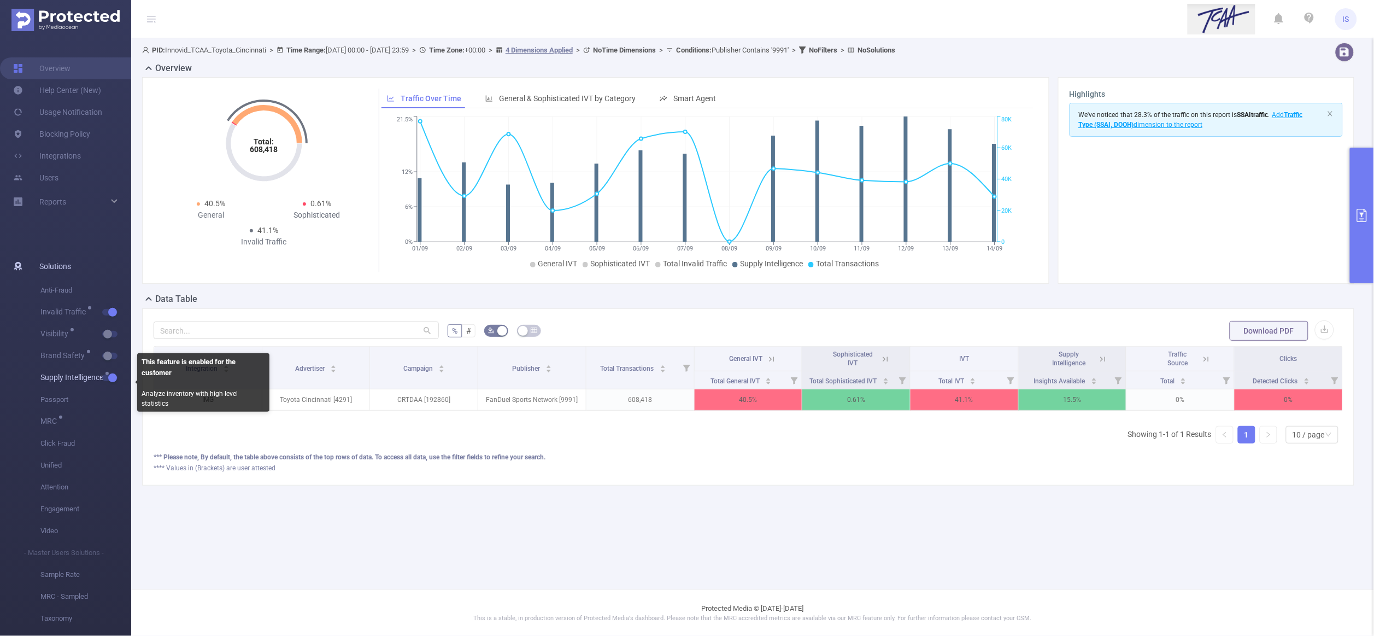
click at [114, 376] on button "button" at bounding box center [109, 377] width 15 height 7
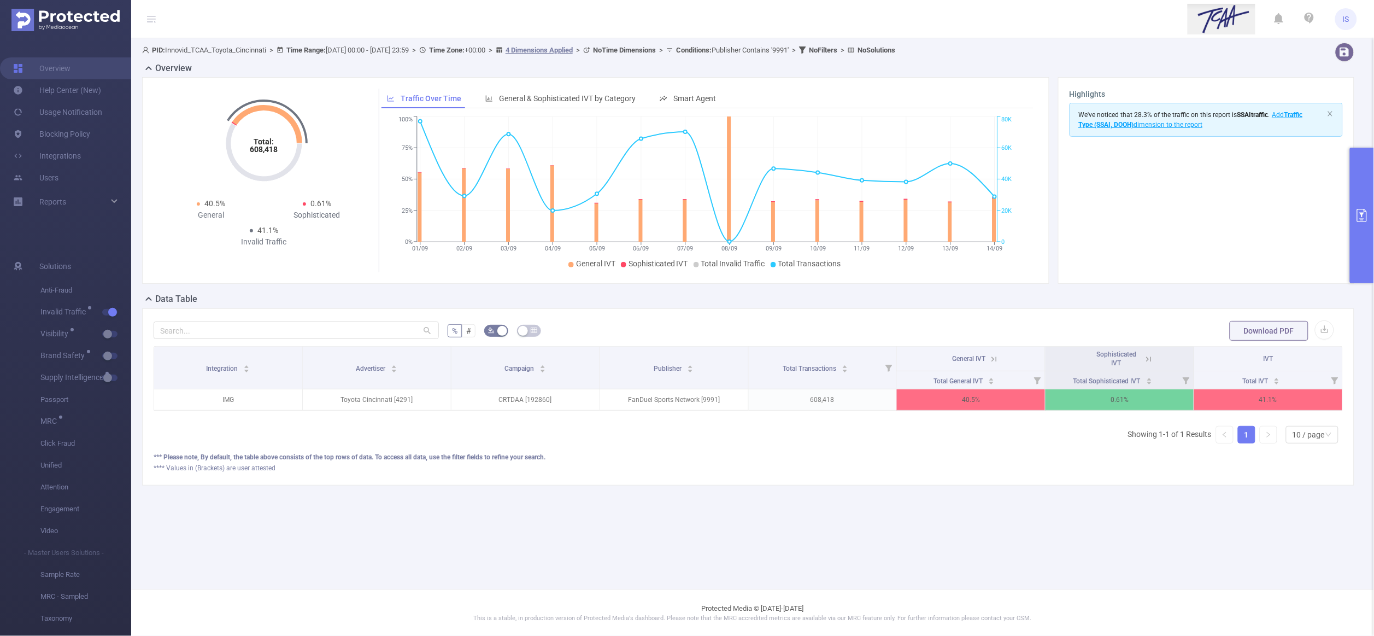
click at [1359, 248] on button "primary" at bounding box center [1362, 216] width 24 height 136
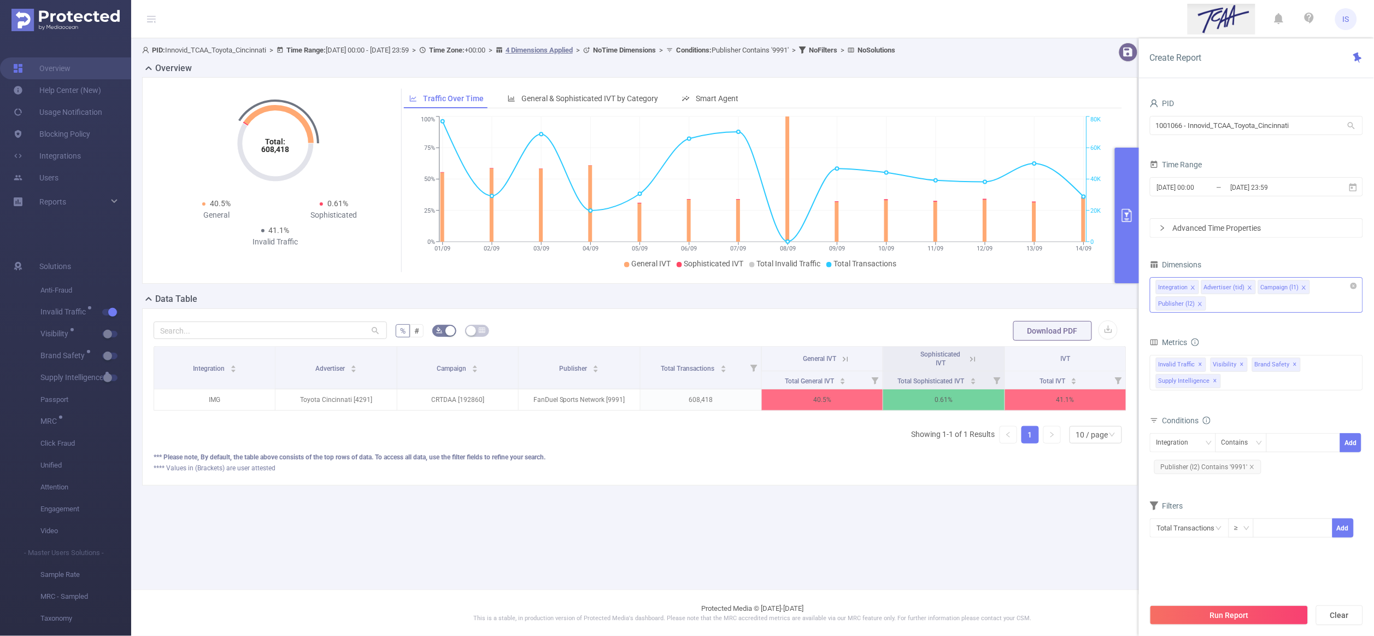
click at [1219, 308] on div "Integration Advertiser (tid) Campaign (l1) Publisher (l2)" at bounding box center [1256, 295] width 213 height 36
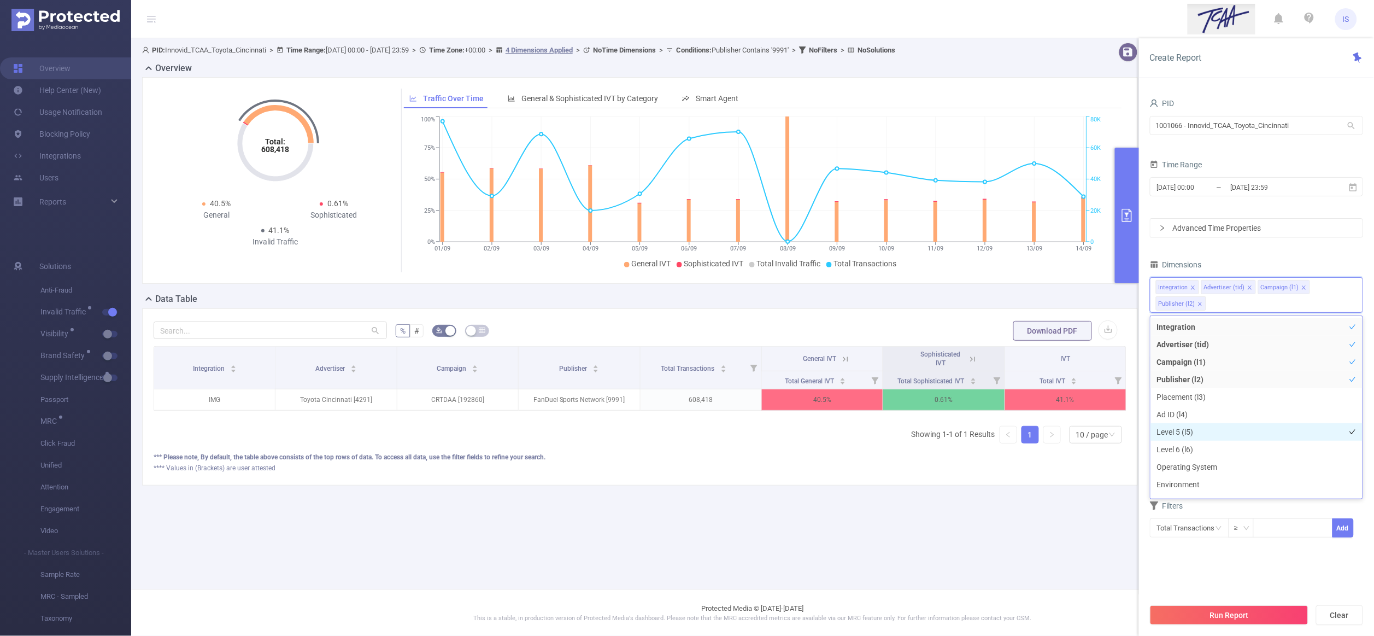
scroll to position [82, 0]
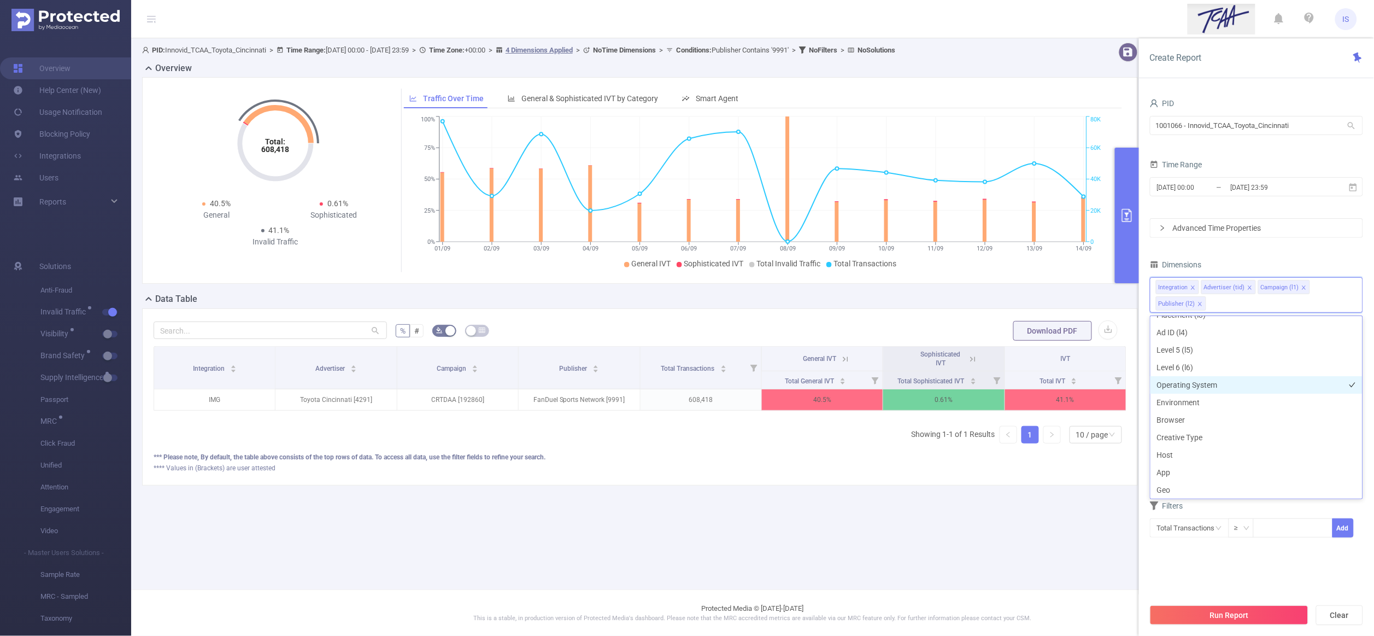
click at [1191, 383] on li "Operating System" at bounding box center [1256, 384] width 212 height 17
click at [1189, 421] on li "Browser" at bounding box center [1256, 419] width 212 height 17
click at [1222, 609] on button "Run Report" at bounding box center [1229, 615] width 158 height 20
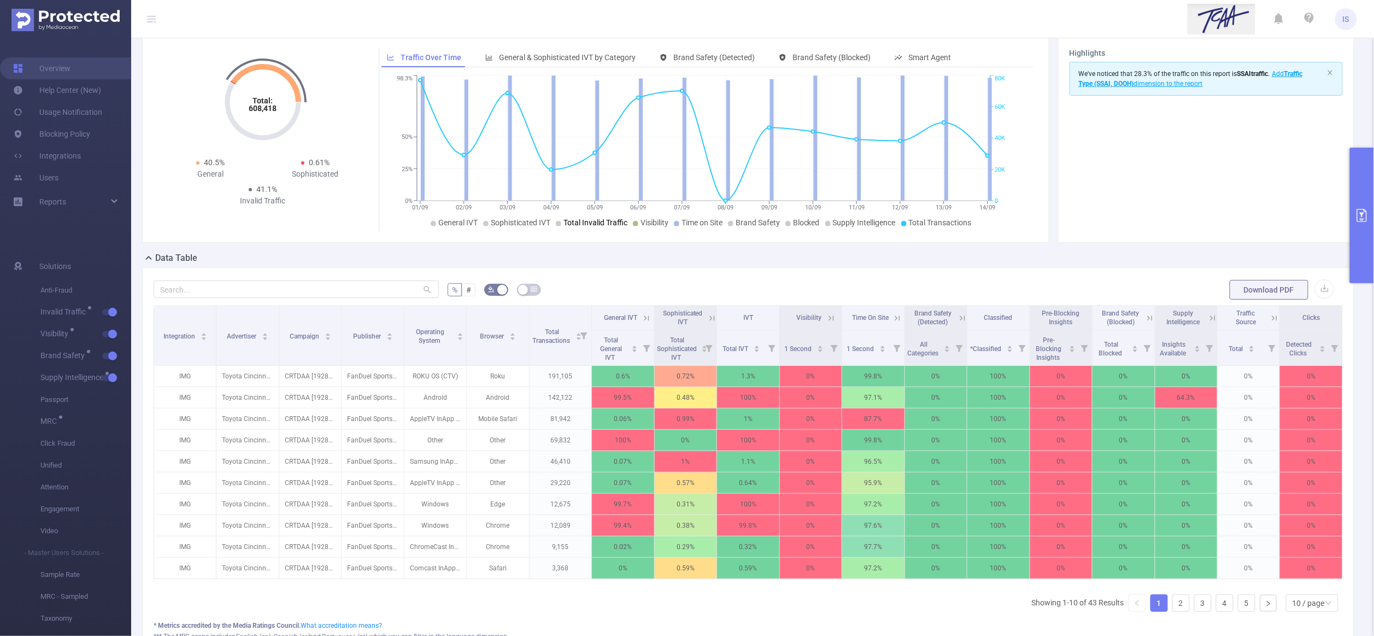
scroll to position [82, 0]
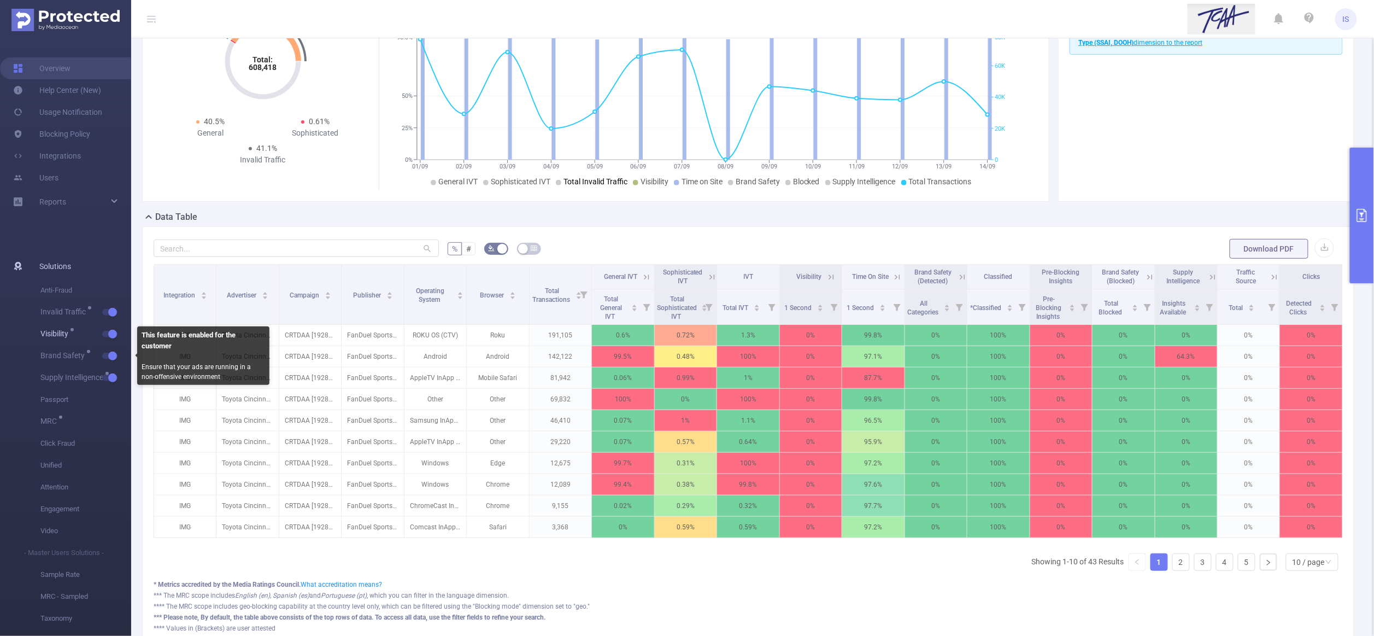
click at [112, 336] on button "button" at bounding box center [109, 334] width 15 height 7
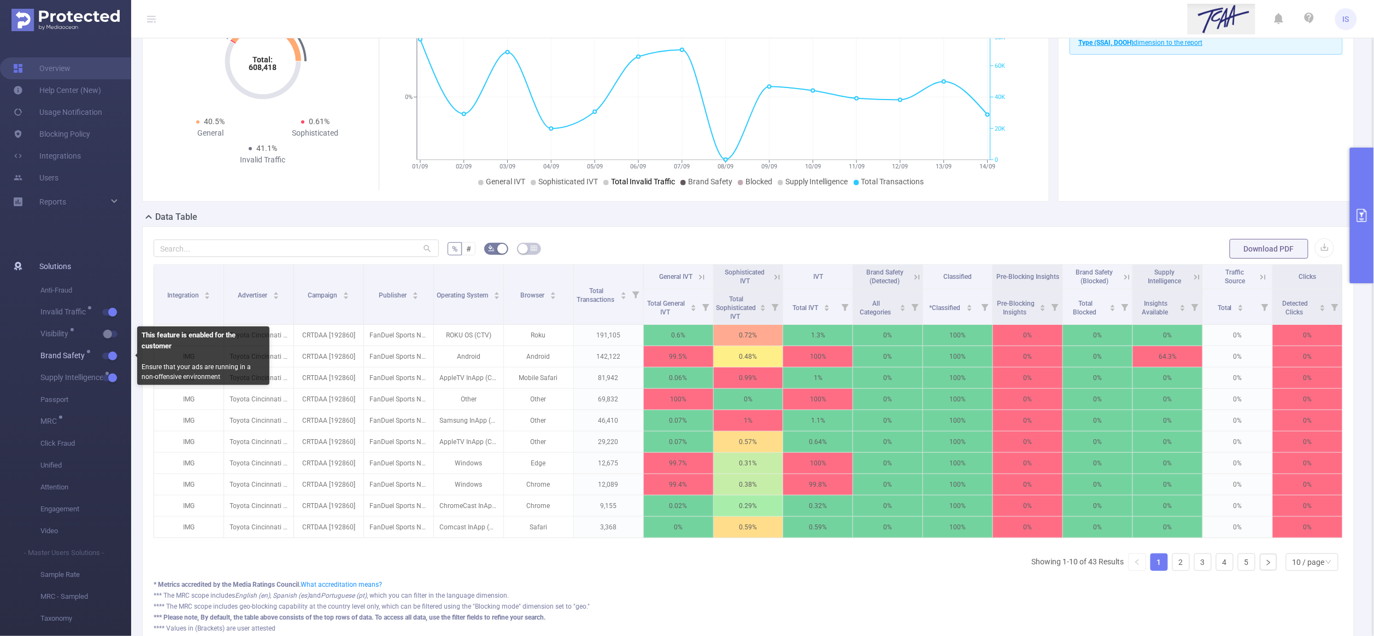
click at [107, 353] on span "button" at bounding box center [111, 355] width 14 height 5
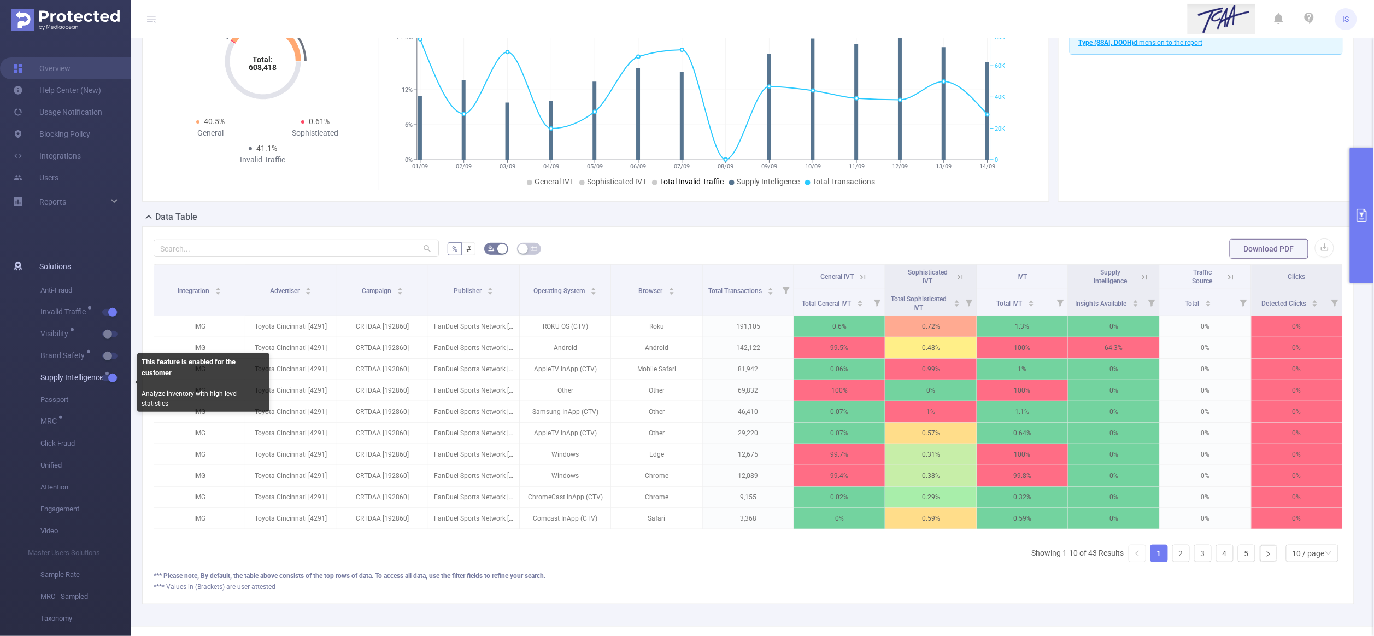
click at [112, 376] on button "button" at bounding box center [109, 377] width 15 height 7
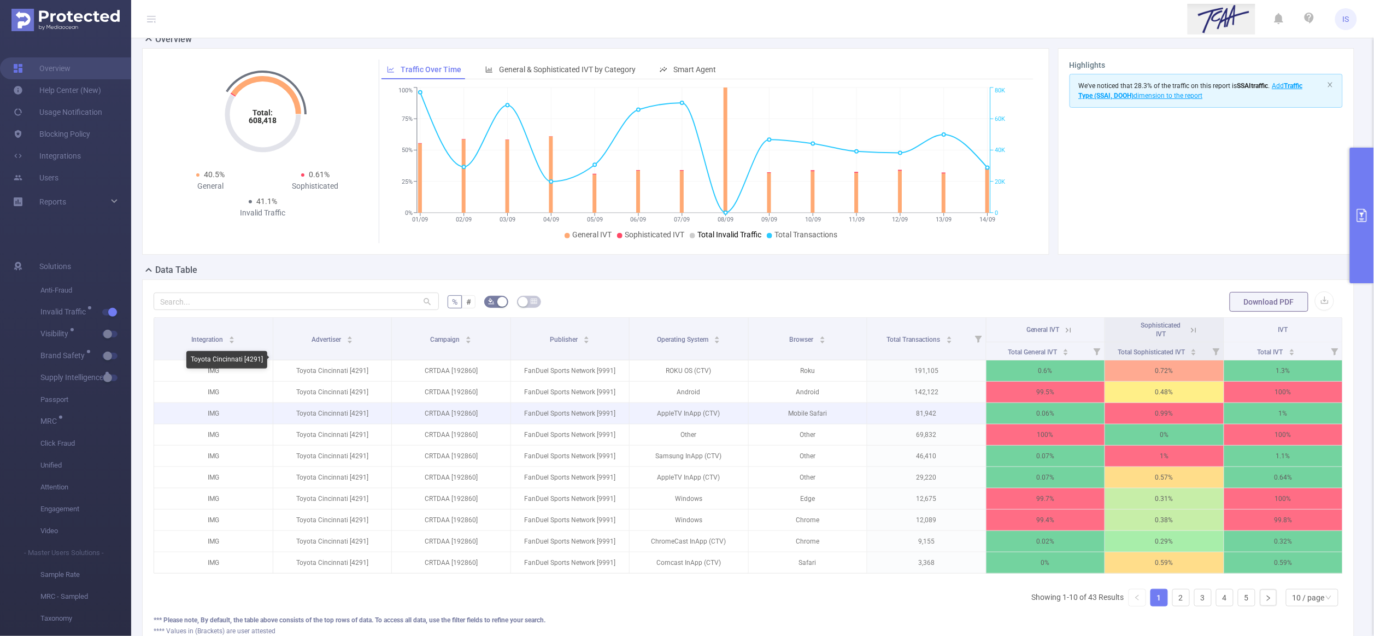
scroll to position [0, 0]
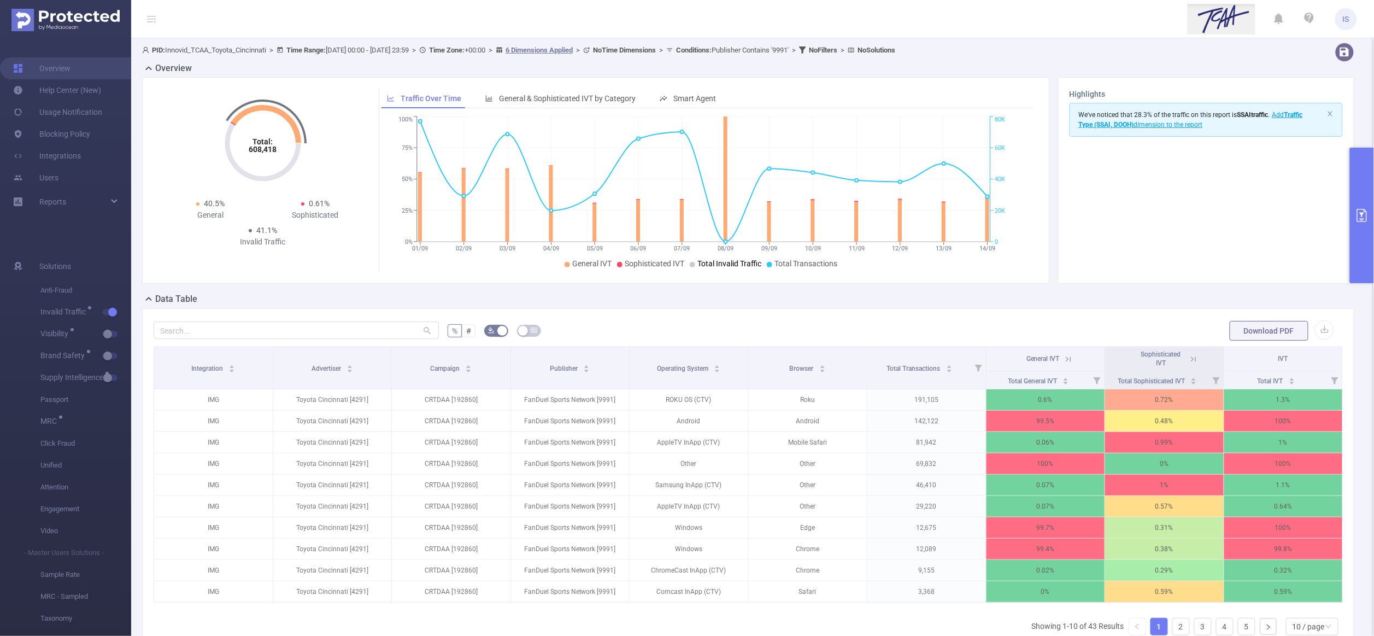
click at [1357, 239] on button "primary" at bounding box center [1362, 216] width 24 height 136
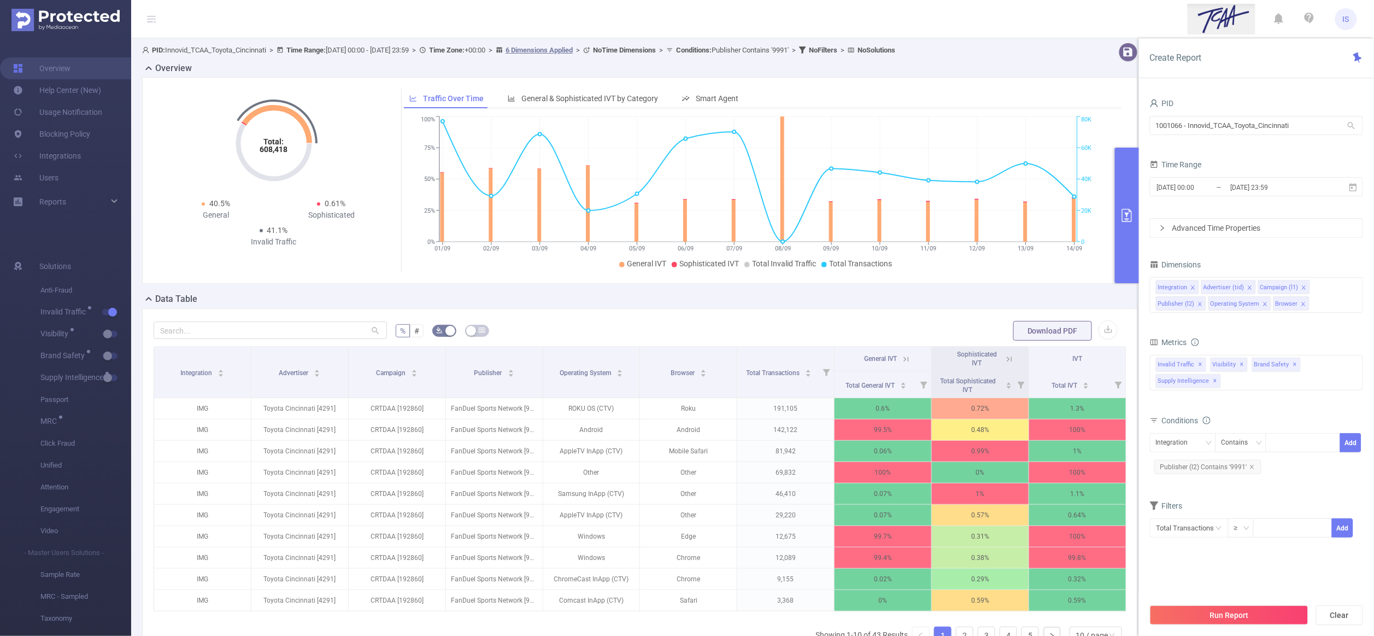
click at [712, 323] on form "% # Download PDF" at bounding box center [640, 331] width 973 height 22
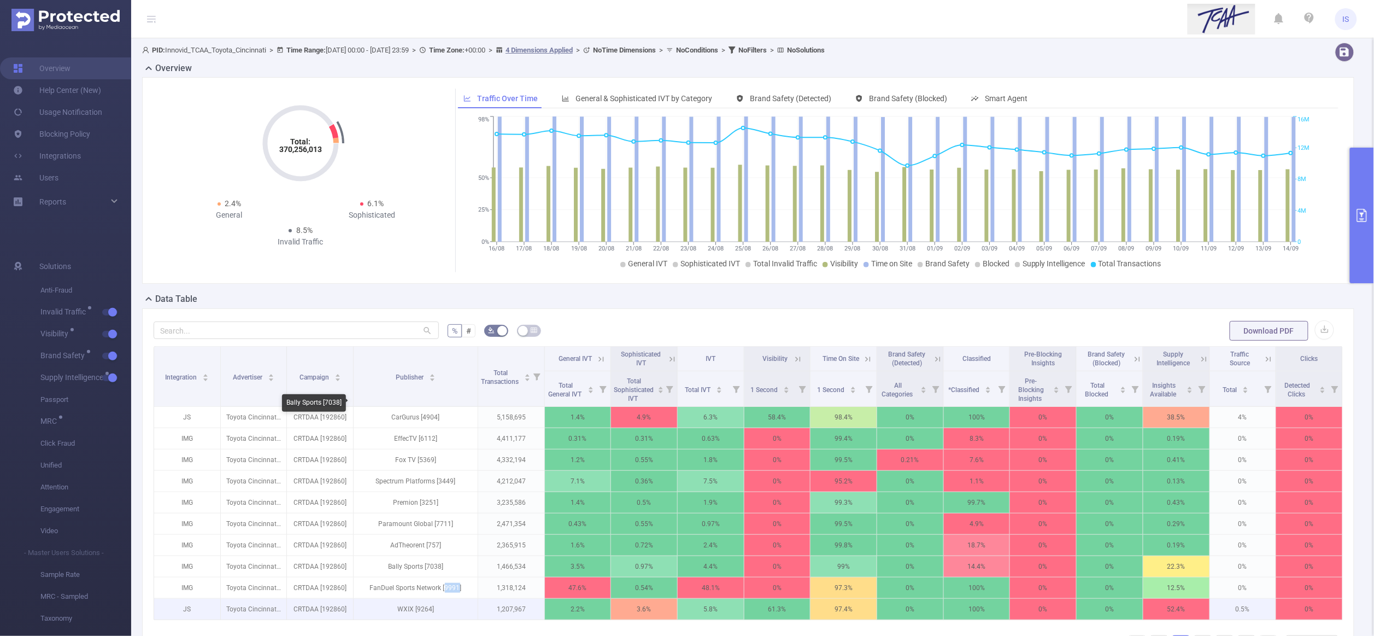
scroll to position [163, 0]
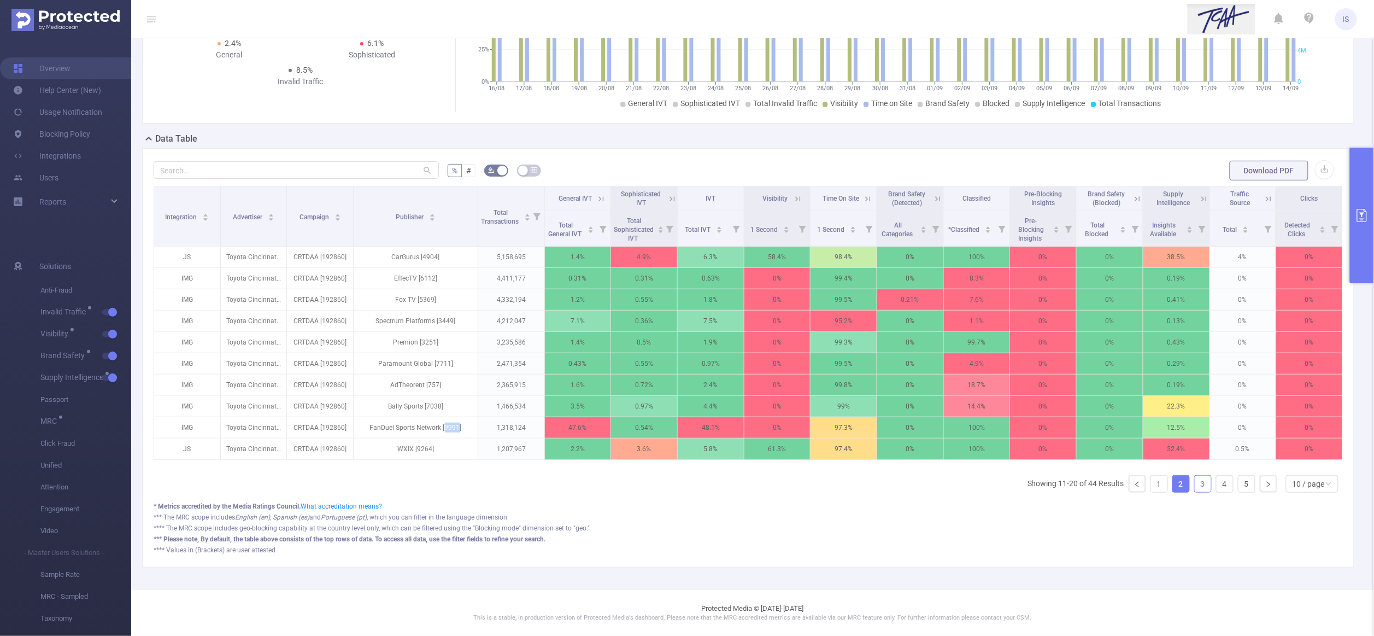
click at [1195, 492] on link "3" at bounding box center [1203, 483] width 16 height 16
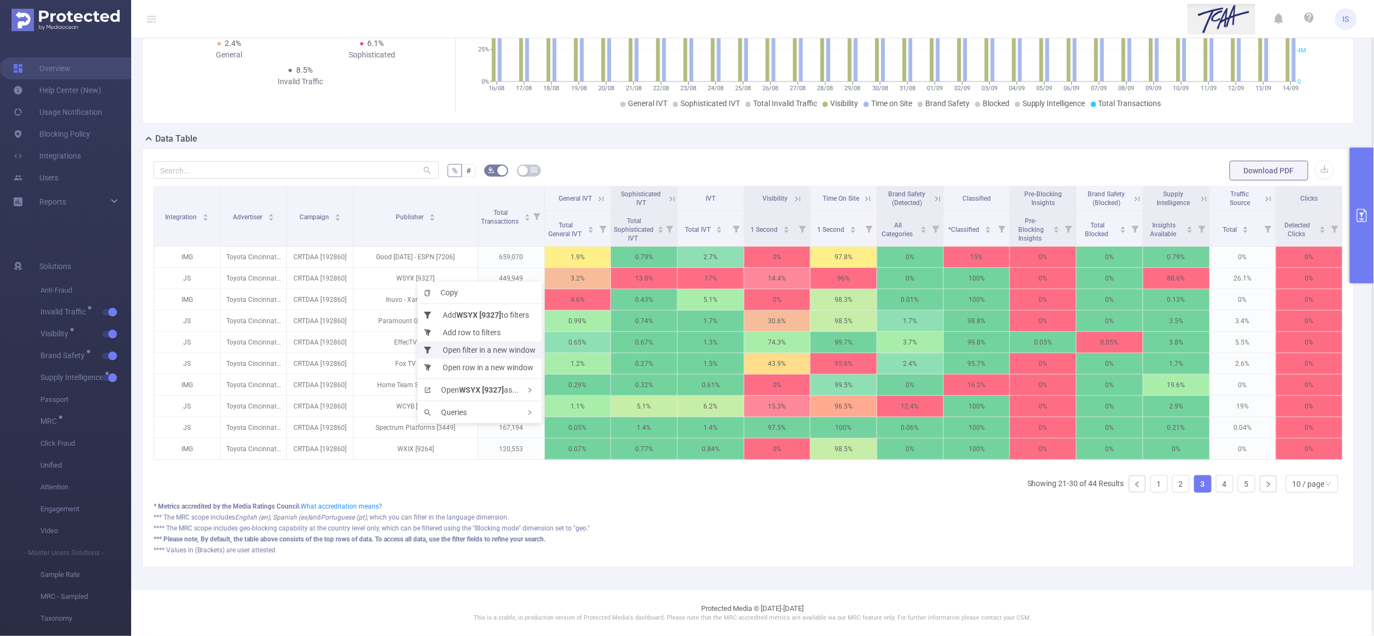
click at [450, 342] on li "Open filter in a new window" at bounding box center [479, 349] width 125 height 17
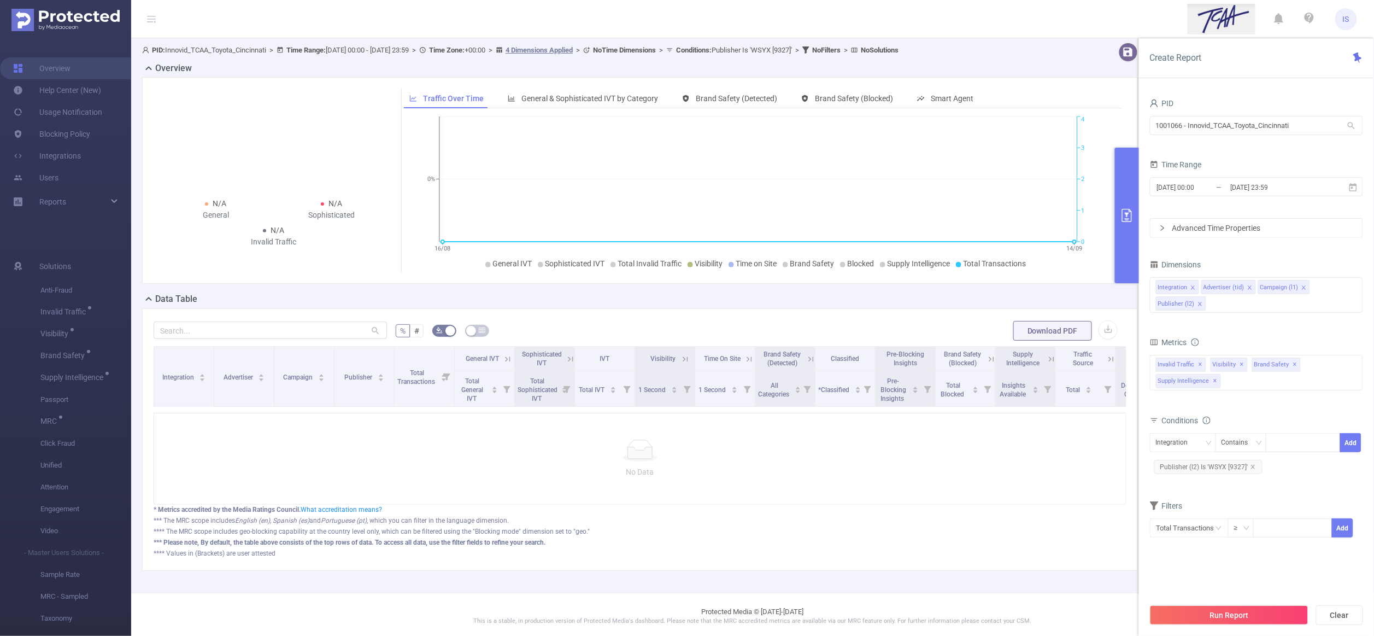
click at [1209, 470] on span "Publisher (l2) Is 'WSYX [9327]'" at bounding box center [1208, 467] width 108 height 14
click at [1231, 446] on div "Is" at bounding box center [1227, 442] width 13 height 18
click at [1237, 466] on li "Contains" at bounding box center [1251, 465] width 73 height 17
click at [1322, 445] on icon "icon: close" at bounding box center [1322, 443] width 4 height 4
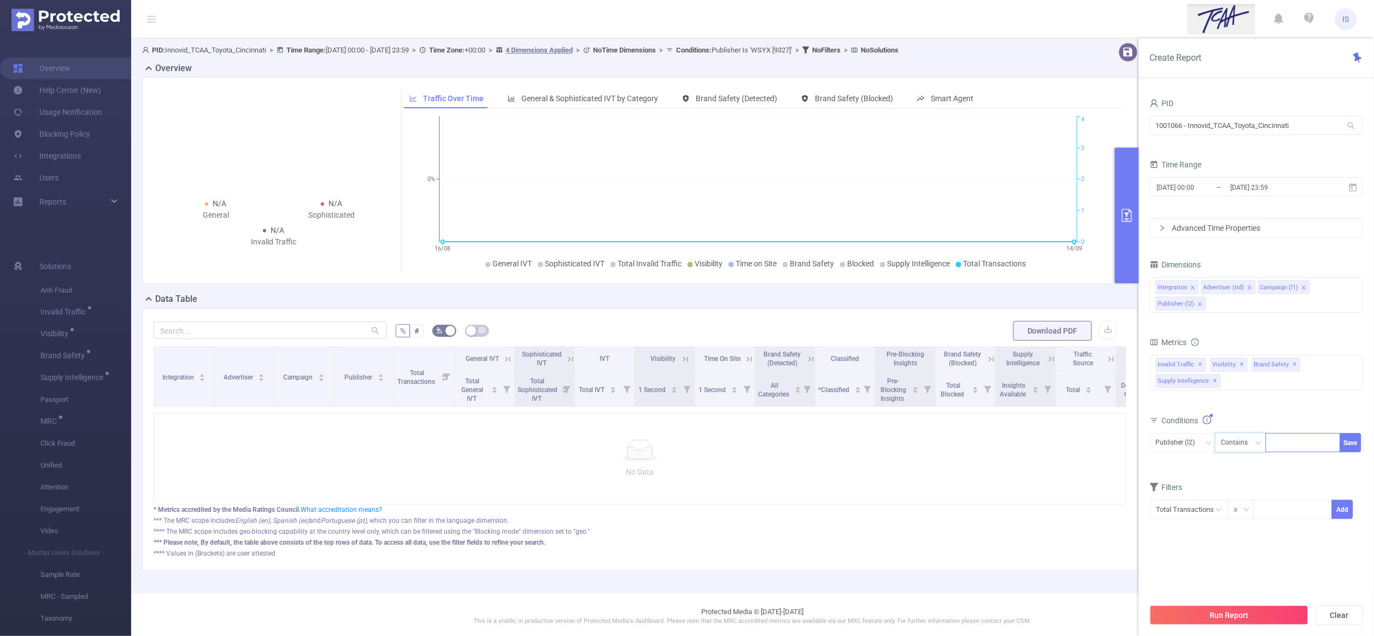
click at [1295, 448] on div at bounding box center [1303, 442] width 63 height 18
paste input "9327"
type input "9327"
click at [1310, 476] on ul "9327" at bounding box center [1303, 466] width 74 height 22
click at [1308, 469] on li "9327" at bounding box center [1303, 465] width 74 height 17
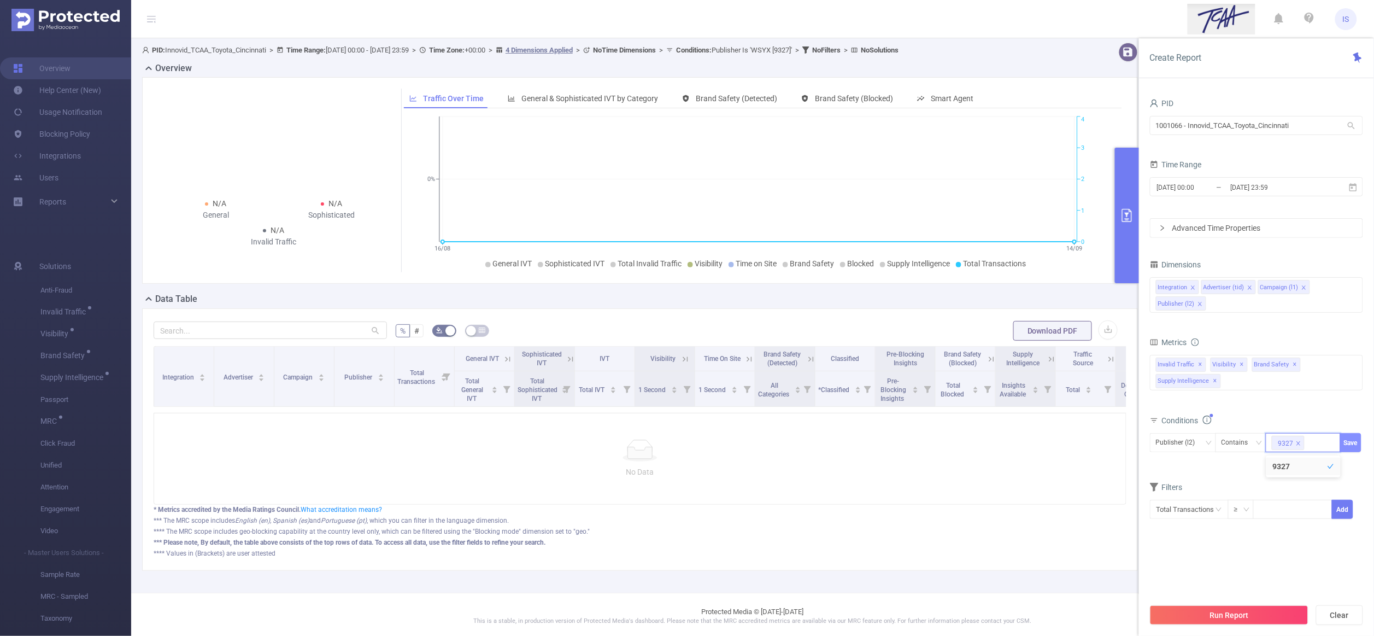
click at [1348, 444] on button "Save" at bounding box center [1350, 442] width 21 height 19
click at [1236, 611] on button "Run Report" at bounding box center [1229, 615] width 158 height 20
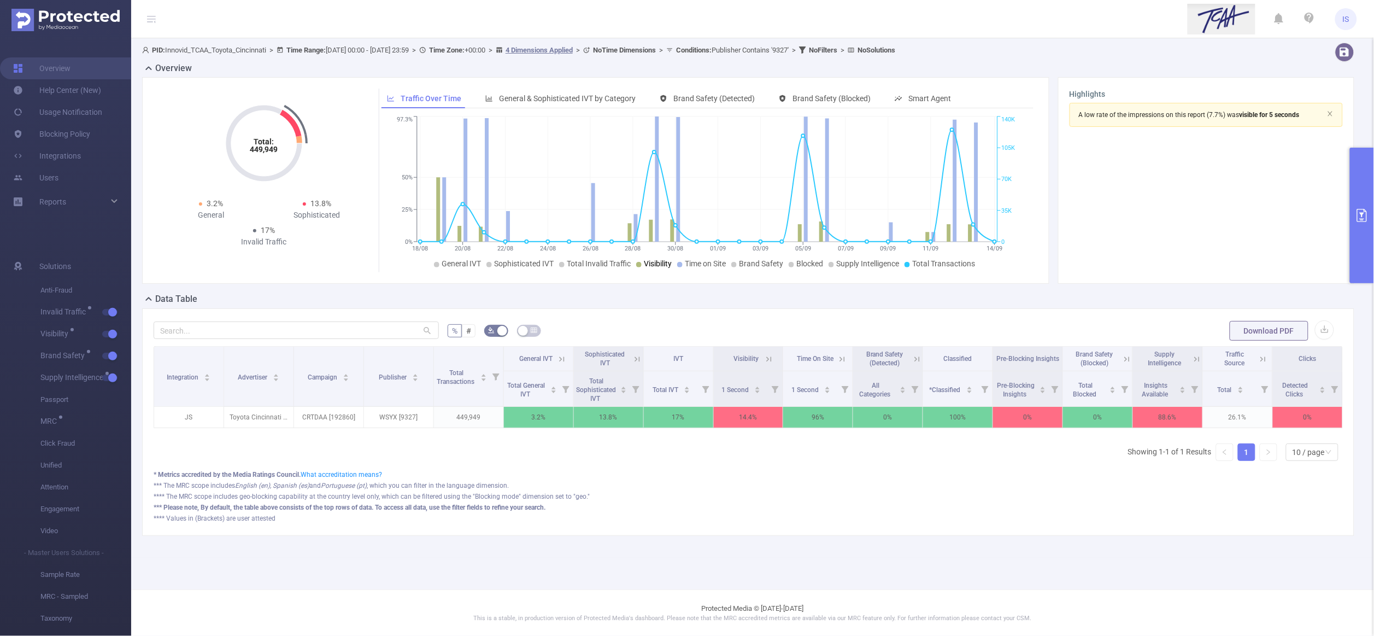
drag, startPoint x: 533, startPoint y: 461, endPoint x: 495, endPoint y: 446, distance: 41.7
click at [533, 461] on div "Integration Advertiser Campaign Publisher Total Transactions General IVT Sophis…" at bounding box center [748, 407] width 1189 height 123
click at [404, 420] on p "WSYX [9327]" at bounding box center [398, 417] width 69 height 21
click at [570, 485] on span "Rank Summary" at bounding box center [565, 482] width 52 height 9
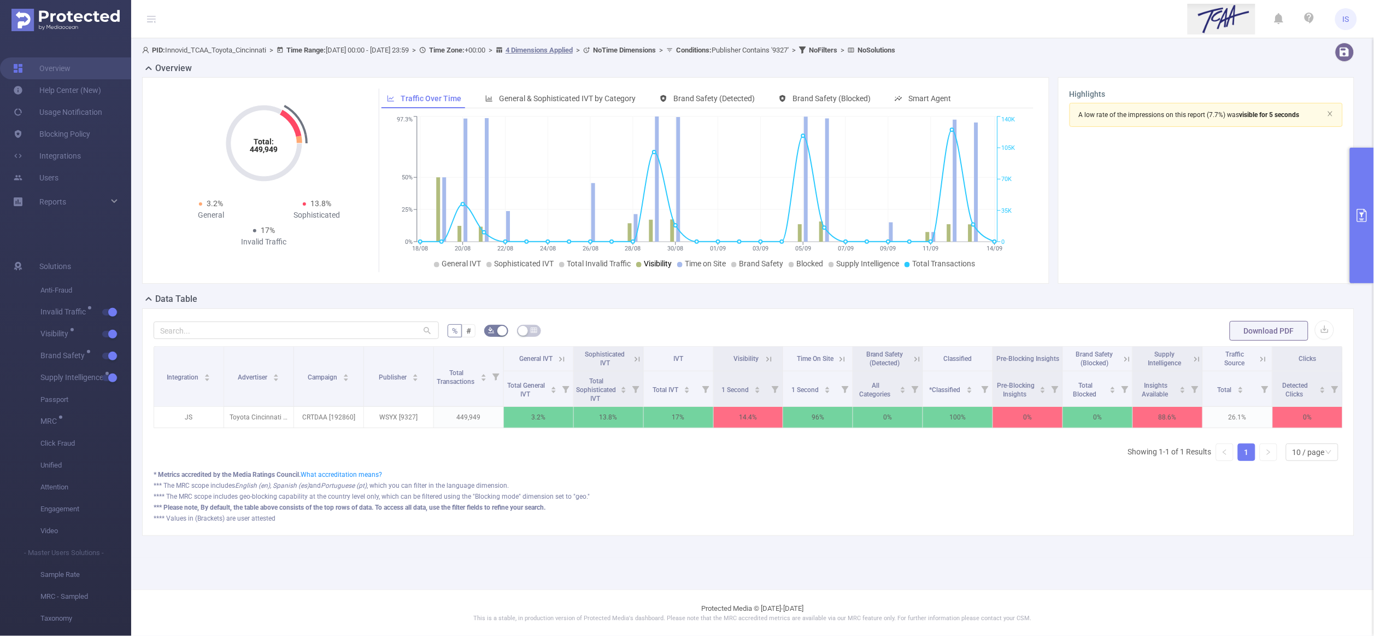
click at [1357, 179] on button "primary" at bounding box center [1362, 216] width 24 height 136
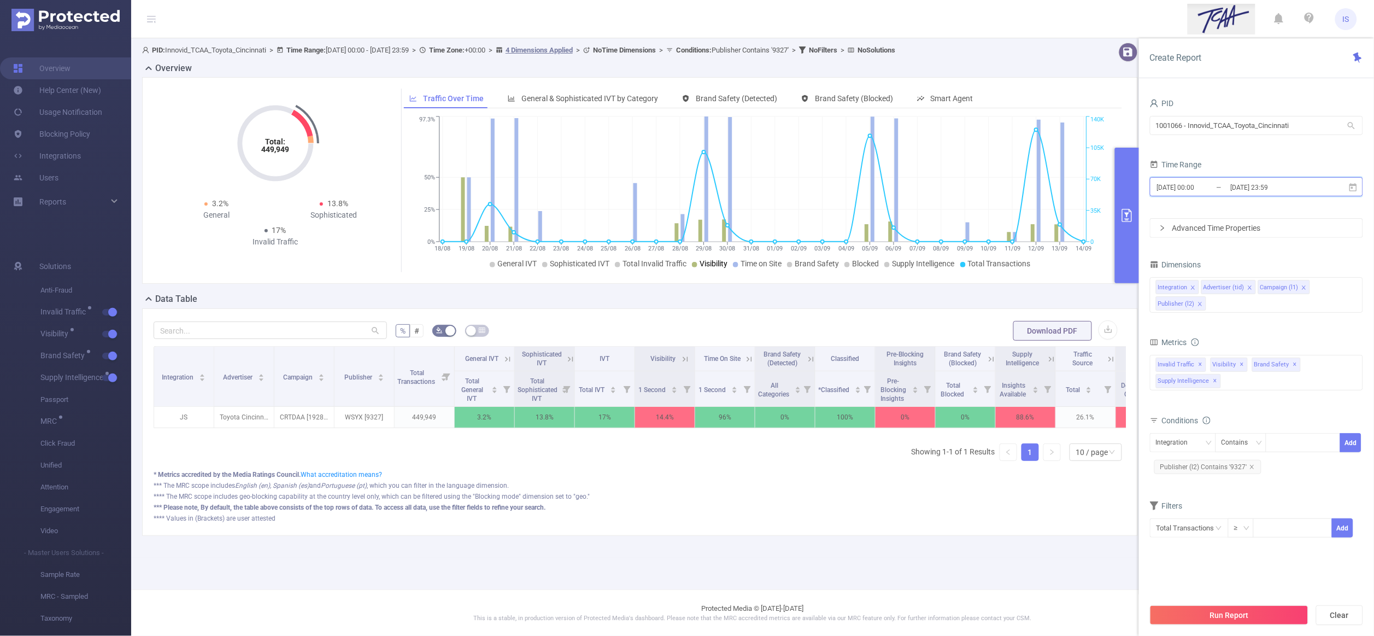
click at [1234, 178] on span "[DATE] 00:00 _ [DATE] 23:59" at bounding box center [1256, 186] width 213 height 19
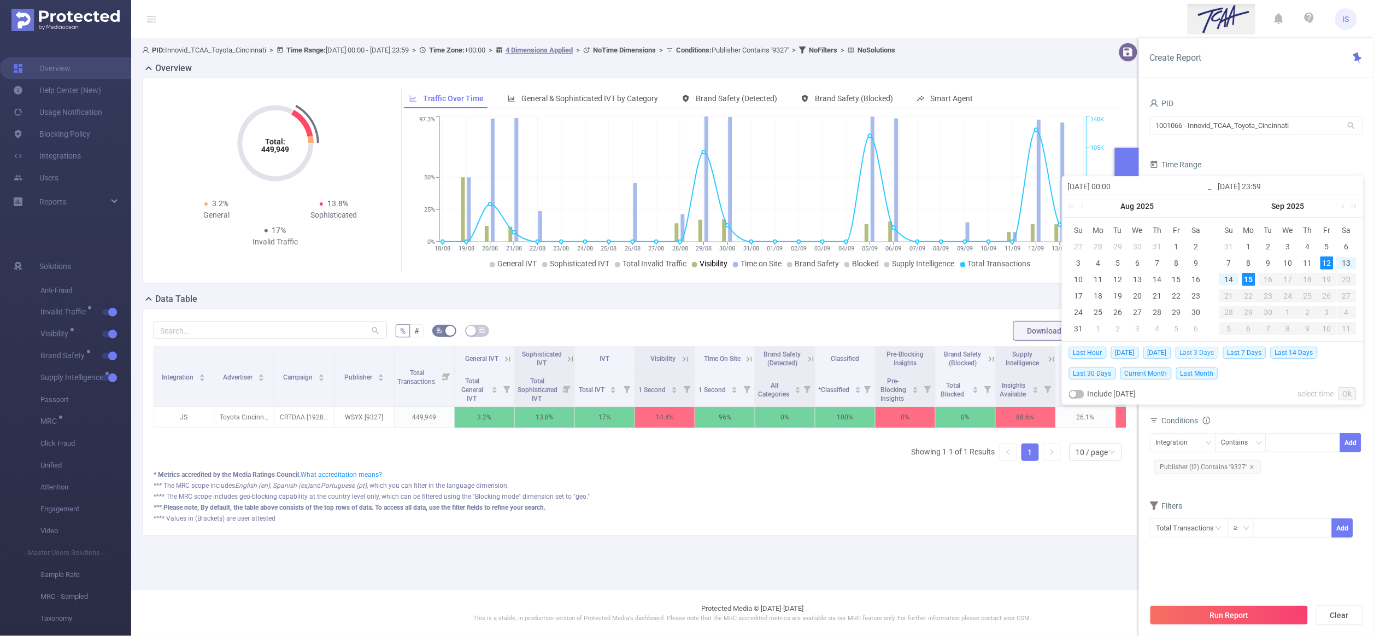
click at [1198, 348] on span "Last 3 Days" at bounding box center [1196, 352] width 43 height 12
type input "[DATE] 00:00"
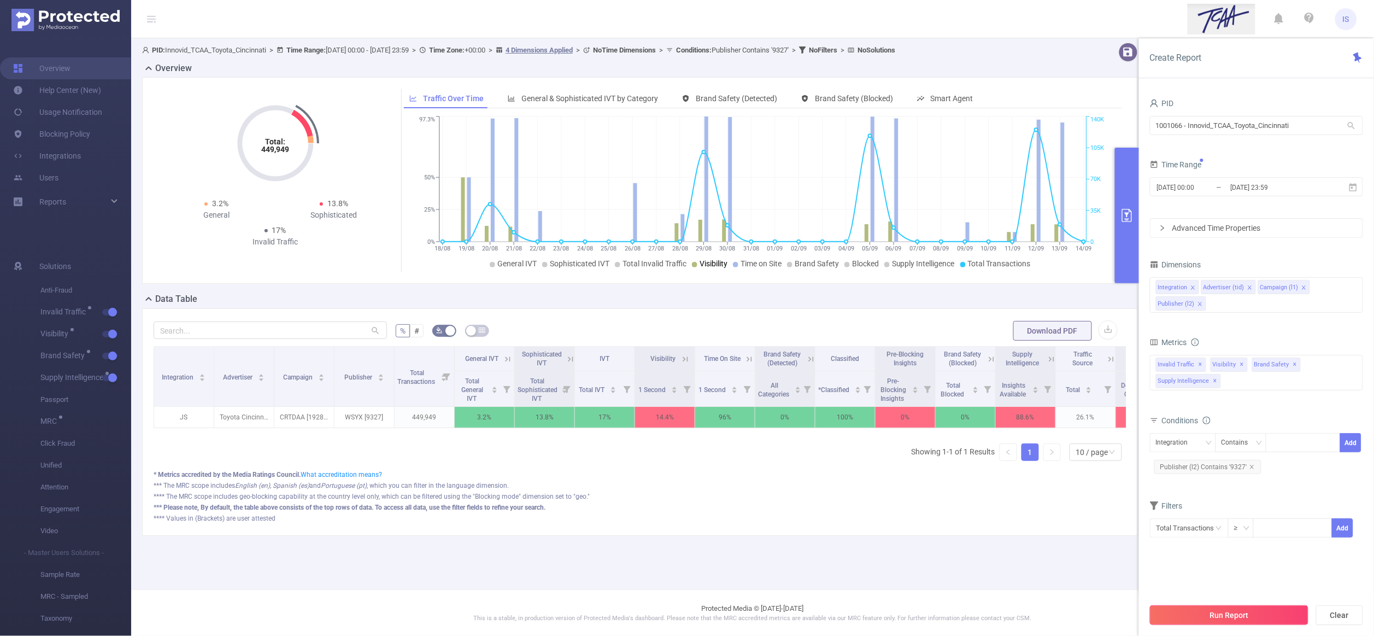
click at [1270, 619] on button "Run Report" at bounding box center [1229, 615] width 158 height 20
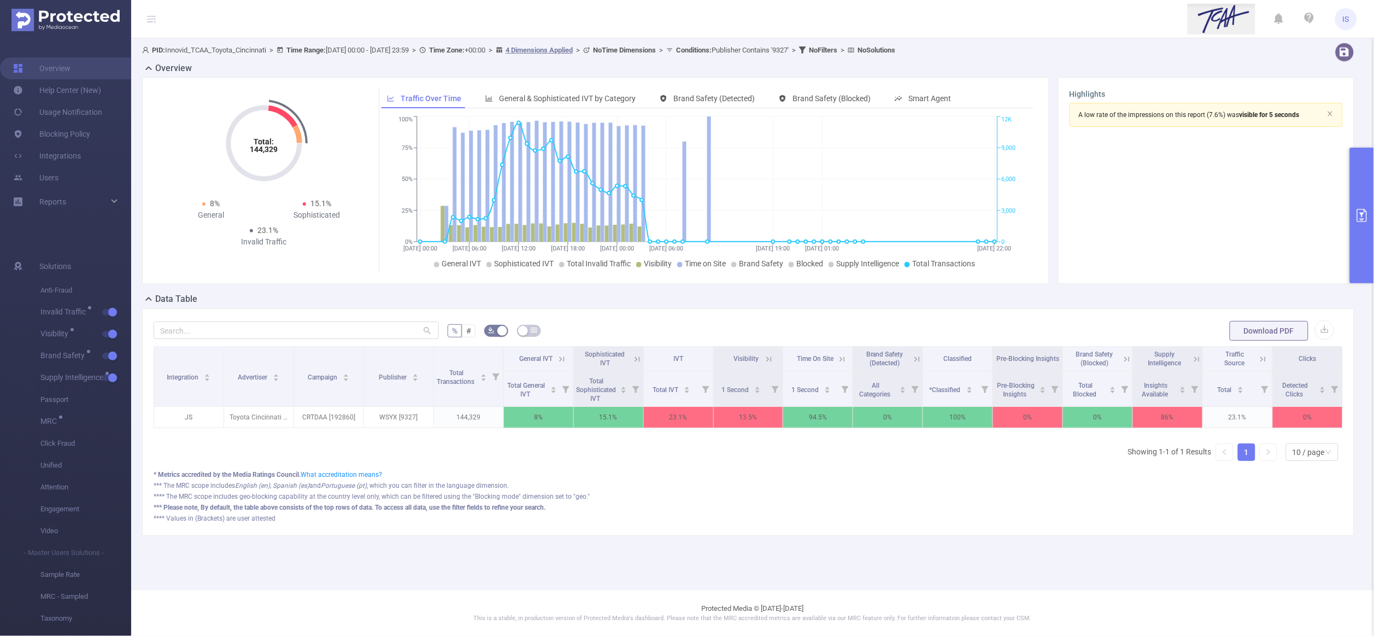
click at [1362, 238] on button "primary" at bounding box center [1362, 216] width 24 height 136
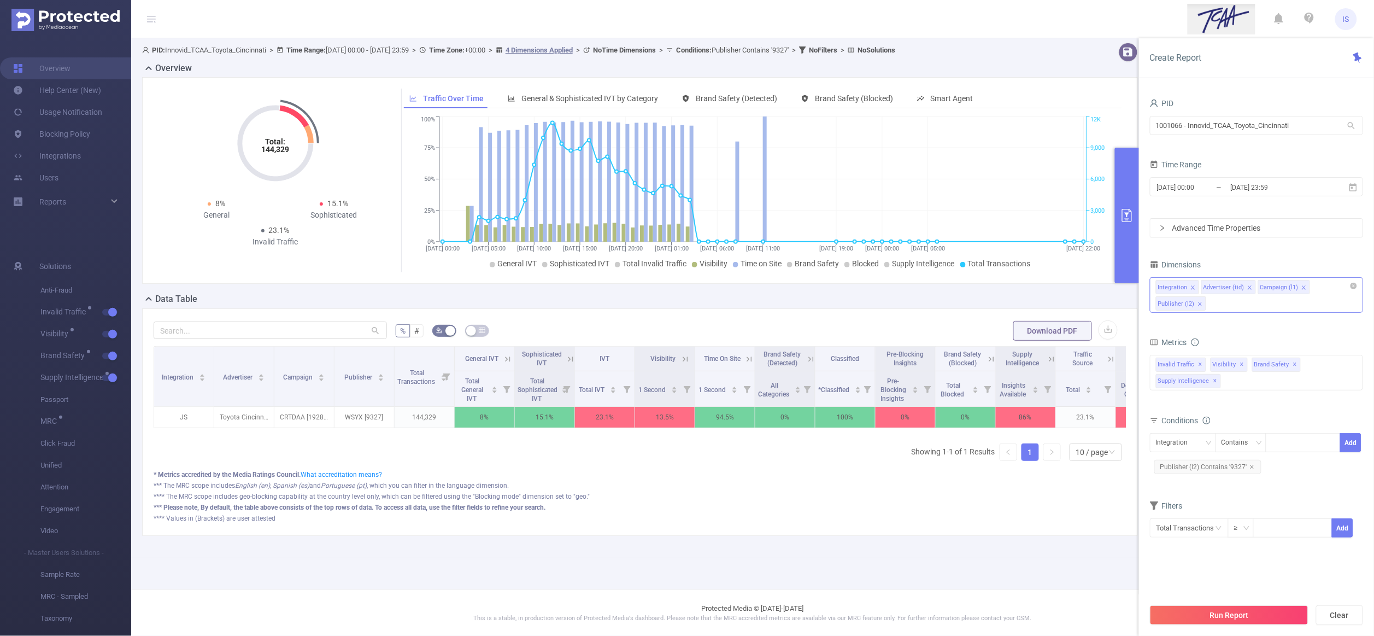
click at [1225, 299] on div "Integration Advertiser (tid) Campaign (l1) Publisher (l2)" at bounding box center [1256, 295] width 213 height 36
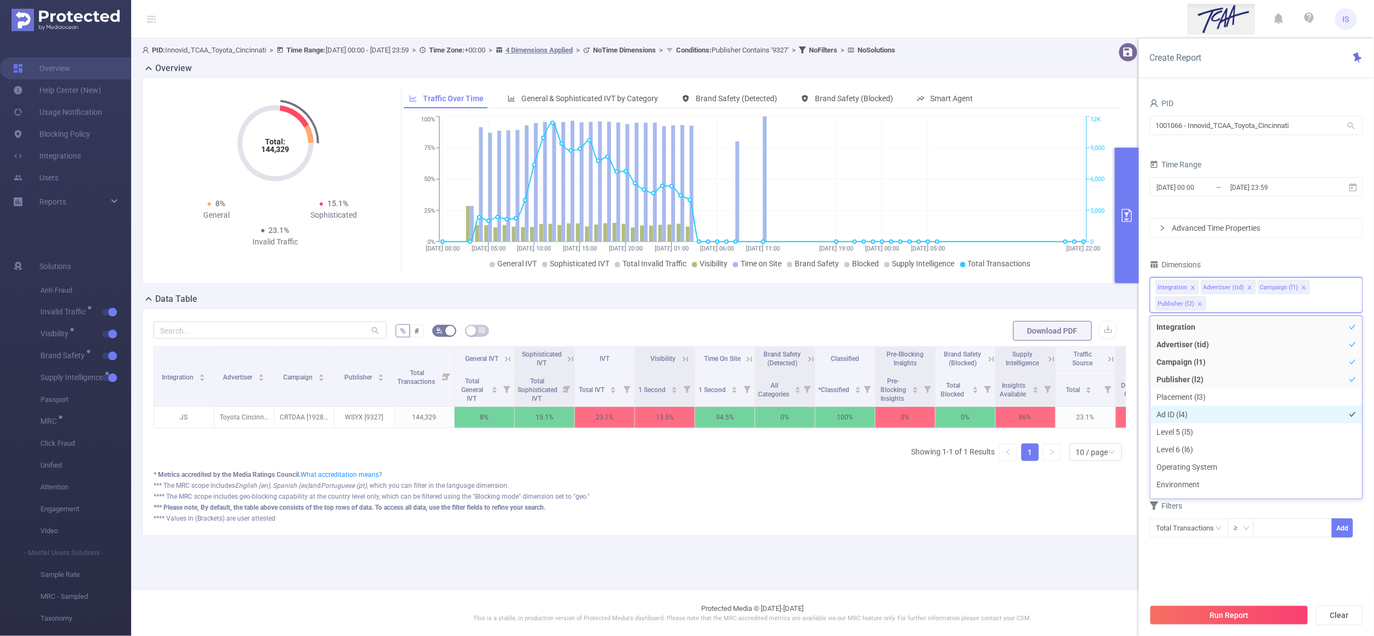
scroll to position [82, 0]
click at [1180, 458] on li "Host" at bounding box center [1256, 454] width 212 height 17
click at [1188, 476] on li "App" at bounding box center [1256, 471] width 212 height 17
click at [1249, 609] on button "Run Report" at bounding box center [1229, 615] width 158 height 20
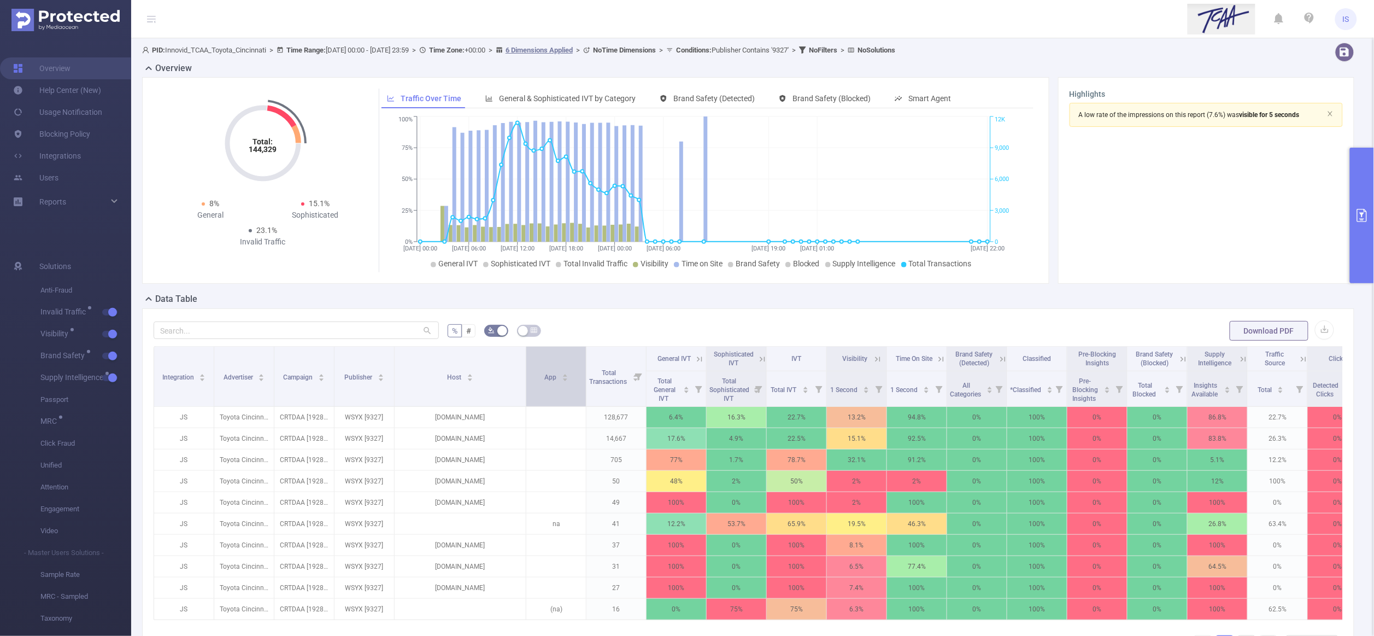
drag, startPoint x: 462, startPoint y: 372, endPoint x: 526, endPoint y: 377, distance: 64.7
click at [526, 371] on tr "Integration Advertiser Campaign Publisher Host App Total Transactions General I…" at bounding box center [761, 358] width 1214 height 25
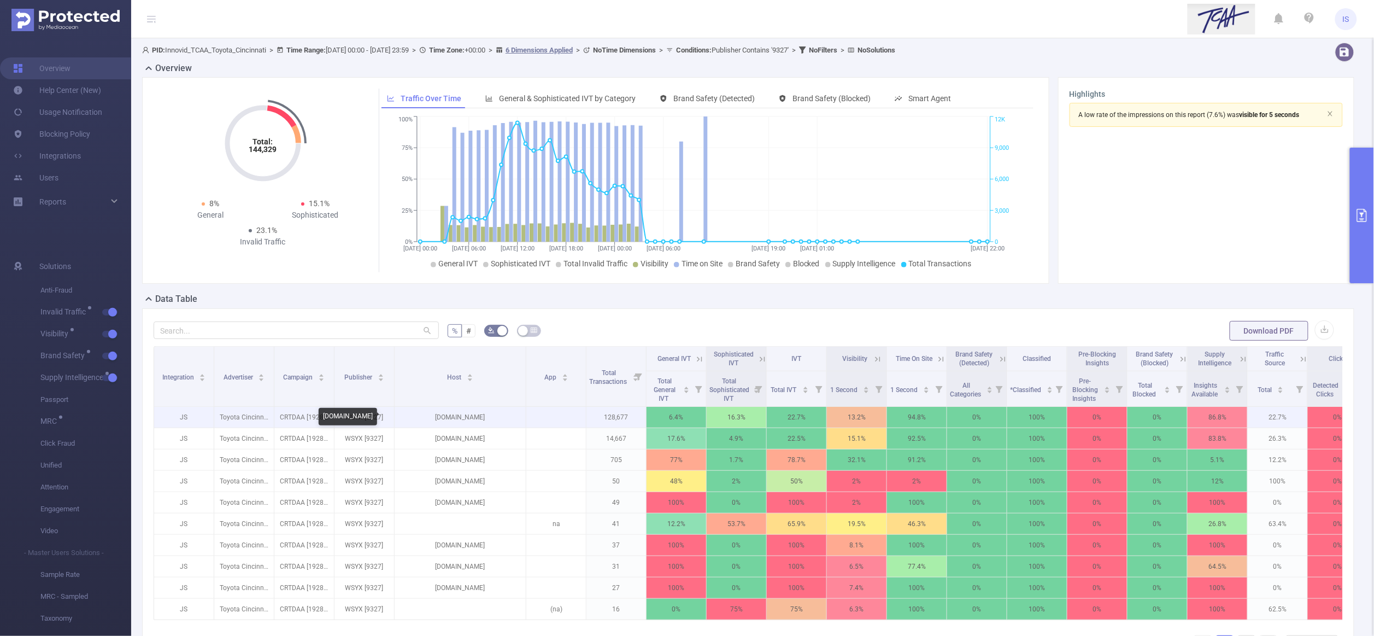
drag, startPoint x: 496, startPoint y: 419, endPoint x: 422, endPoint y: 420, distance: 74.3
click at [422, 420] on p "[DOMAIN_NAME]" at bounding box center [460, 417] width 131 height 21
copy p "[DOMAIN_NAME]"
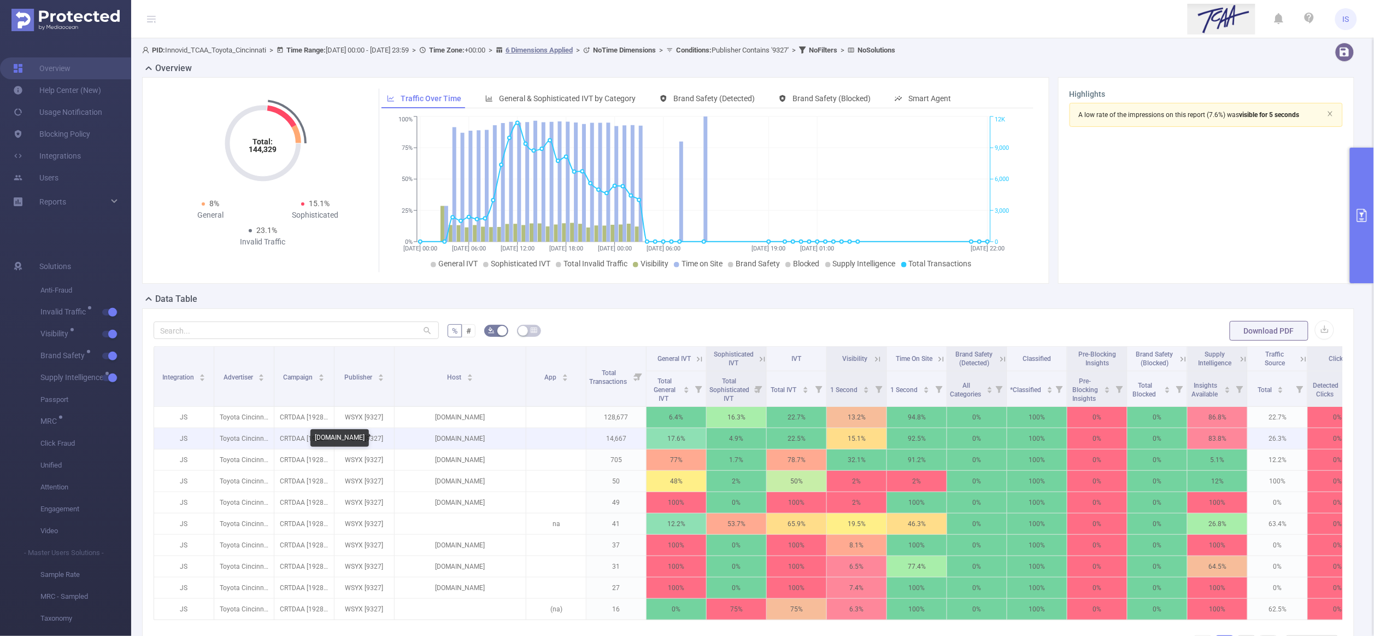
click at [477, 438] on p "[DOMAIN_NAME]" at bounding box center [460, 438] width 131 height 21
click at [764, 361] on icon at bounding box center [762, 358] width 5 height 5
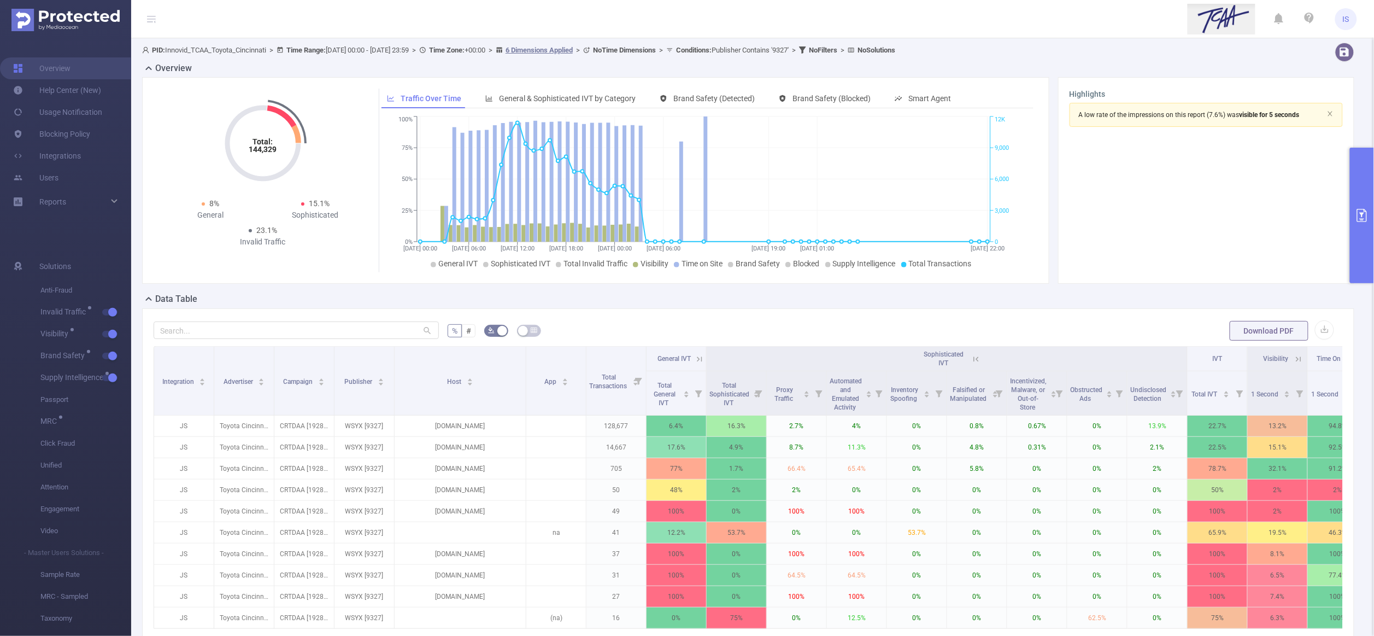
click at [974, 361] on icon at bounding box center [976, 358] width 5 height 5
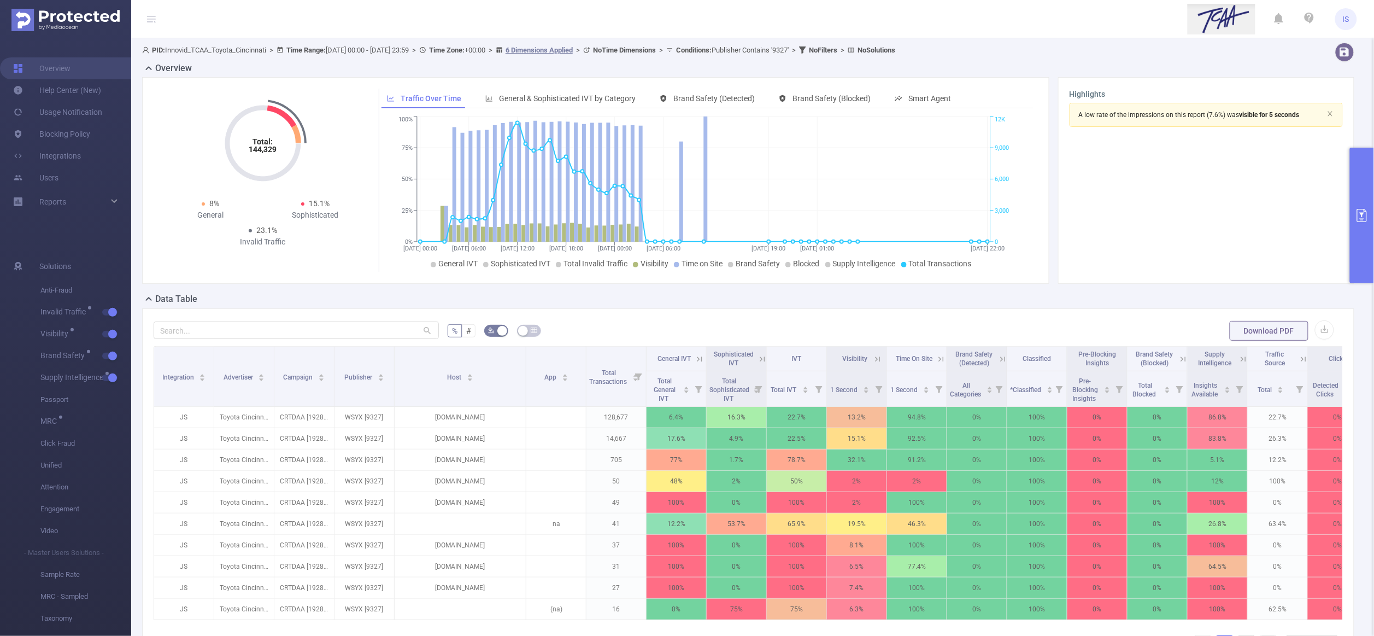
click at [699, 360] on icon at bounding box center [699, 358] width 5 height 5
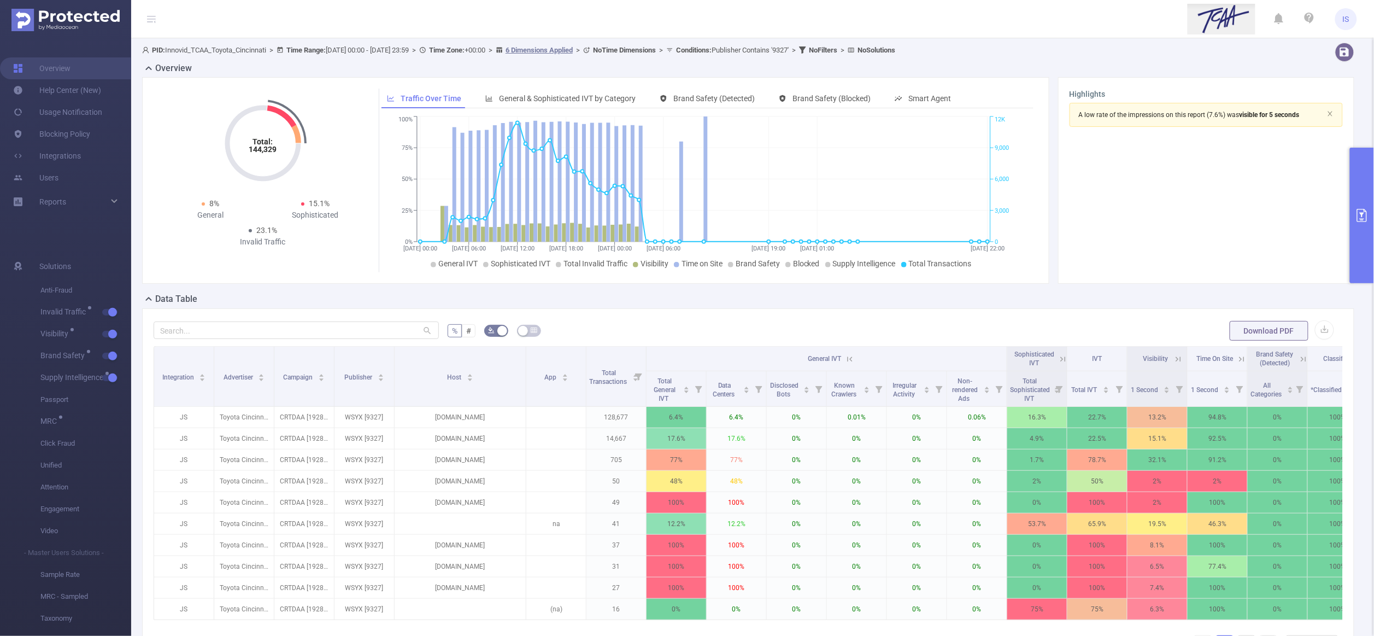
click at [846, 358] on icon at bounding box center [850, 359] width 10 height 10
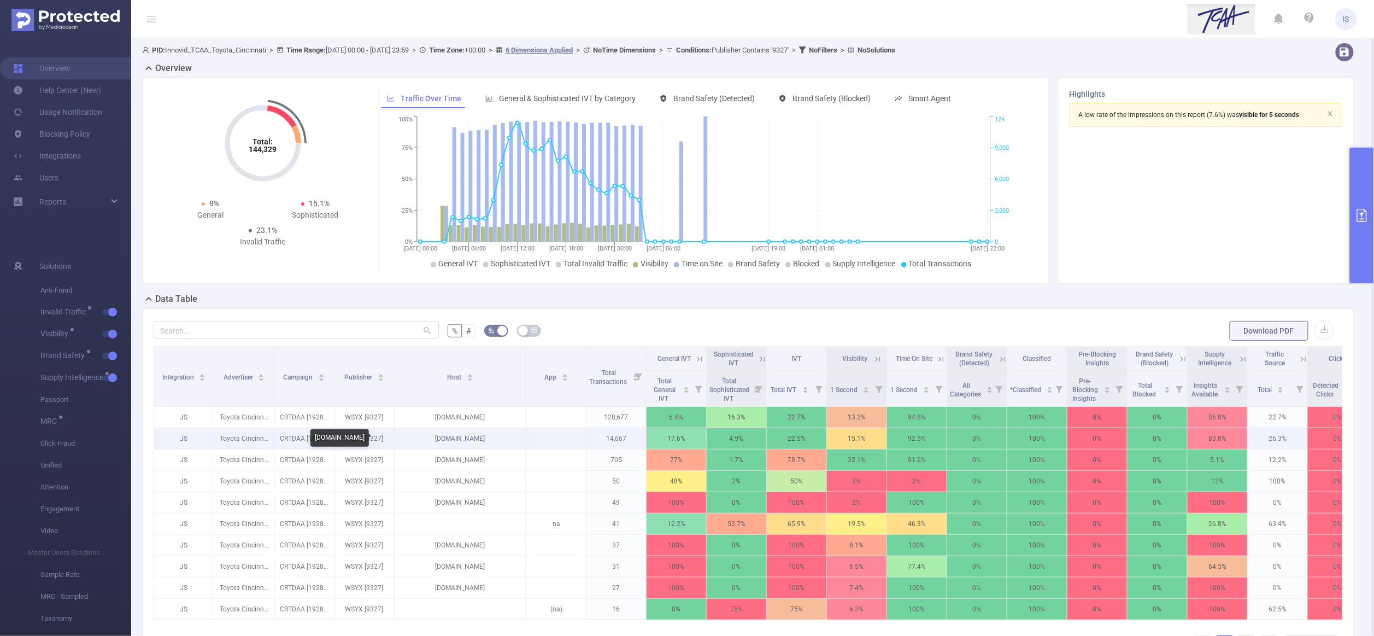
click at [460, 438] on p "[DOMAIN_NAME]" at bounding box center [460, 438] width 131 height 21
click at [461, 438] on p "[DOMAIN_NAME]" at bounding box center [460, 438] width 131 height 21
copy p "[DOMAIN_NAME]"
